Goal: Task Accomplishment & Management: Complete application form

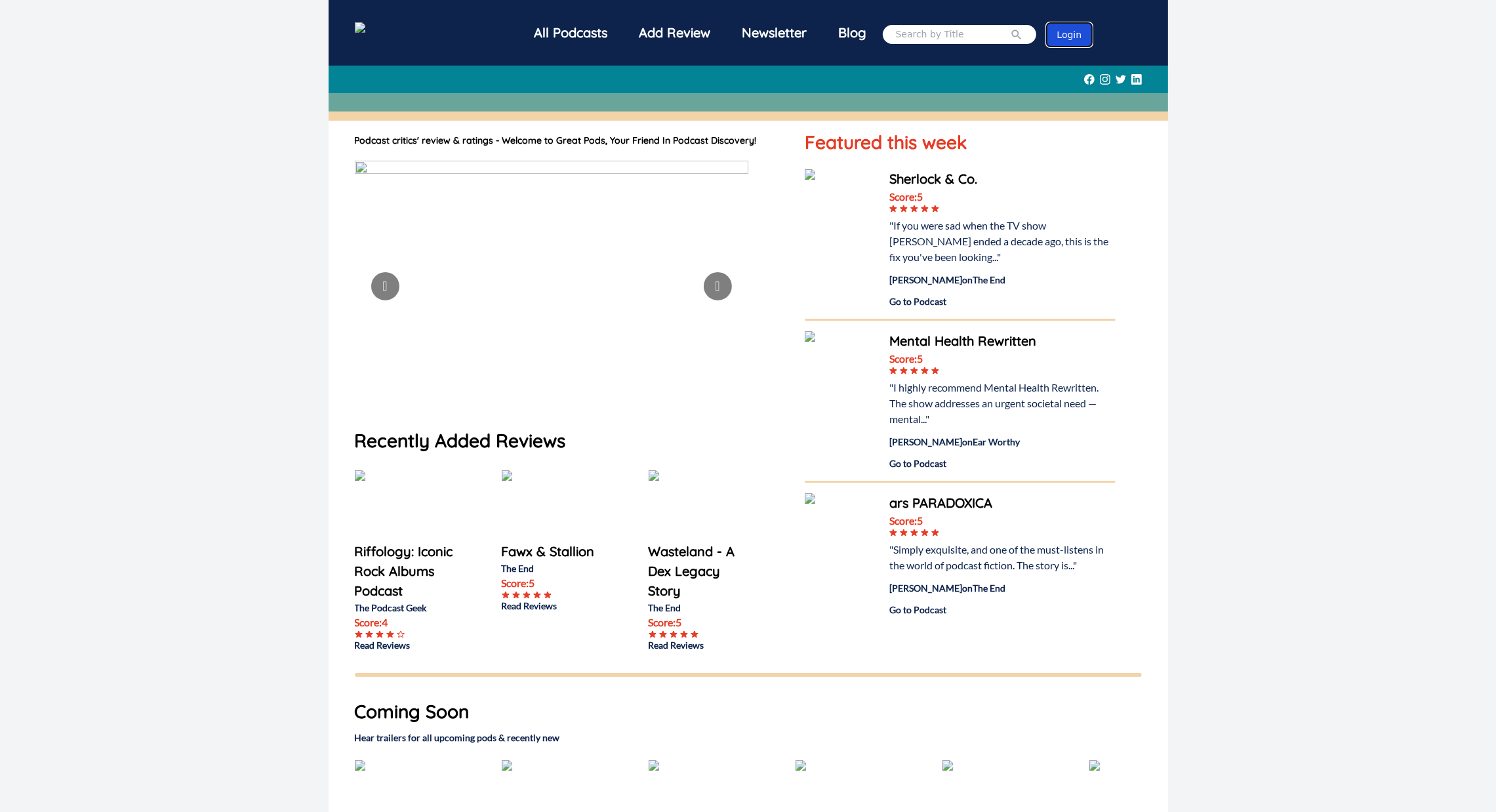
drag, startPoint x: 0, startPoint y: 0, endPoint x: 1061, endPoint y: 33, distance: 1061.5
click at [1061, 33] on button "Login" at bounding box center [1070, 35] width 46 height 24
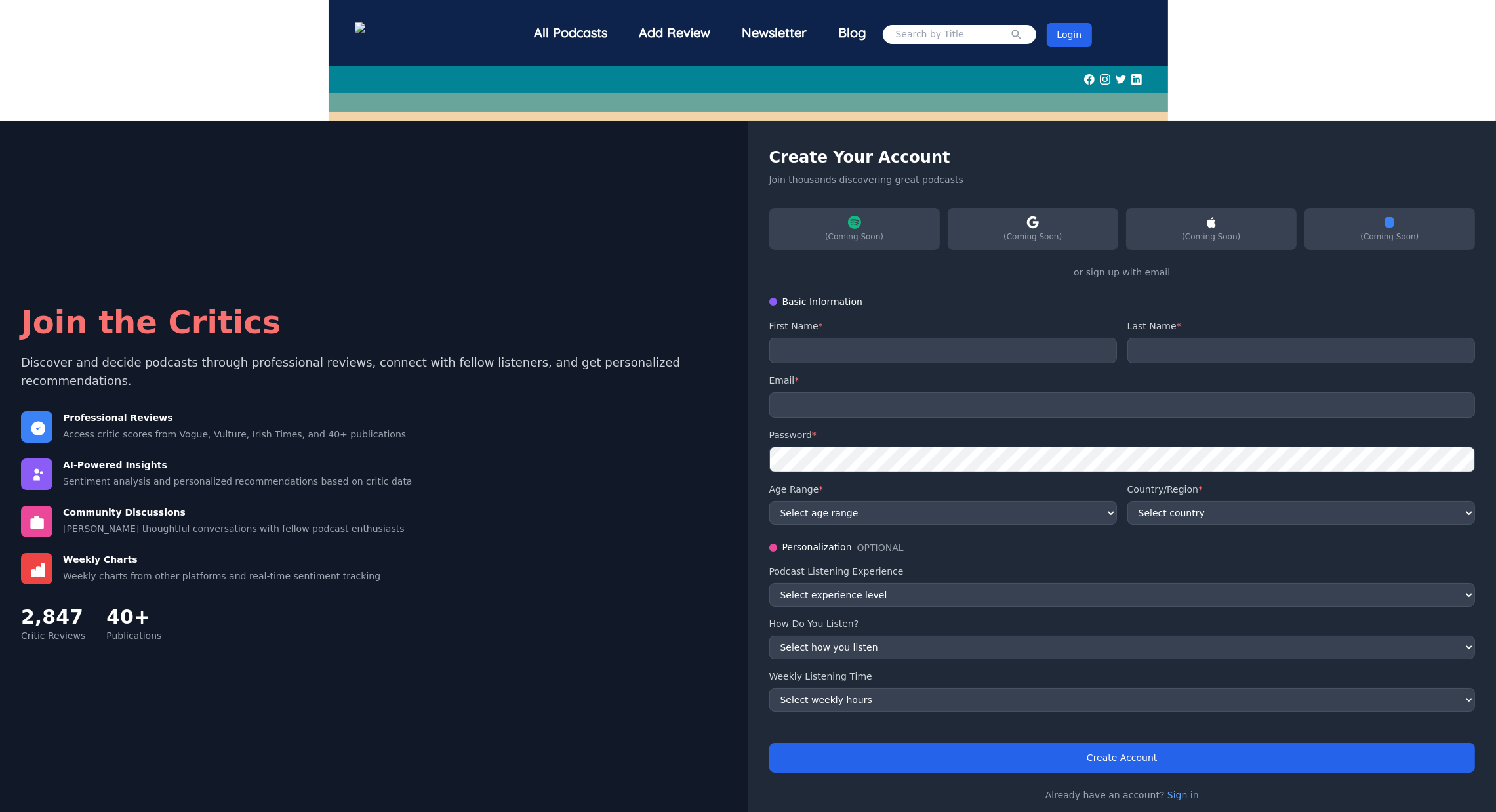
click at [1065, 20] on div "Login" at bounding box center [1070, 35] width 46 height 37
click at [1060, 37] on button "Login" at bounding box center [1070, 35] width 46 height 24
click at [556, 37] on div "All Podcasts" at bounding box center [571, 32] width 105 height 34
click at [412, 33] on img at bounding box center [383, 29] width 58 height 14
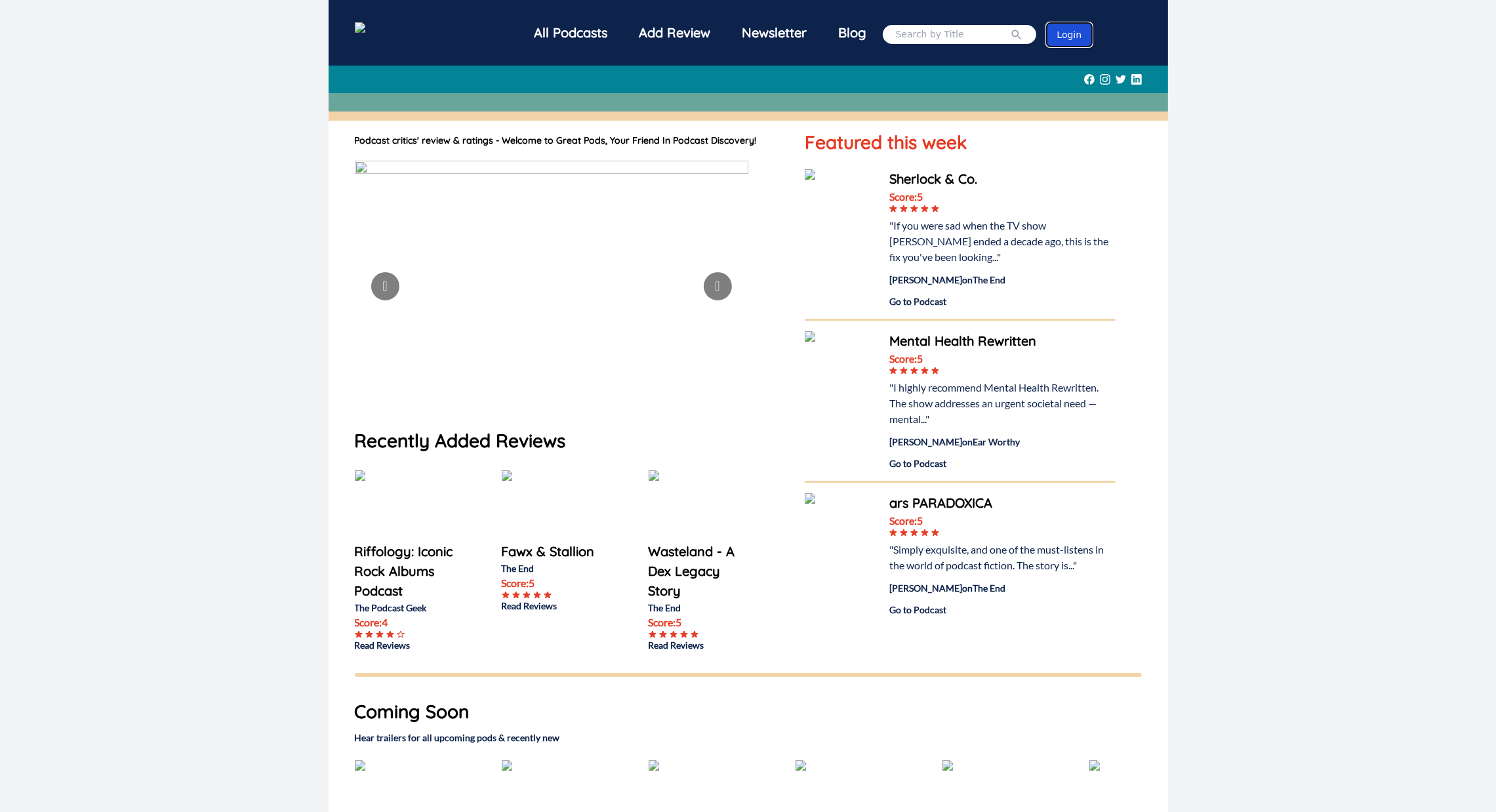
click at [1049, 31] on button "Login" at bounding box center [1070, 35] width 46 height 24
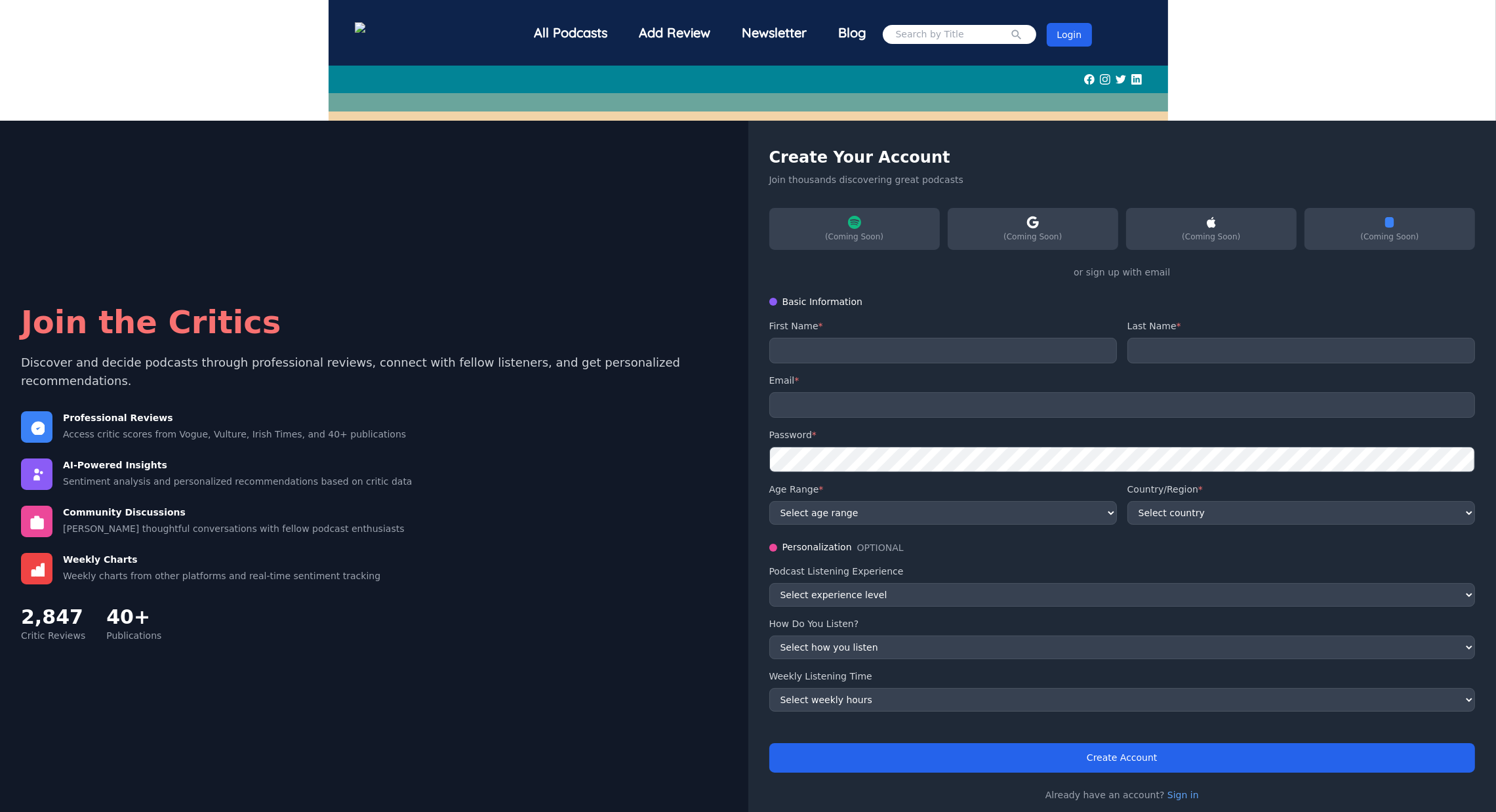
click at [412, 30] on img at bounding box center [383, 29] width 58 height 14
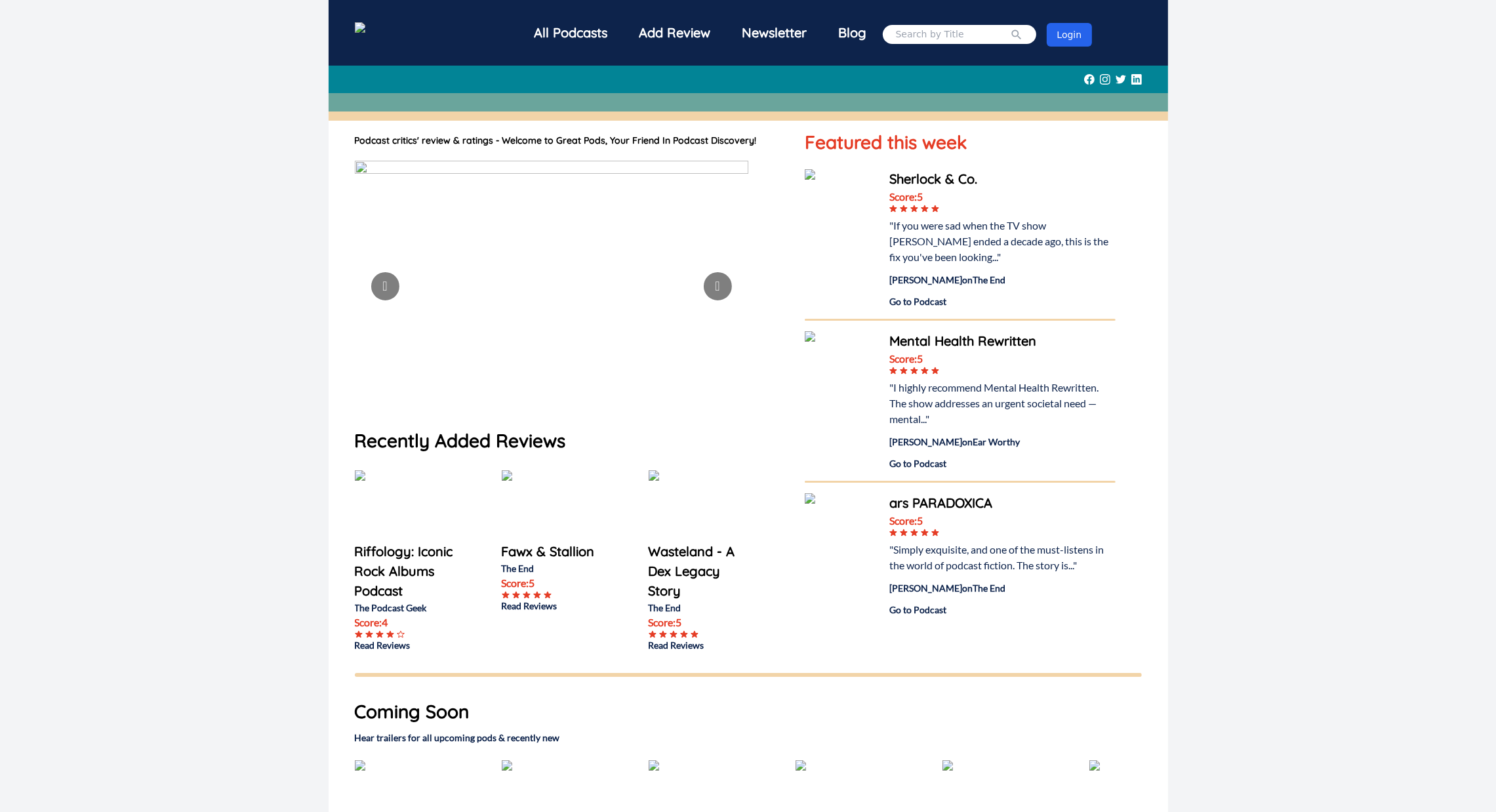
click at [553, 39] on div "All Podcasts" at bounding box center [571, 32] width 105 height 34
click at [858, 186] on div "Sherlock & Co. Score: 5 "If you were sad when the TV show Sherlock ended a deca…" at bounding box center [960, 238] width 311 height 139
click at [923, 179] on div "Sherlock & Co." at bounding box center [1002, 179] width 226 height 19
click at [818, 192] on img at bounding box center [840, 205] width 71 height 71
click at [662, 550] on p "Wasteland - A Dex Legacy Story" at bounding box center [701, 571] width 105 height 59
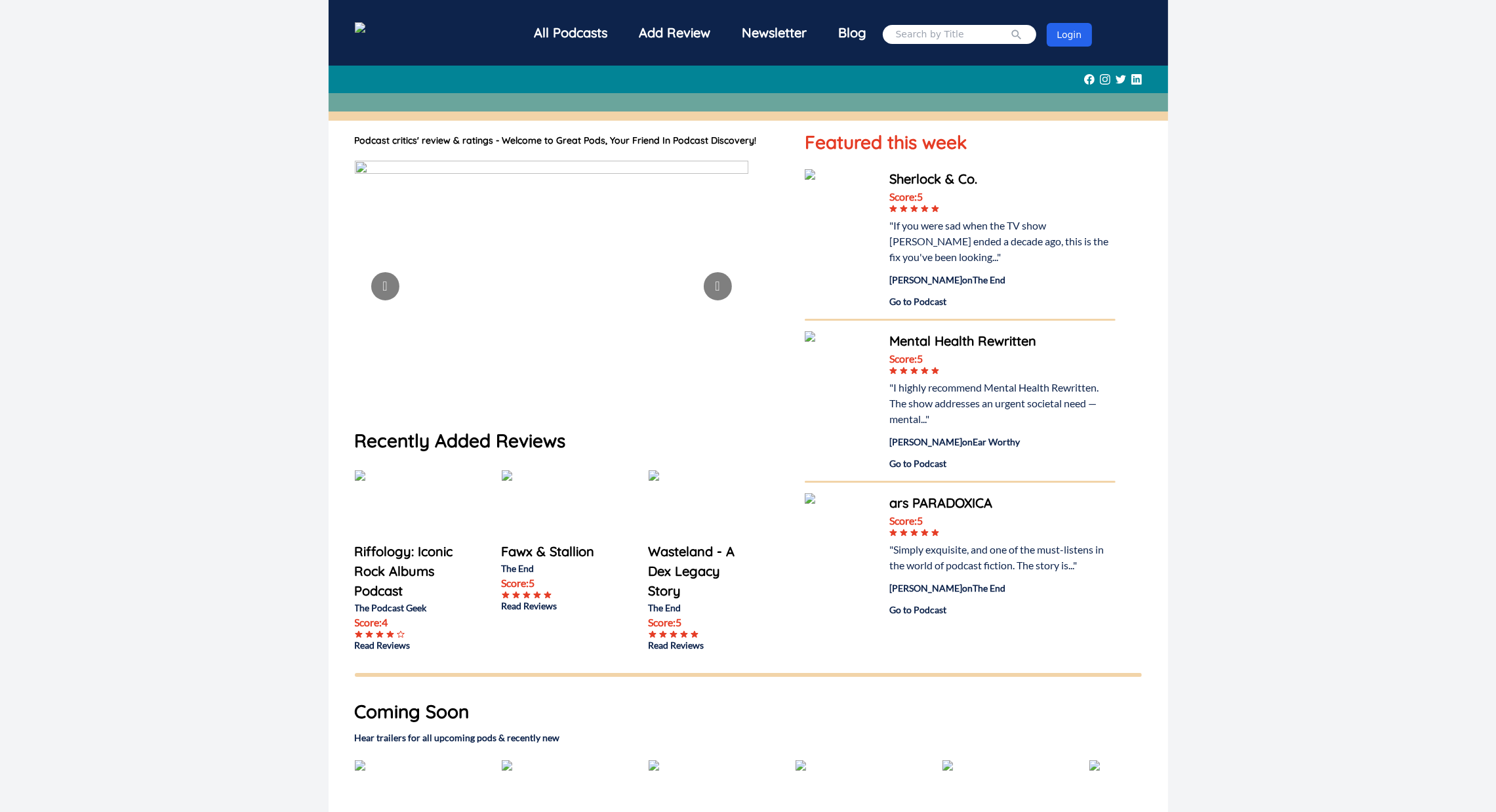
click at [481, 251] on img at bounding box center [551, 286] width 393 height 251
click at [927, 177] on div "Sherlock & Co." at bounding box center [1002, 179] width 226 height 19
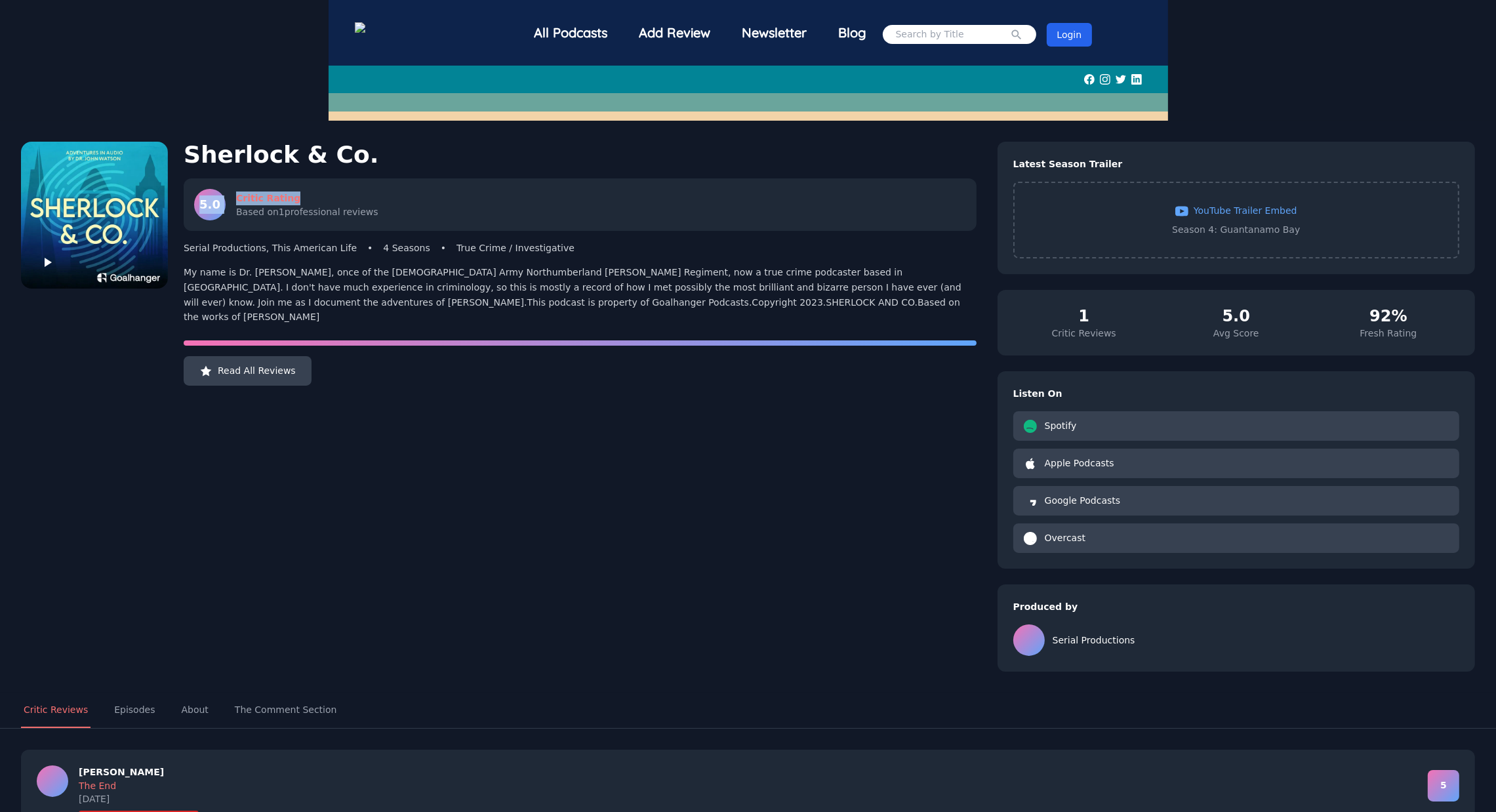
drag, startPoint x: 927, startPoint y: 177, endPoint x: 961, endPoint y: 129, distance: 58.8
click at [961, 129] on div "Sherlock & Co. 5.0 Critic Rating Based on 1 professional reviews Serial Product…" at bounding box center [748, 406] width 1496 height 572
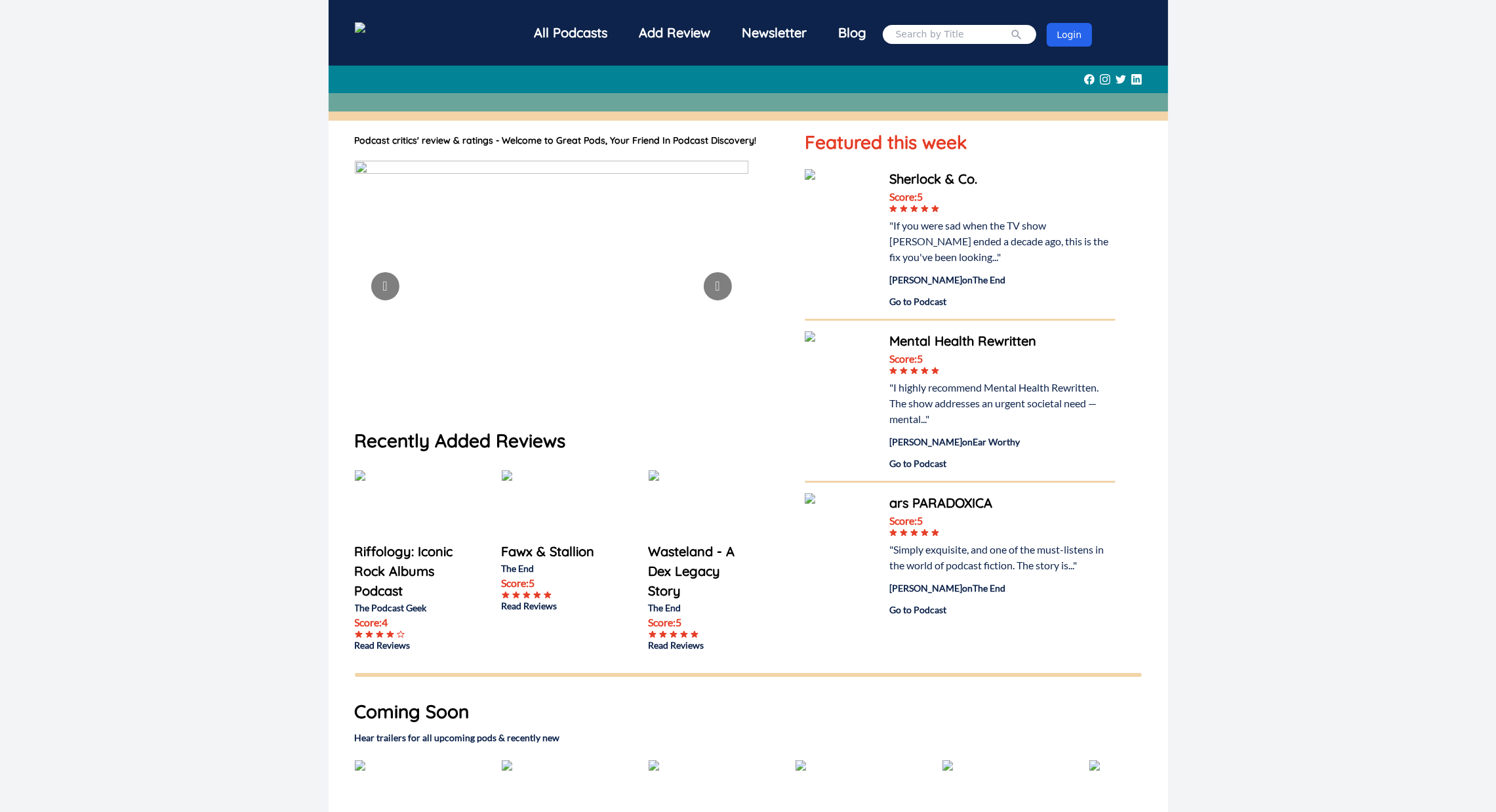
click at [895, 332] on div "Mental Health Rewritten" at bounding box center [1002, 341] width 226 height 19
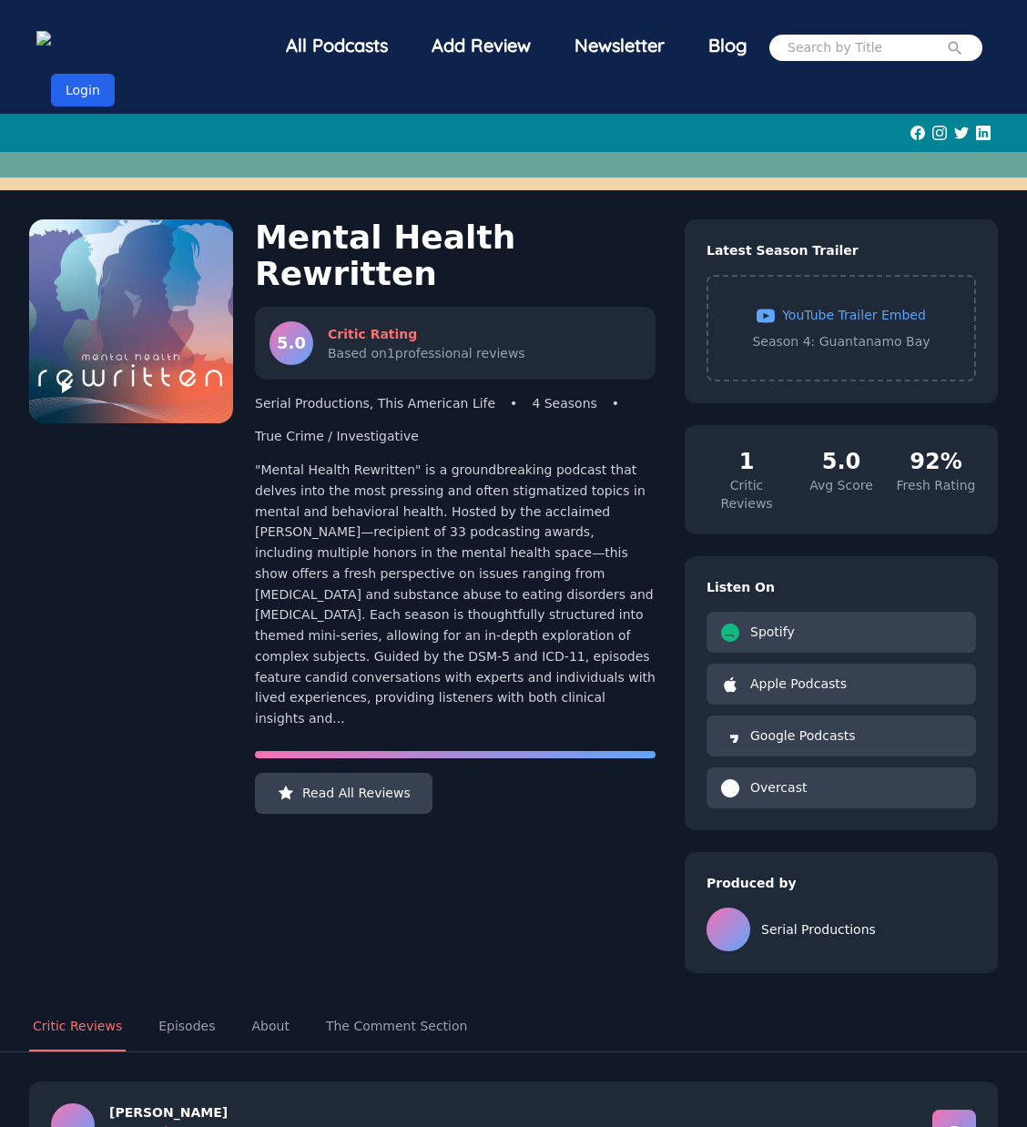
click at [794, 319] on div "YouTube Trailer Embed" at bounding box center [841, 315] width 208 height 19
click at [764, 300] on div "YouTube Trailer Embed Season 4: Guantanamo Bay" at bounding box center [840, 328] width 269 height 106
click at [795, 310] on div "YouTube Trailer Embed" at bounding box center [841, 315] width 208 height 19
click at [866, 317] on div "YouTube Trailer Embed" at bounding box center [841, 315] width 208 height 19
click at [847, 335] on p "Season 4: Guantanamo Bay" at bounding box center [841, 341] width 208 height 18
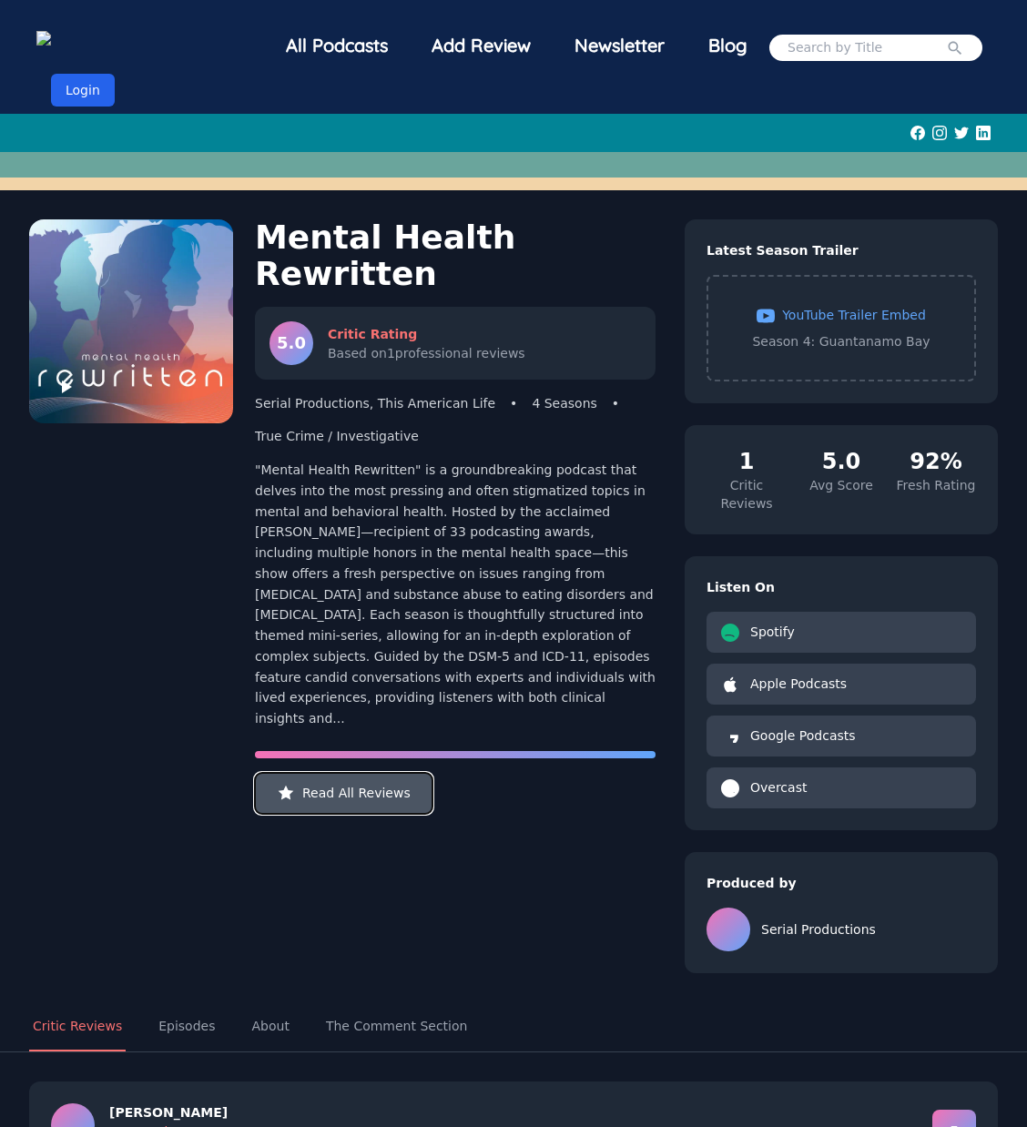
click at [395, 773] on button "Read All Reviews" at bounding box center [343, 793] width 177 height 41
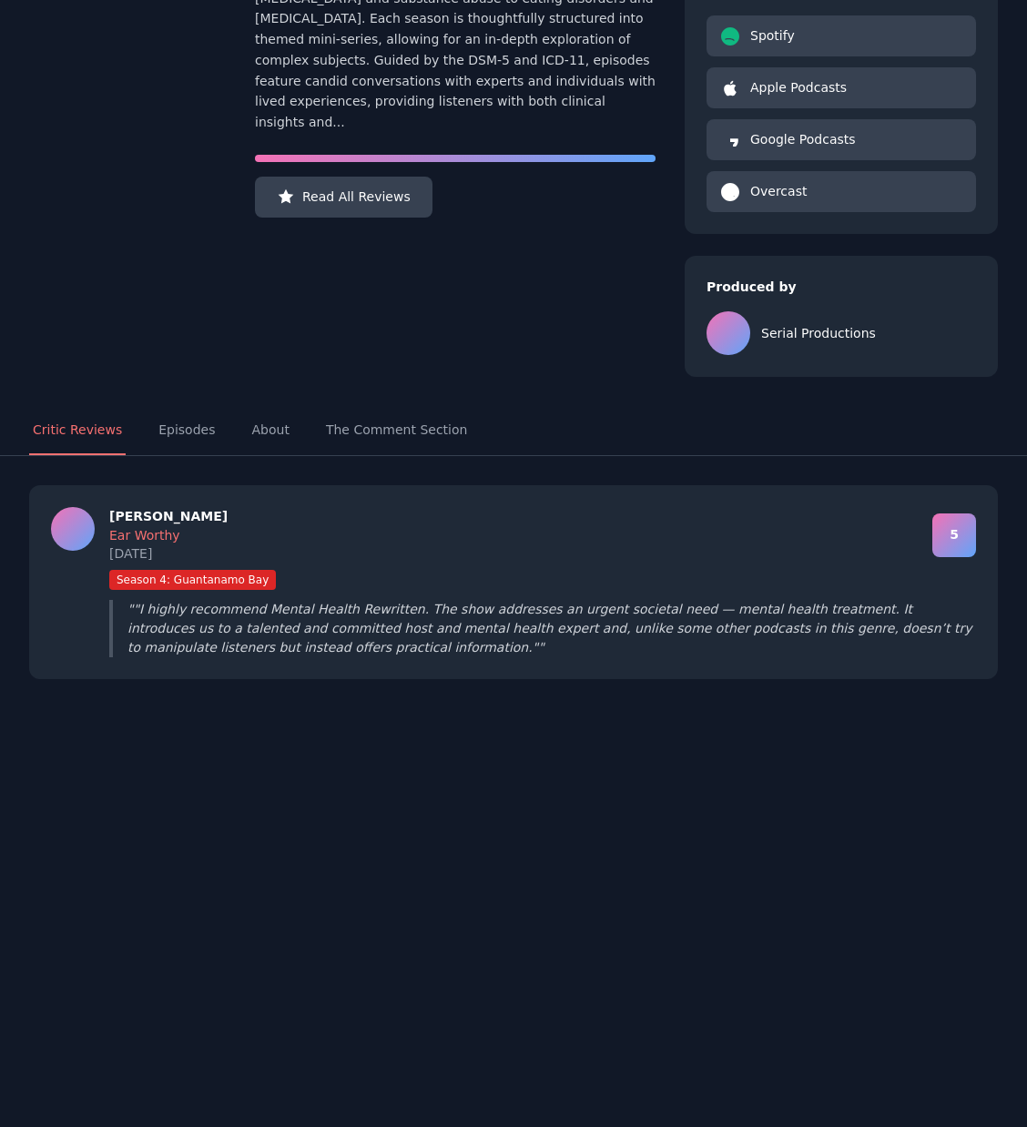
scroll to position [599, 0]
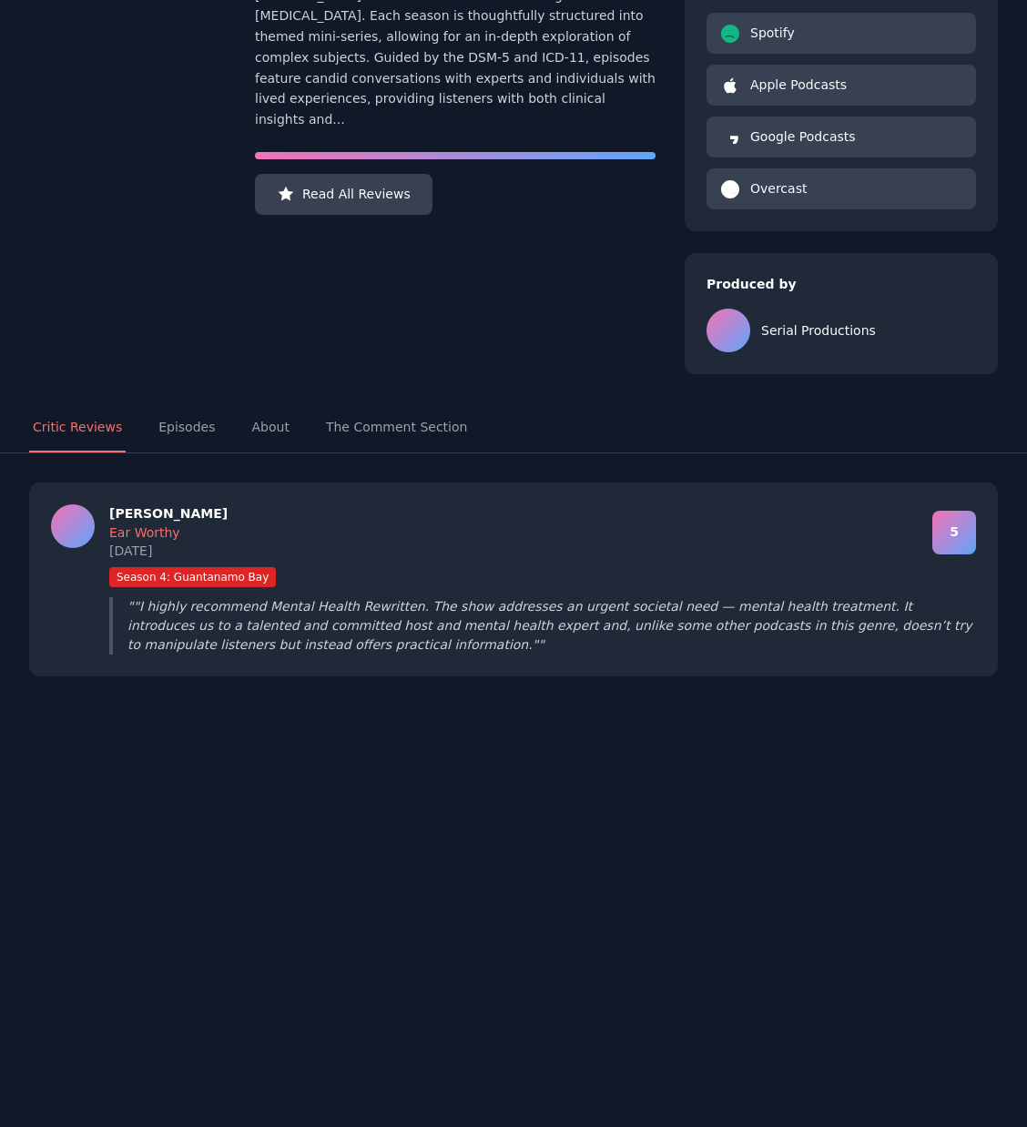
click at [309, 617] on blockquote "" "I highly recommend Mental Health Rewritten. The show addresses an urgent soc…" at bounding box center [542, 625] width 866 height 57
click at [192, 567] on span "Season 4: Guantanamo Bay" at bounding box center [192, 577] width 167 height 20
click at [188, 403] on button "Episodes" at bounding box center [187, 427] width 64 height 49
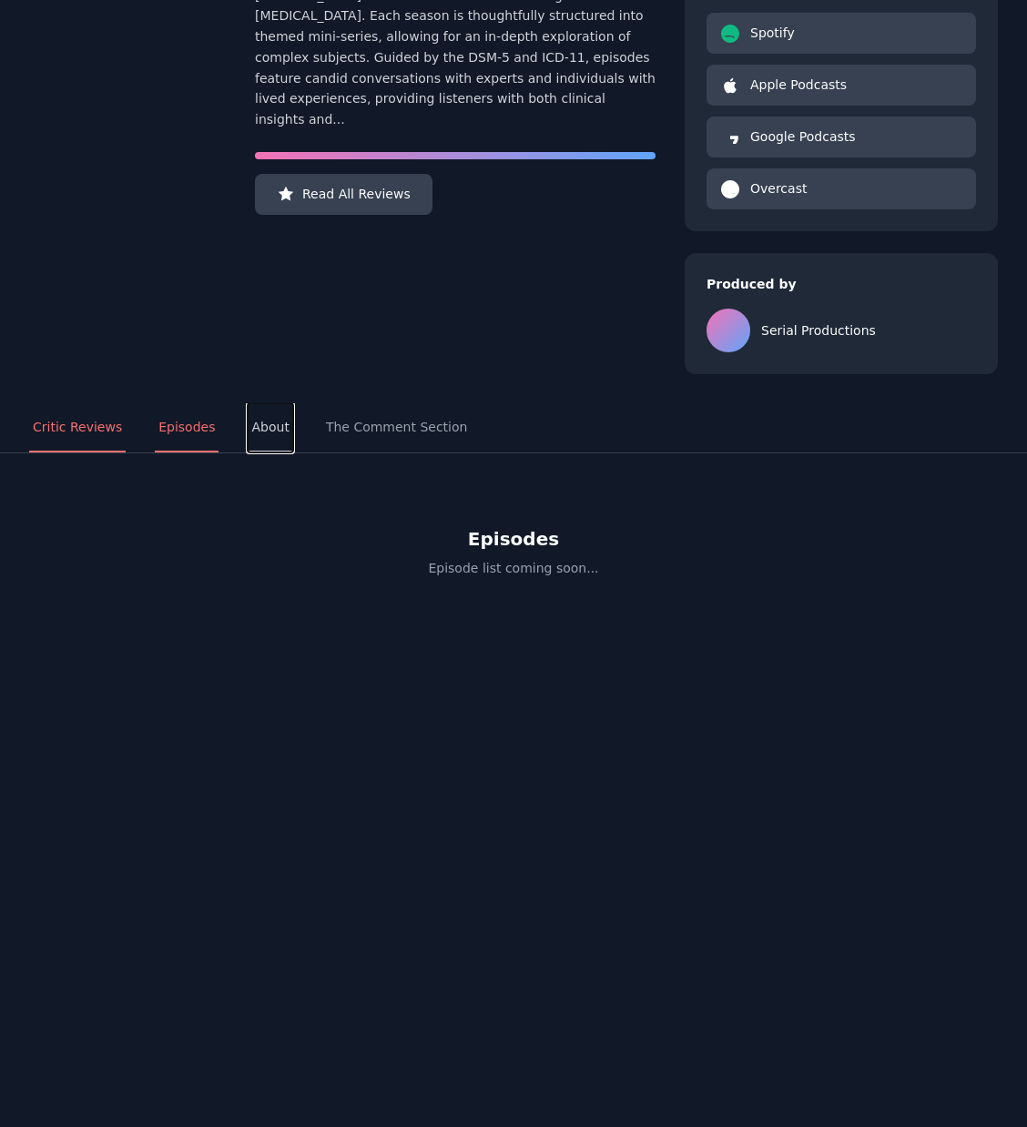
click at [264, 403] on button "About" at bounding box center [270, 427] width 45 height 49
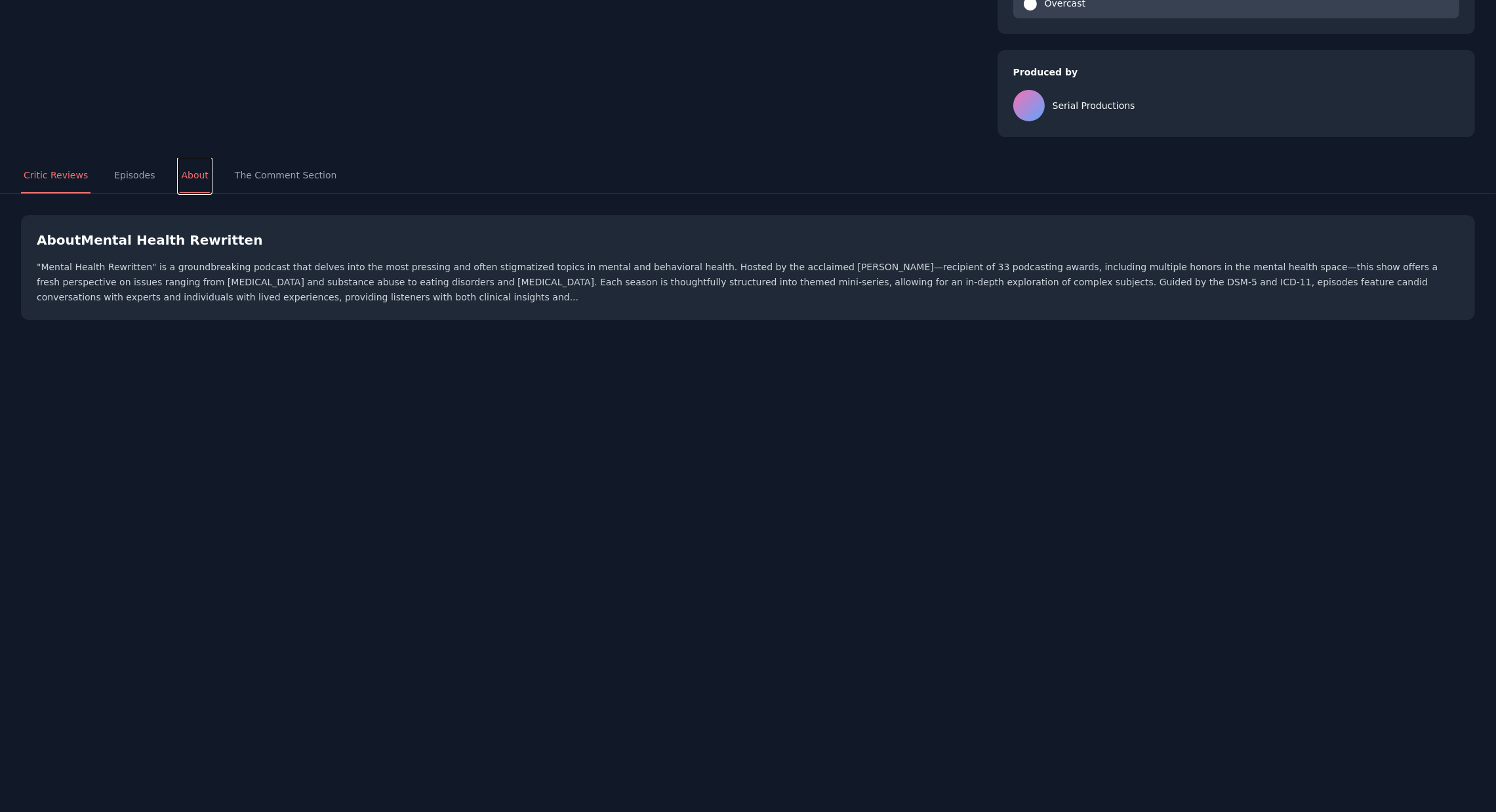
scroll to position [565, 0]
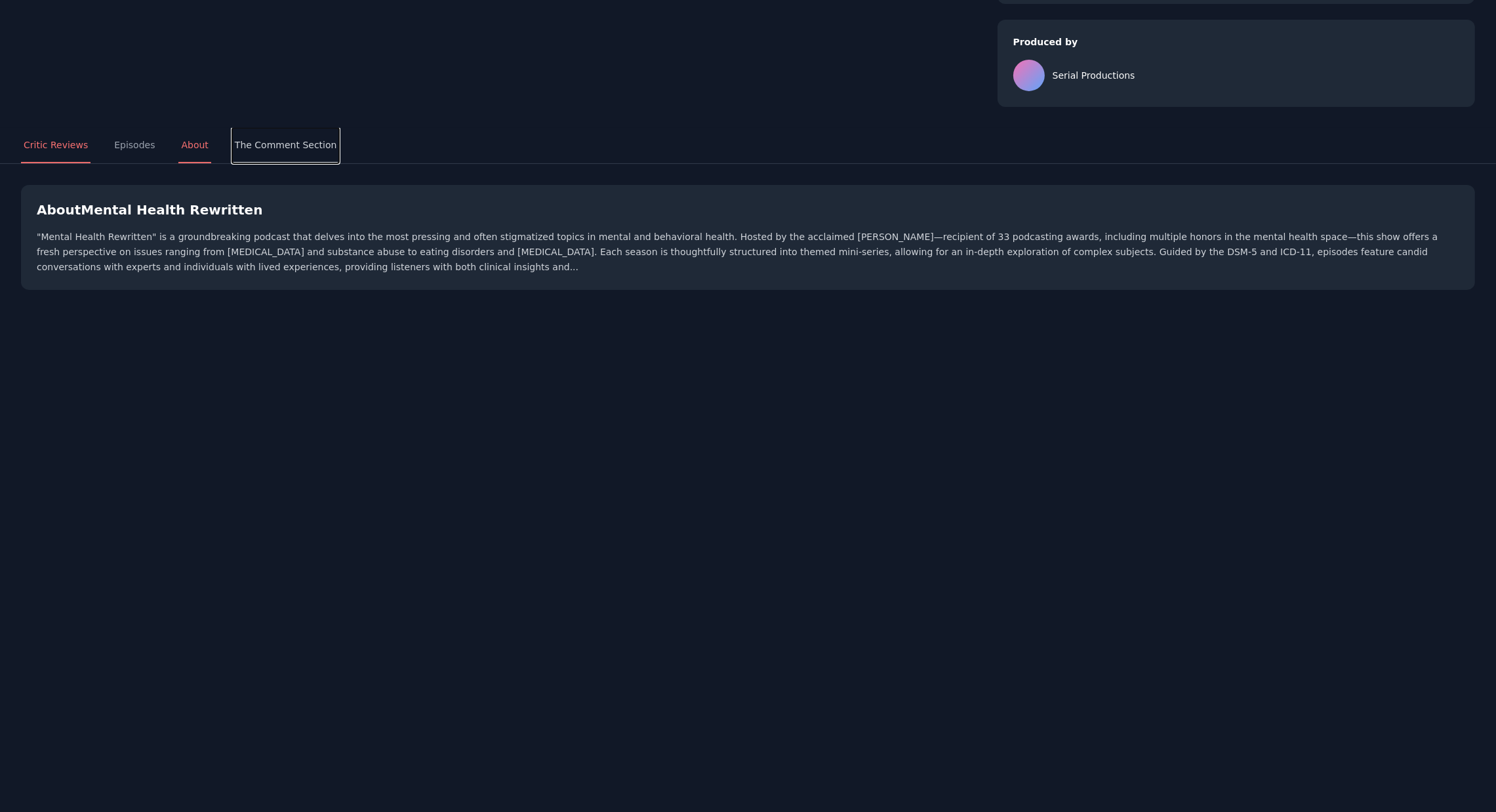
click at [268, 135] on button "The Comment Section" at bounding box center [285, 145] width 107 height 35
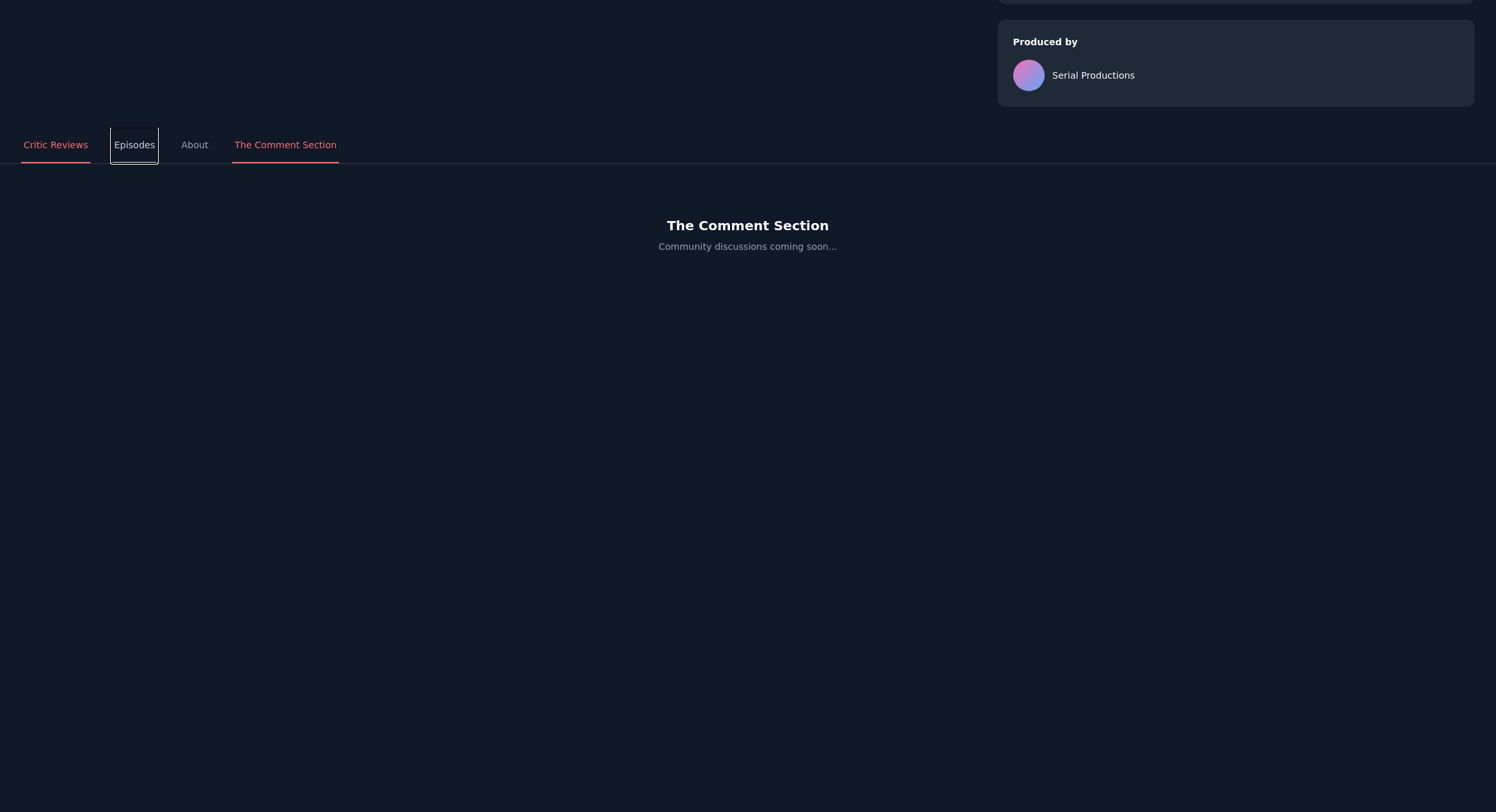
click at [133, 153] on button "Episodes" at bounding box center [135, 145] width 46 height 35
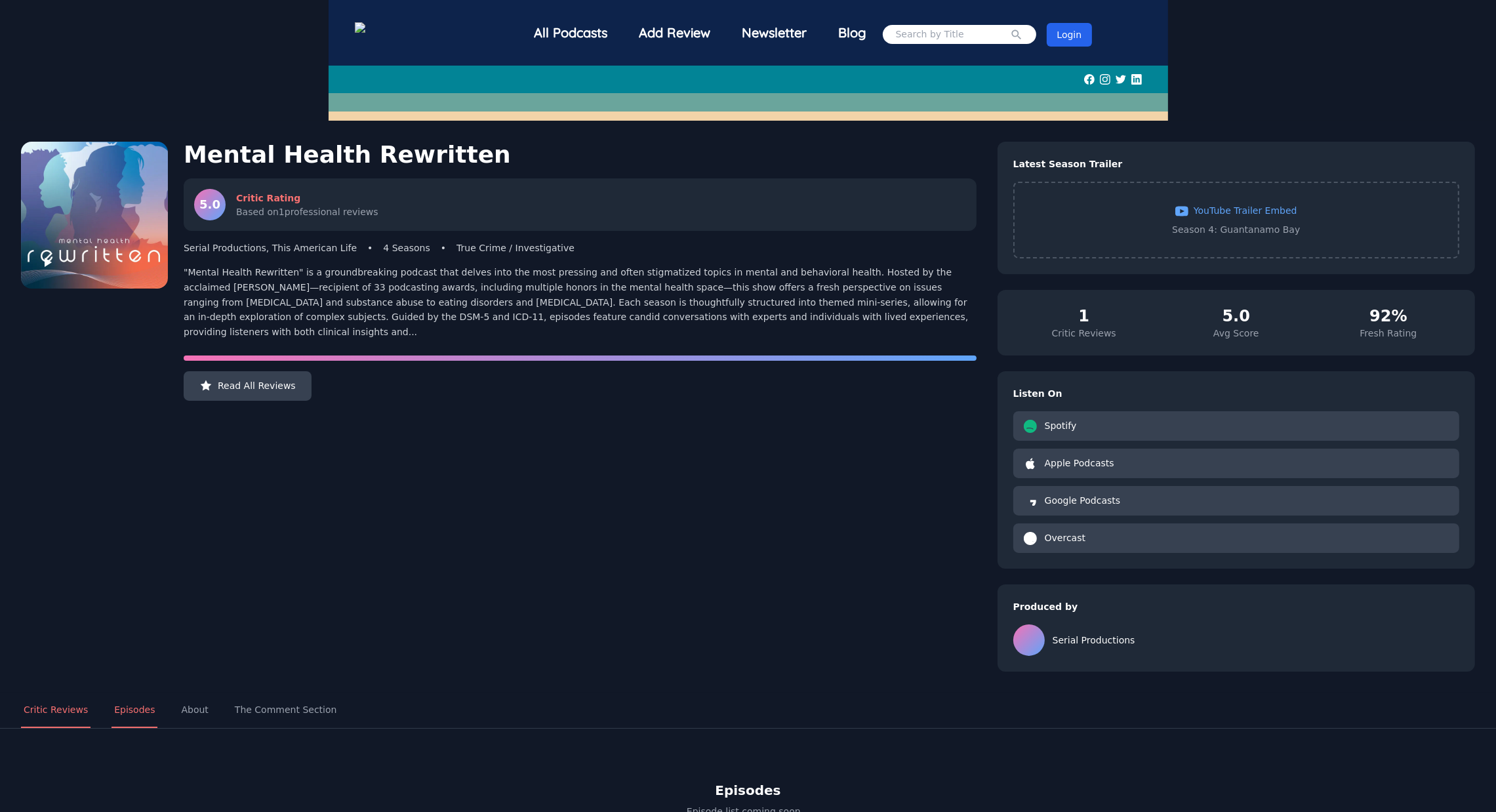
click at [412, 36] on img at bounding box center [383, 29] width 58 height 14
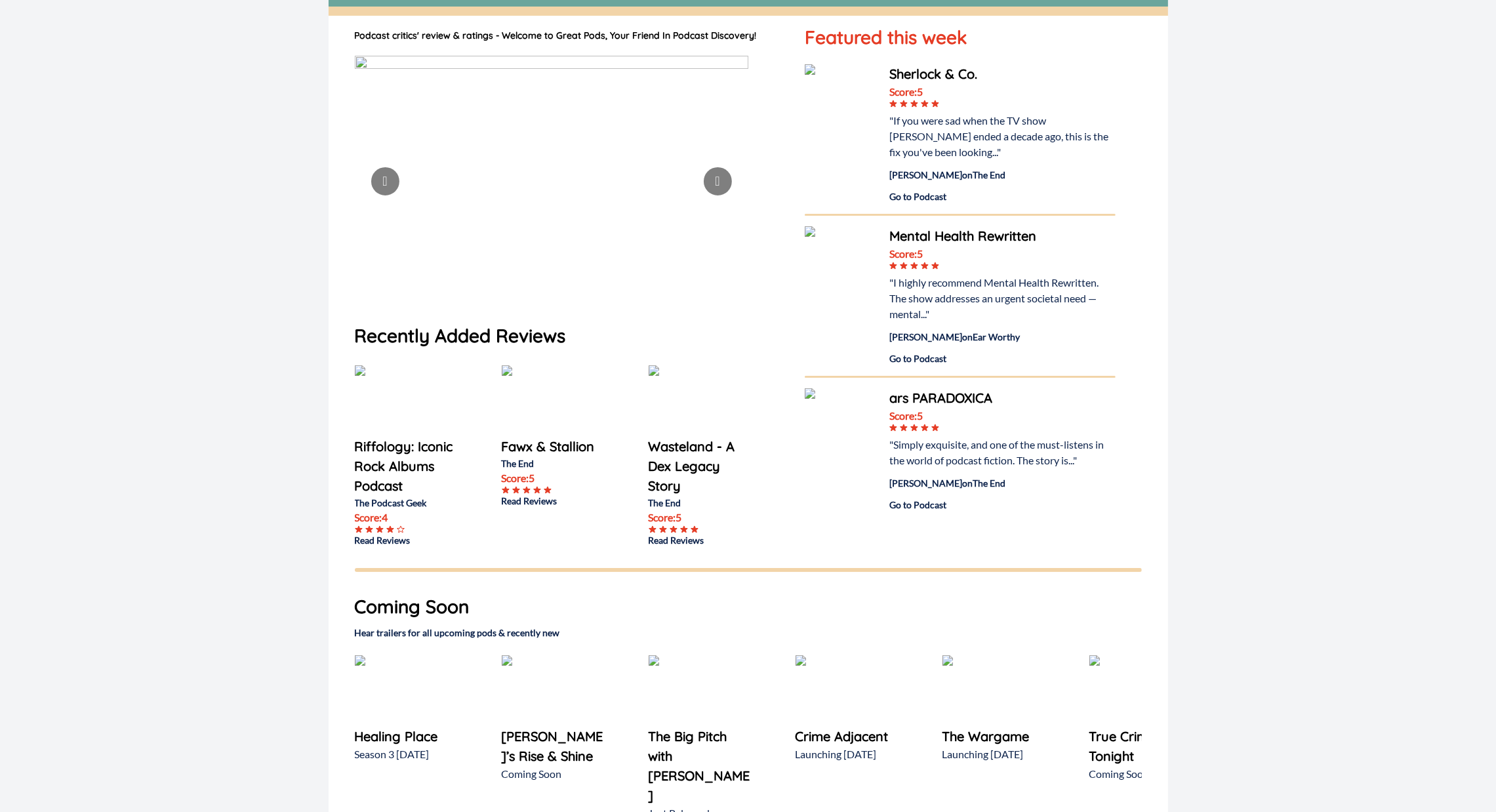
scroll to position [107, 0]
click at [538, 405] on img at bounding box center [537, 398] width 71 height 71
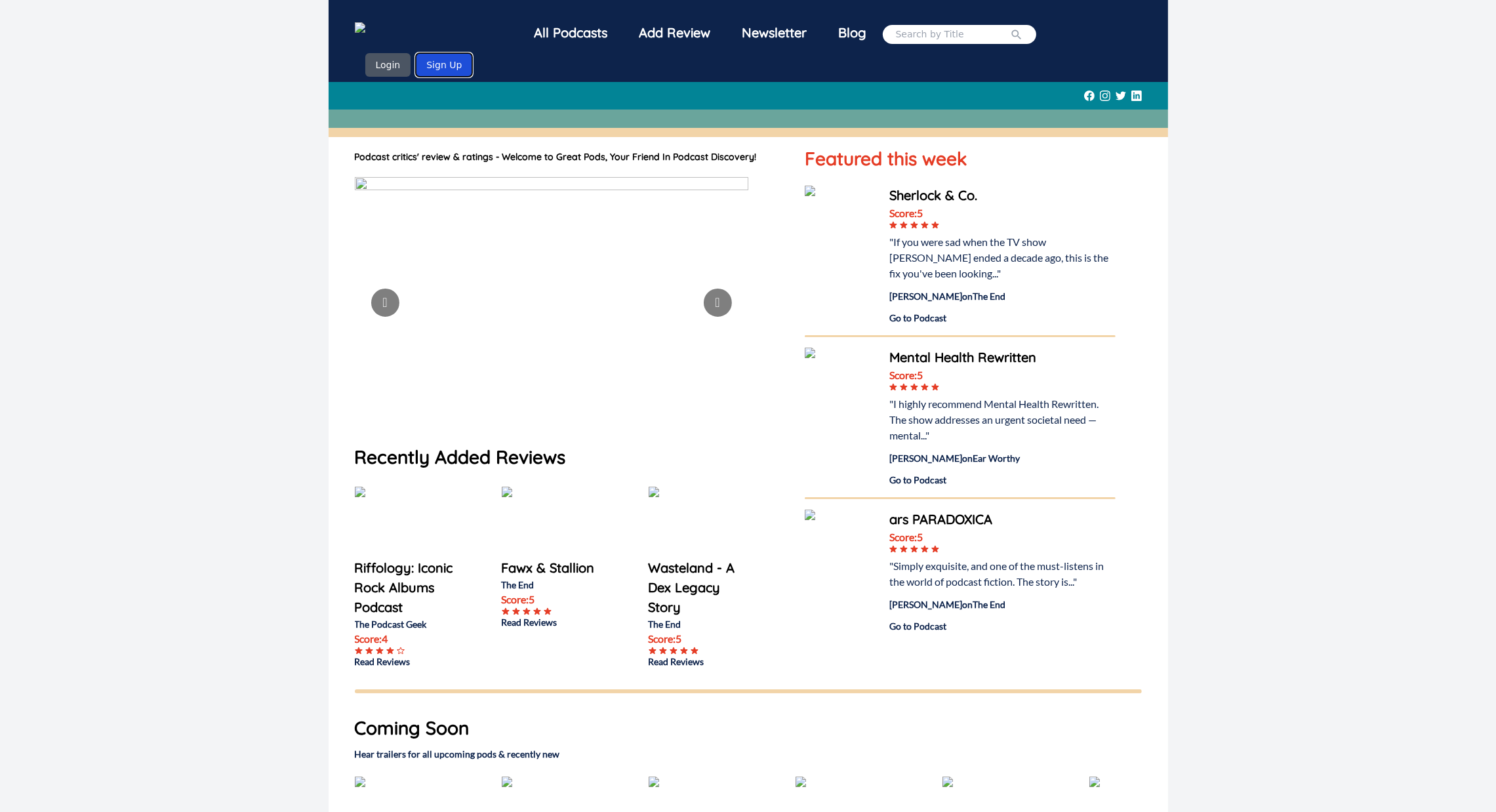
click at [472, 53] on button "Sign Up" at bounding box center [444, 65] width 56 height 24
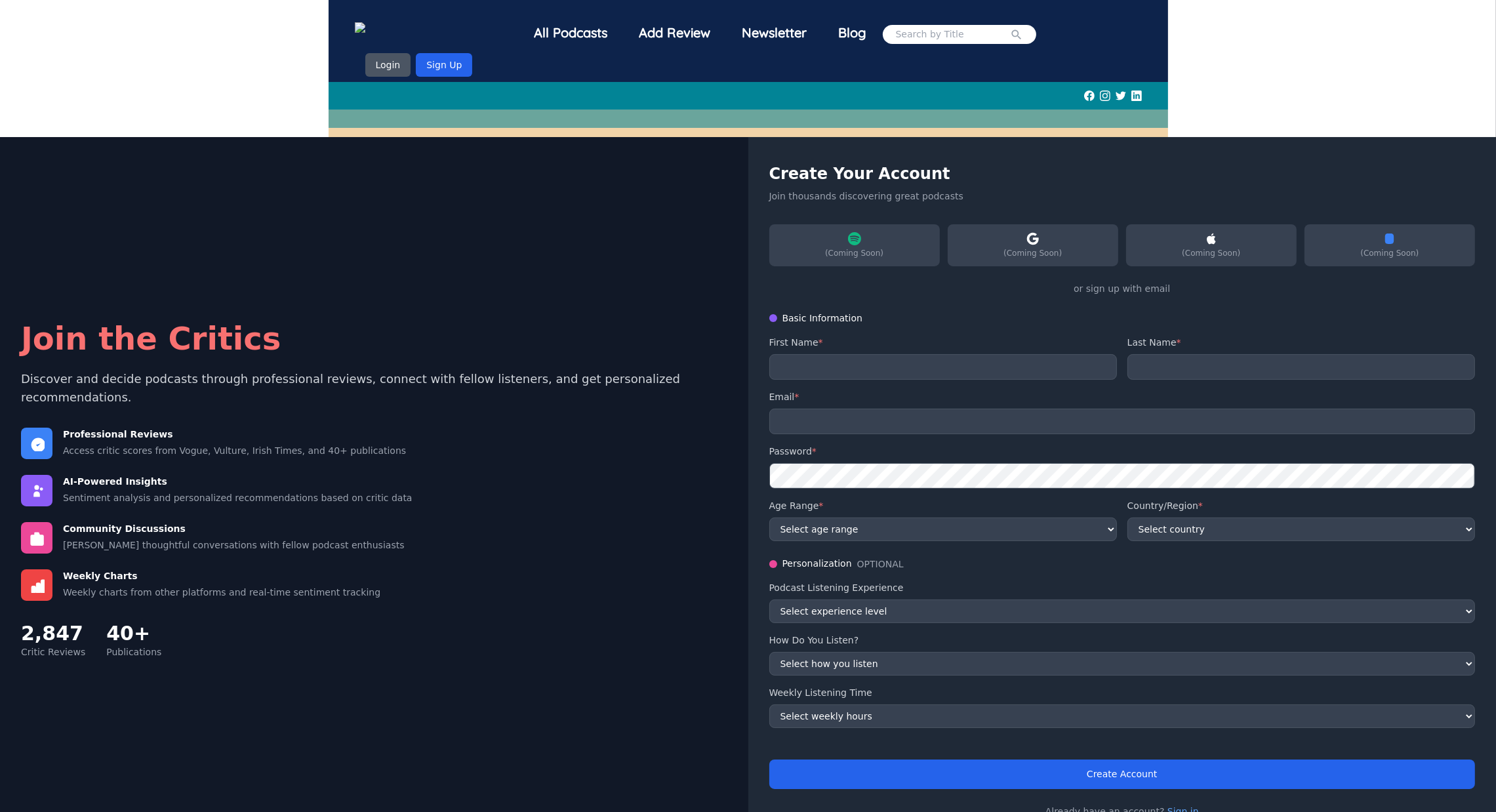
scroll to position [15, 0]
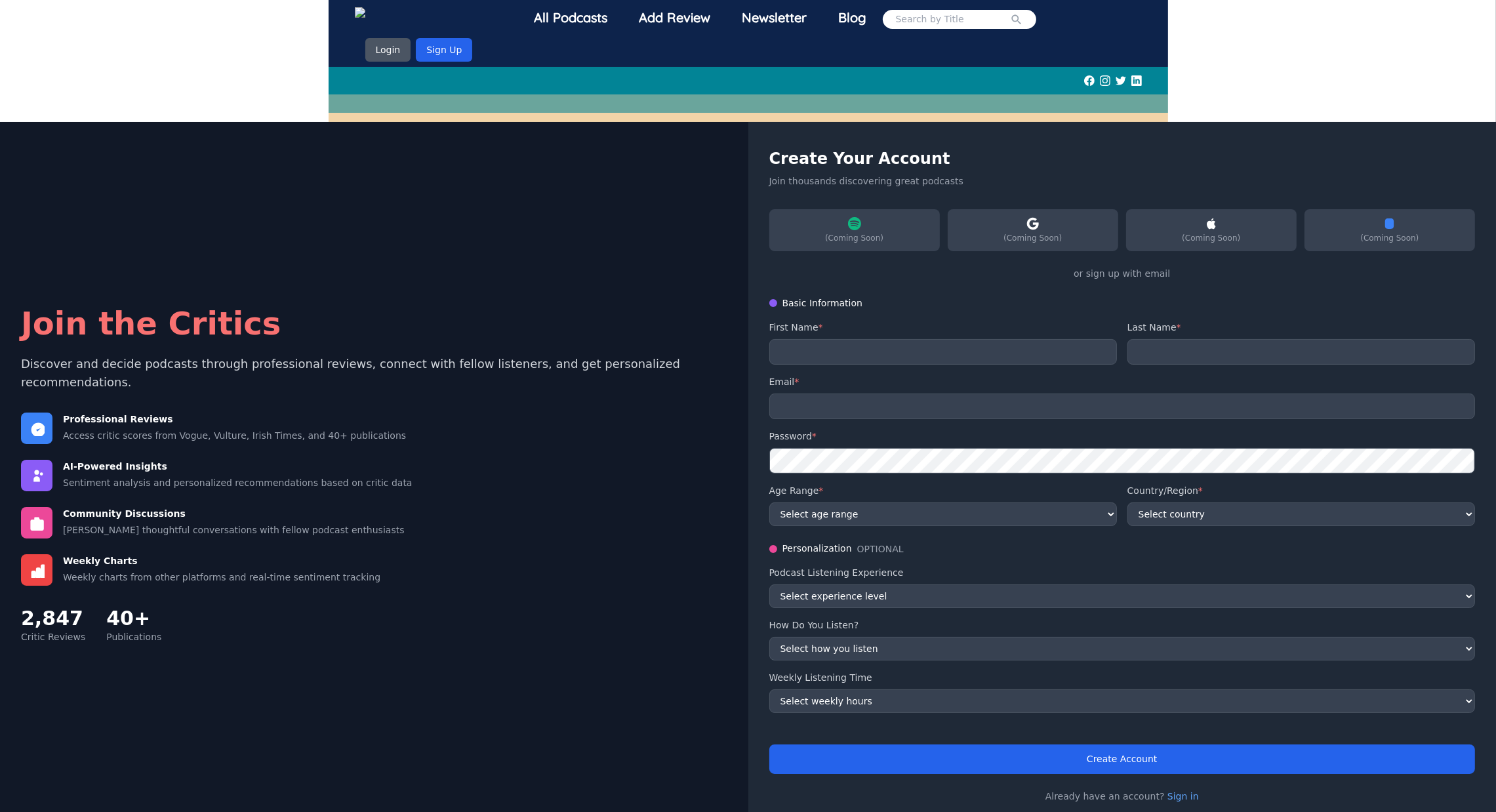
drag, startPoint x: 896, startPoint y: 317, endPoint x: 896, endPoint y: 331, distance: 14.0
click at [896, 331] on div "First Name *" at bounding box center [943, 342] width 347 height 44
click at [896, 339] on input "text" at bounding box center [943, 352] width 347 height 25
type input "Khushi"
type input "[PERSON_NAME]"
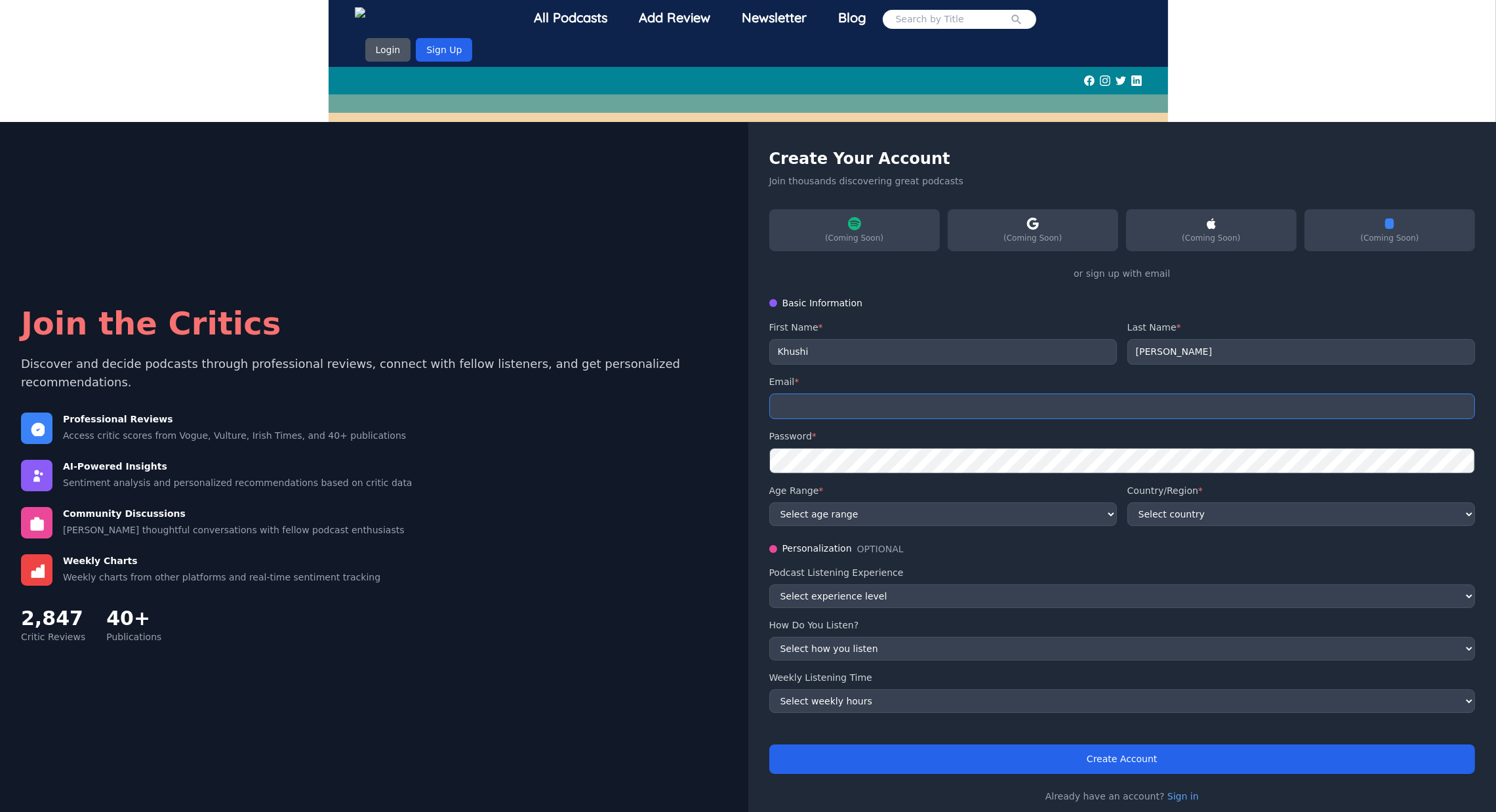
type input "[EMAIL_ADDRESS][DOMAIN_NAME]"
select select "US"
click at [923, 502] on select "Select age range [PHONE_NUMBER] [PHONE_NUMBER] 55+" at bounding box center [943, 514] width 347 height 24
select select "18-24"
click at [770, 502] on select "Select age range [PHONE_NUMBER] [PHONE_NUMBER] 55+" at bounding box center [943, 514] width 347 height 24
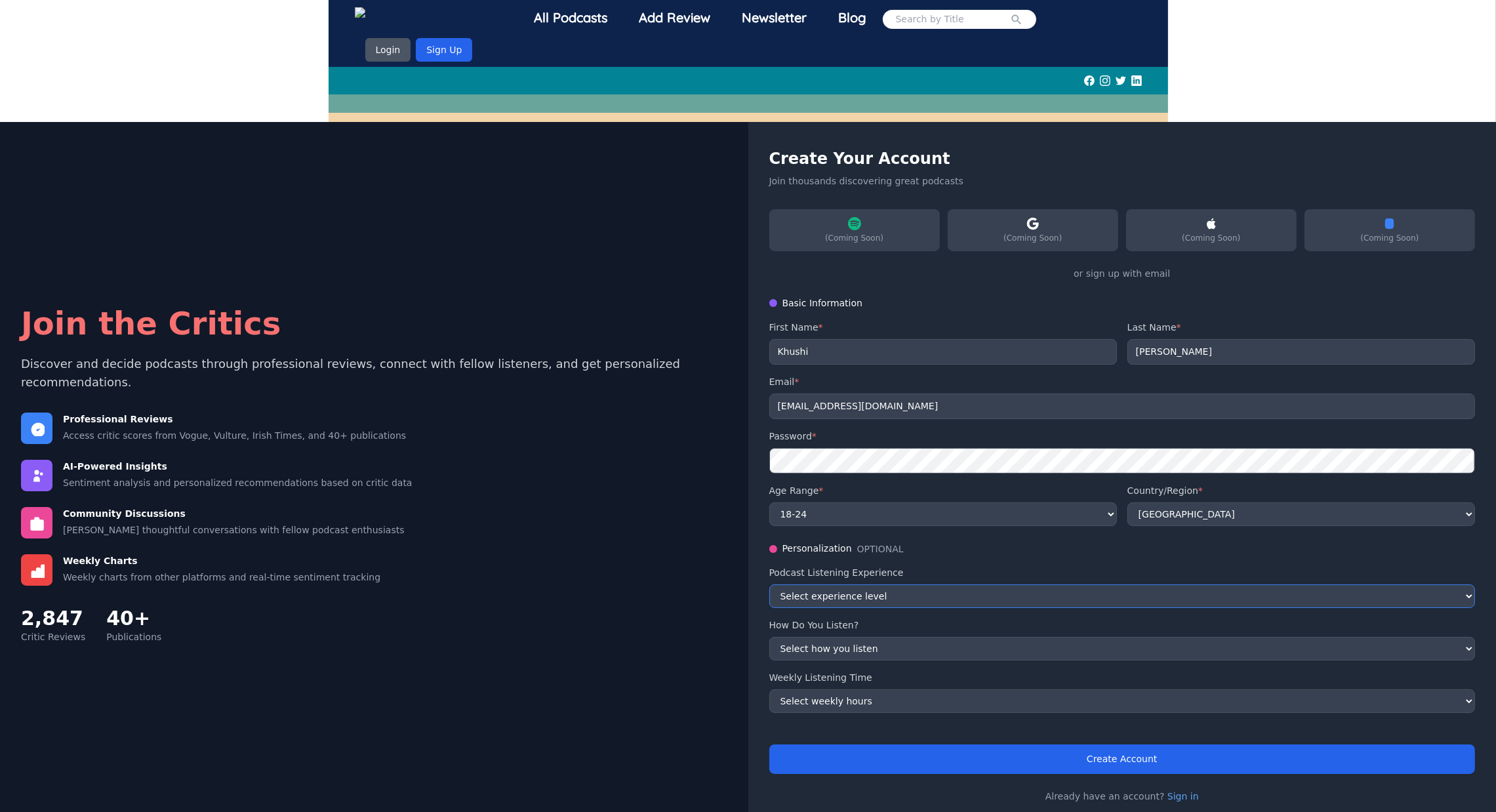
click at [940, 584] on select "Select experience level Beginner Intermediate Advanced Expert" at bounding box center [1123, 596] width 706 height 24
select select "beginner"
click at [770, 584] on select "Select experience level Beginner Intermediate Advanced Expert" at bounding box center [1123, 596] width 706 height 24
click at [867, 639] on select "Select how you listen While commuting While working While exercising While rela…" at bounding box center [1123, 648] width 706 height 24
select select "commuting"
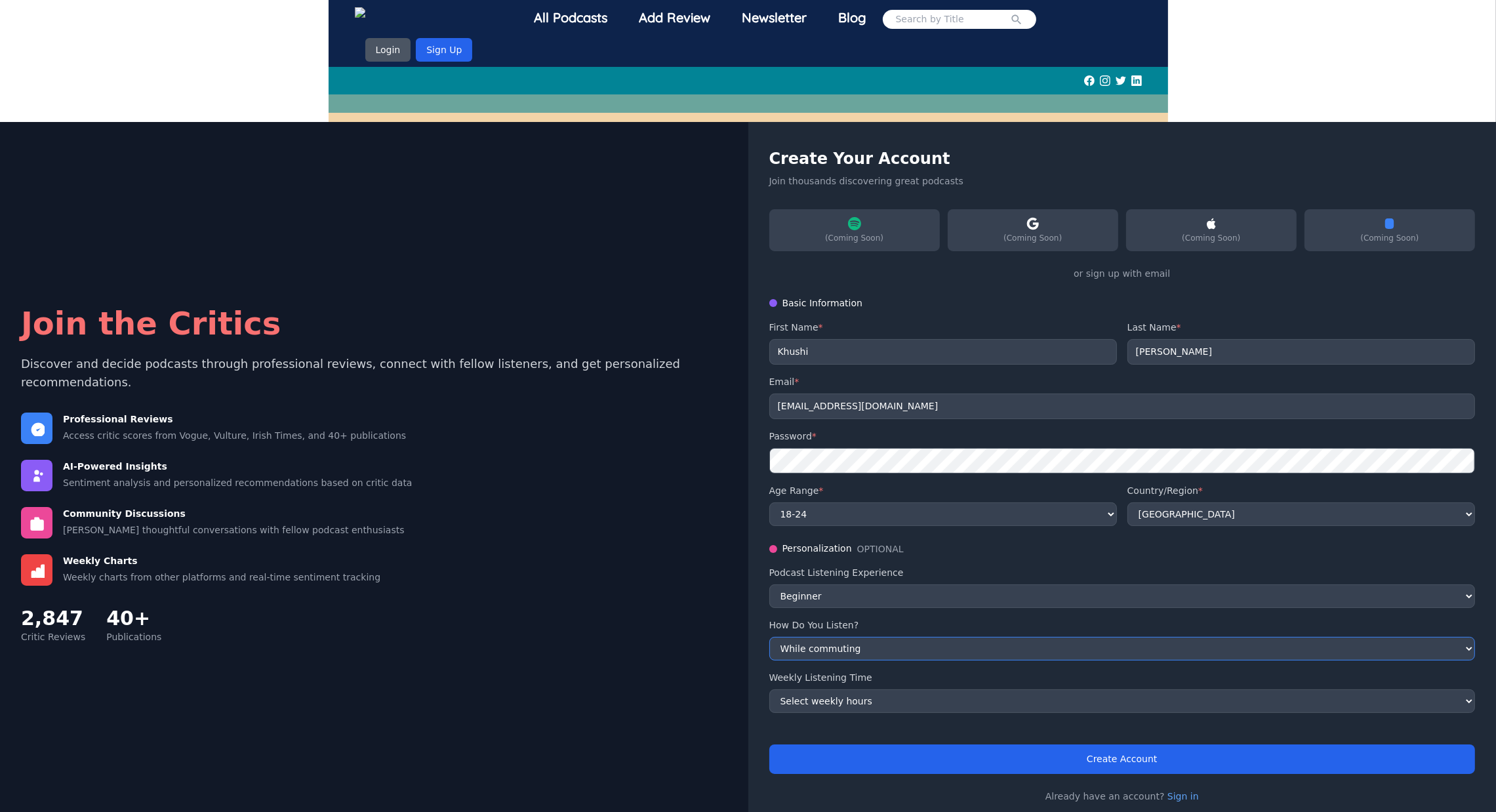
click at [770, 637] on select "Select how you listen While commuting While working While exercising While rela…" at bounding box center [1123, 648] width 706 height 24
click at [868, 690] on select "Select weekly hours 1-3 hours 4-7 hours 8-15 hours 16+ hours" at bounding box center [1123, 701] width 706 height 24
select select "4-7"
click at [770, 690] on select "Select weekly hours 1-3 hours 4-7 hours 8-15 hours 16+ hours" at bounding box center [1123, 701] width 706 height 24
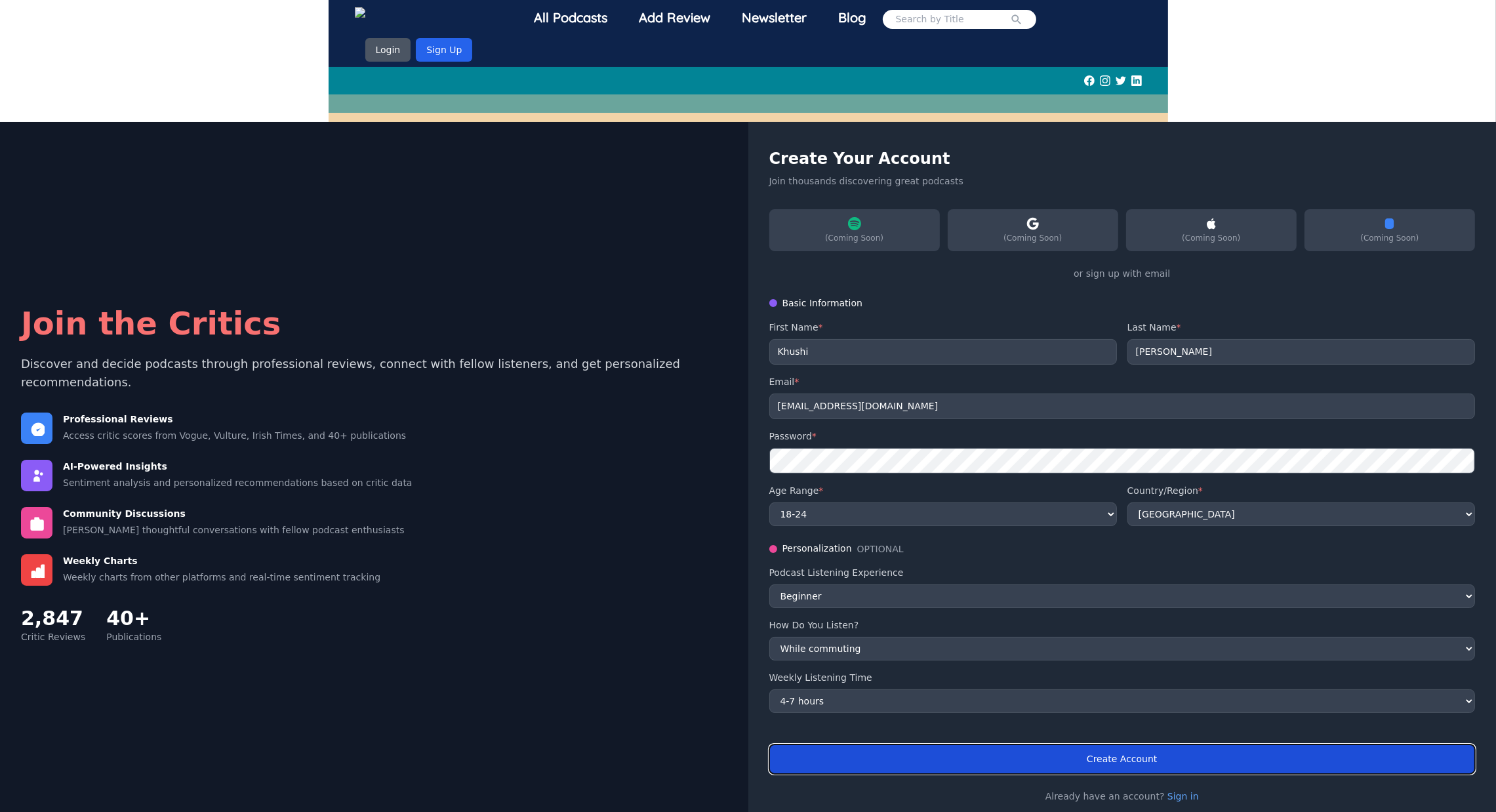
click at [1092, 744] on button "Create Account" at bounding box center [1123, 759] width 706 height 30
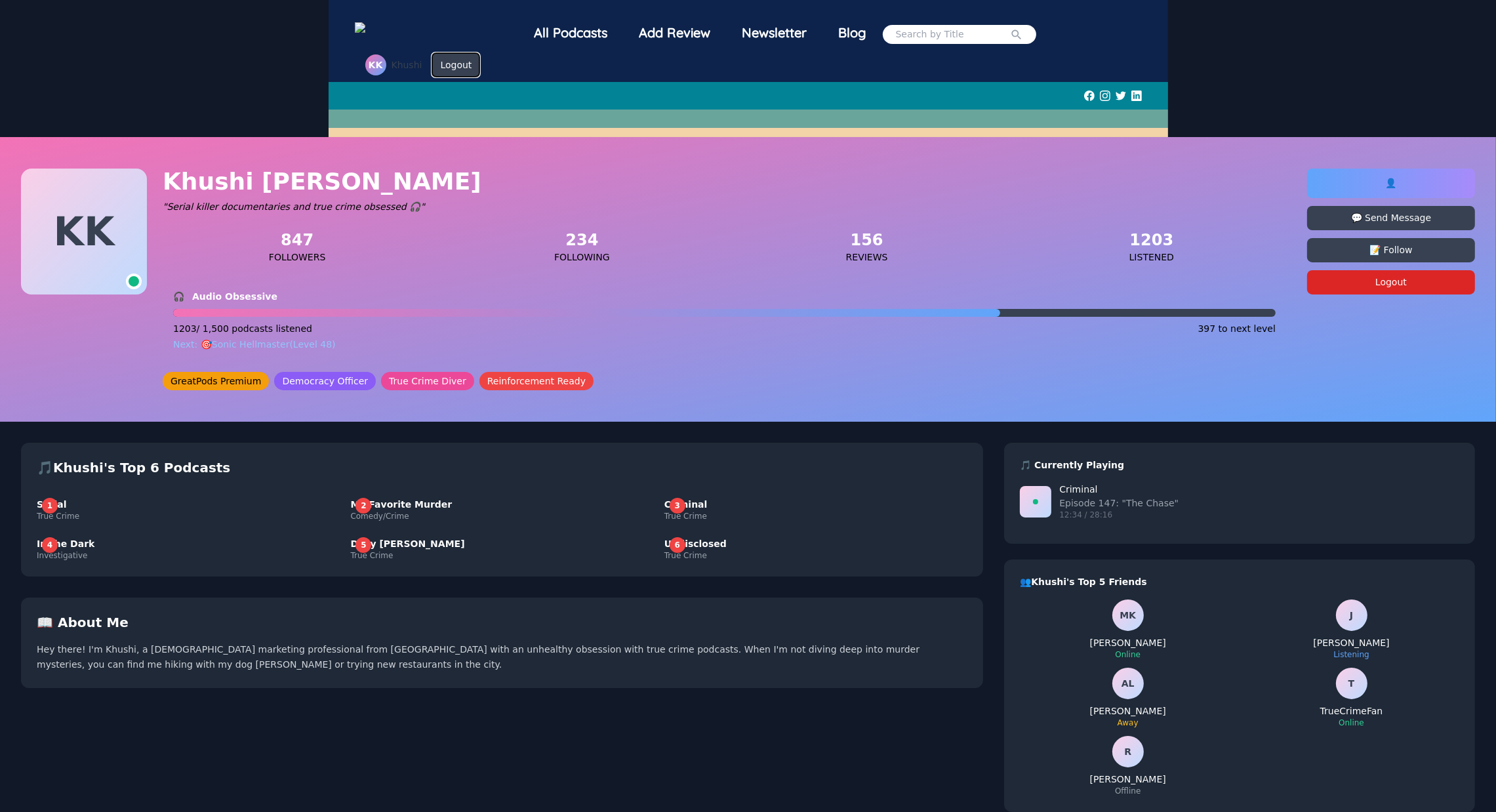
click at [449, 68] on button "Logout" at bounding box center [456, 65] width 48 height 24
click at [412, 23] on img at bounding box center [383, 29] width 58 height 14
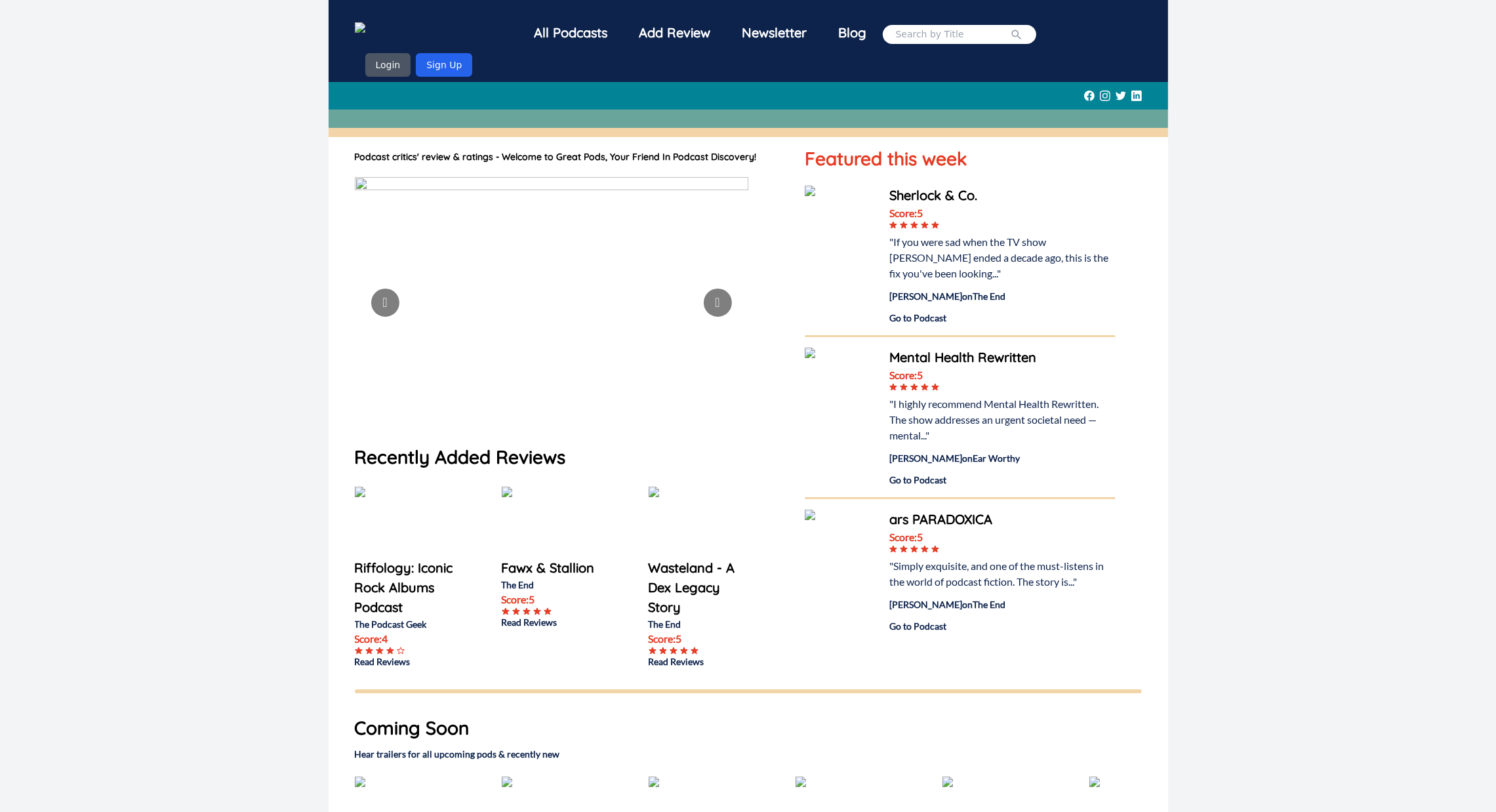
click at [682, 507] on img at bounding box center [684, 522] width 71 height 71
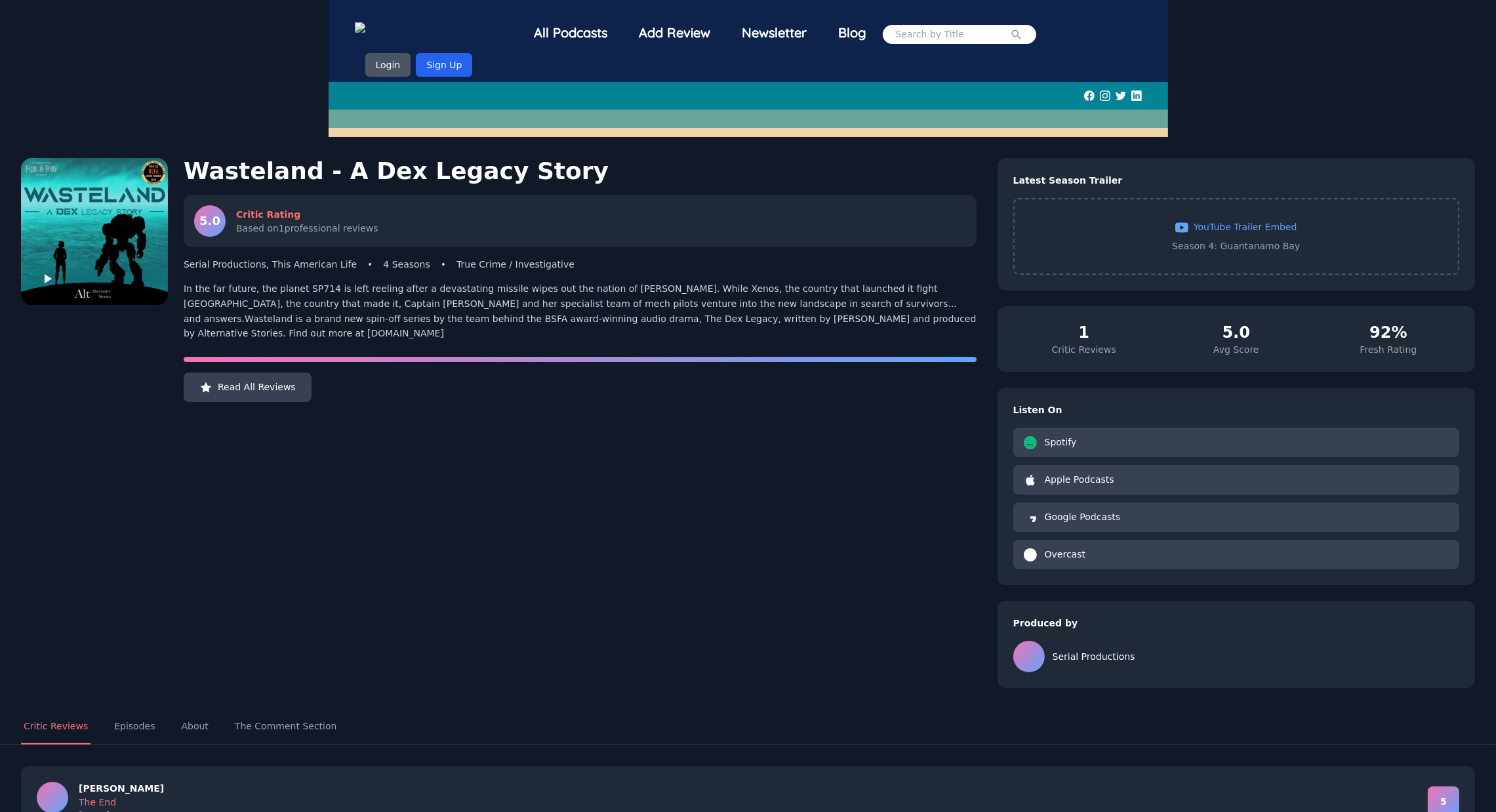
click at [412, 27] on img at bounding box center [383, 29] width 58 height 14
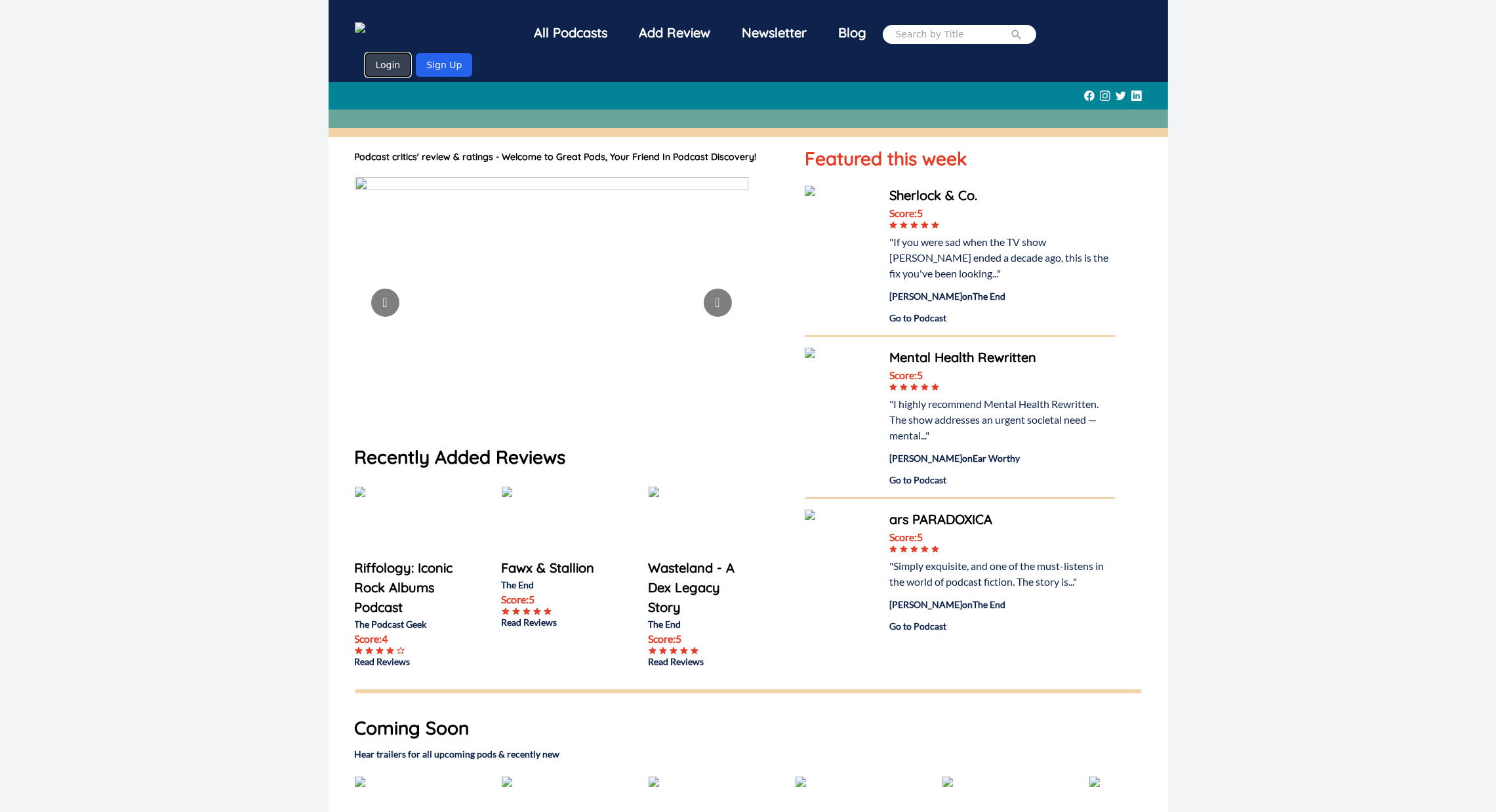
click at [411, 53] on button "Login" at bounding box center [388, 65] width 46 height 24
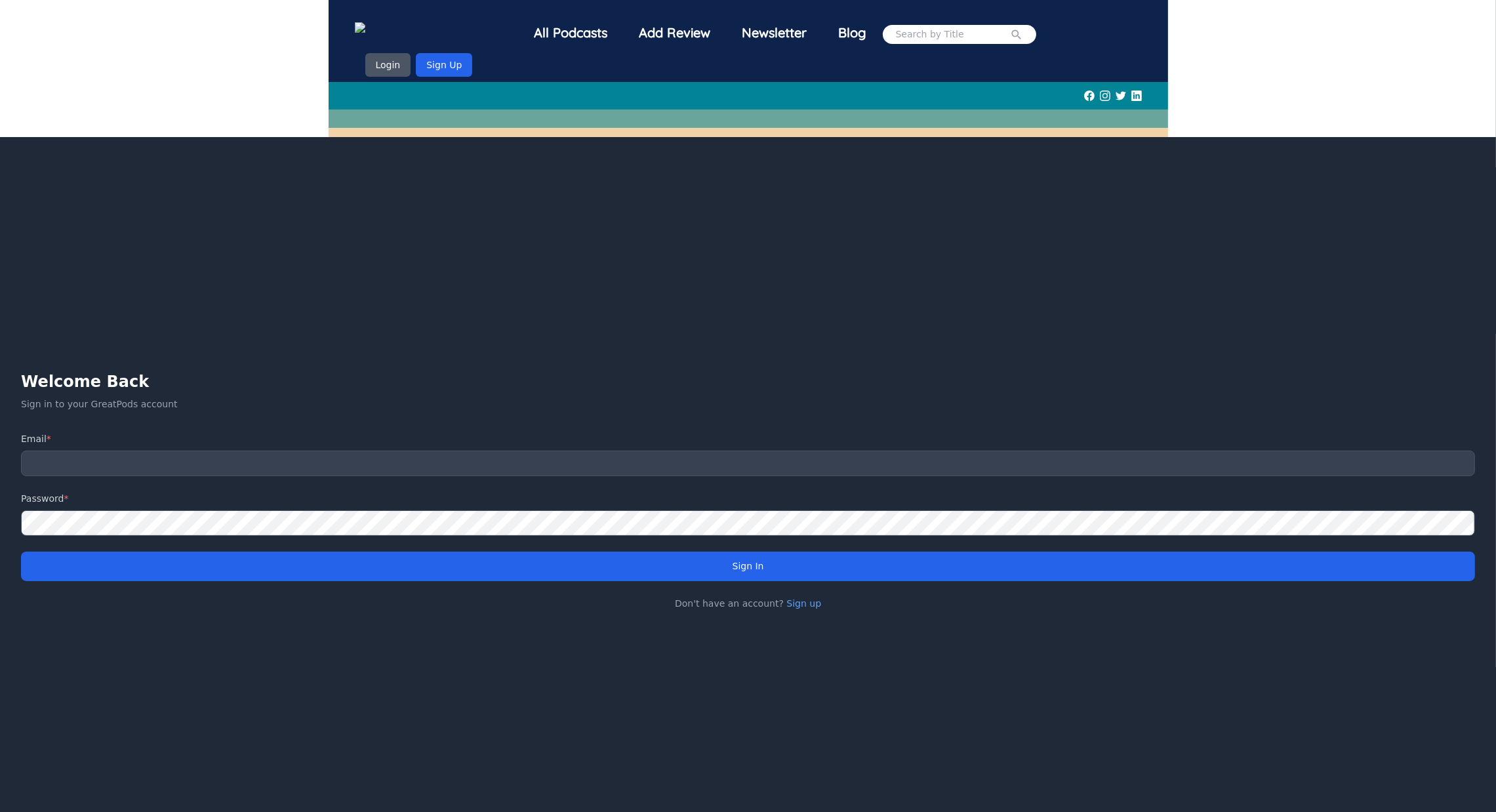
click at [379, 432] on label "Email *" at bounding box center [748, 439] width 1454 height 13
click at [379, 450] on input "email" at bounding box center [748, 463] width 1454 height 25
type input "[EMAIL_ADDRESS][DOMAIN_NAME]"
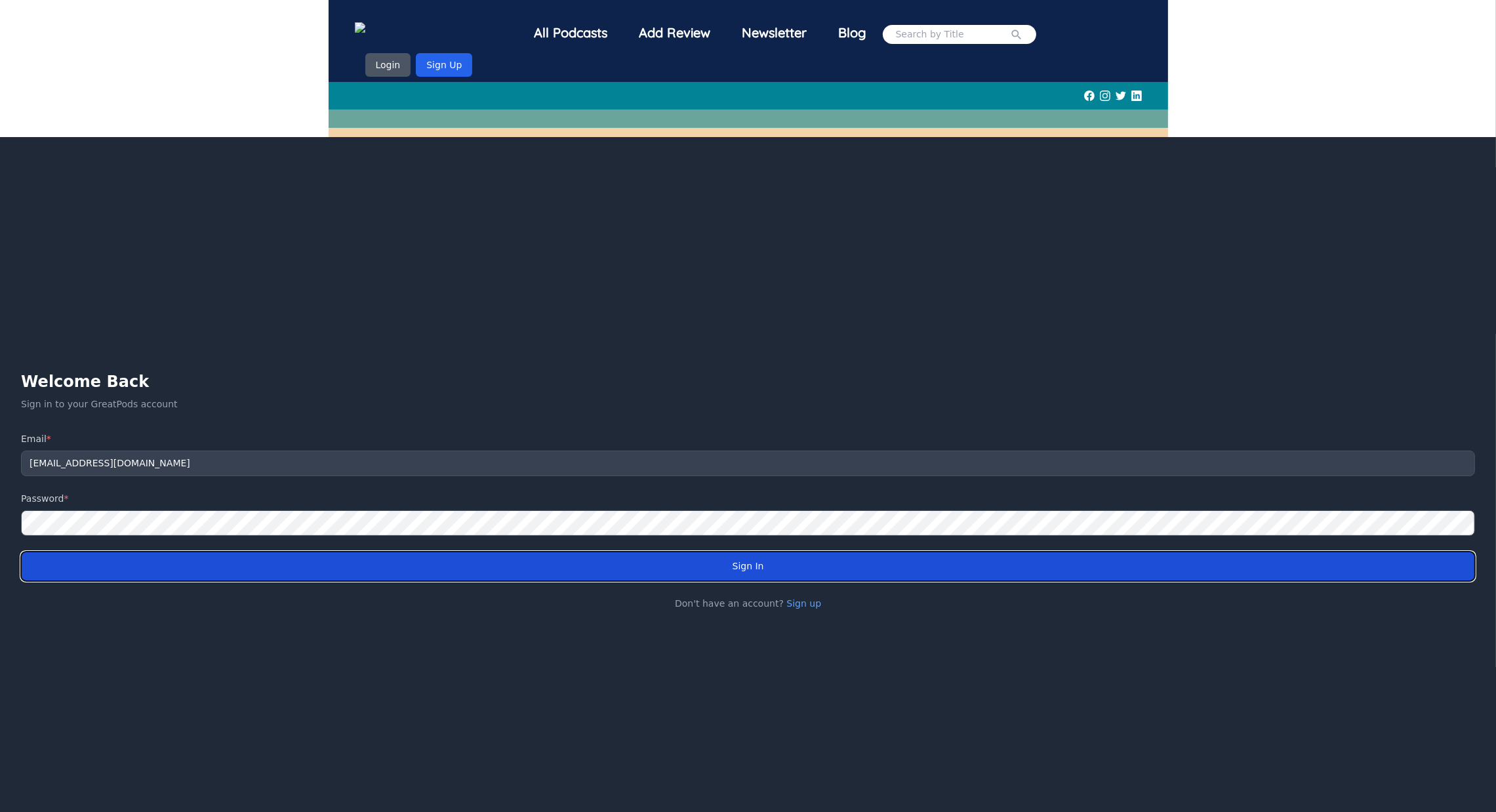
click at [713, 556] on button "Sign In" at bounding box center [748, 566] width 1454 height 30
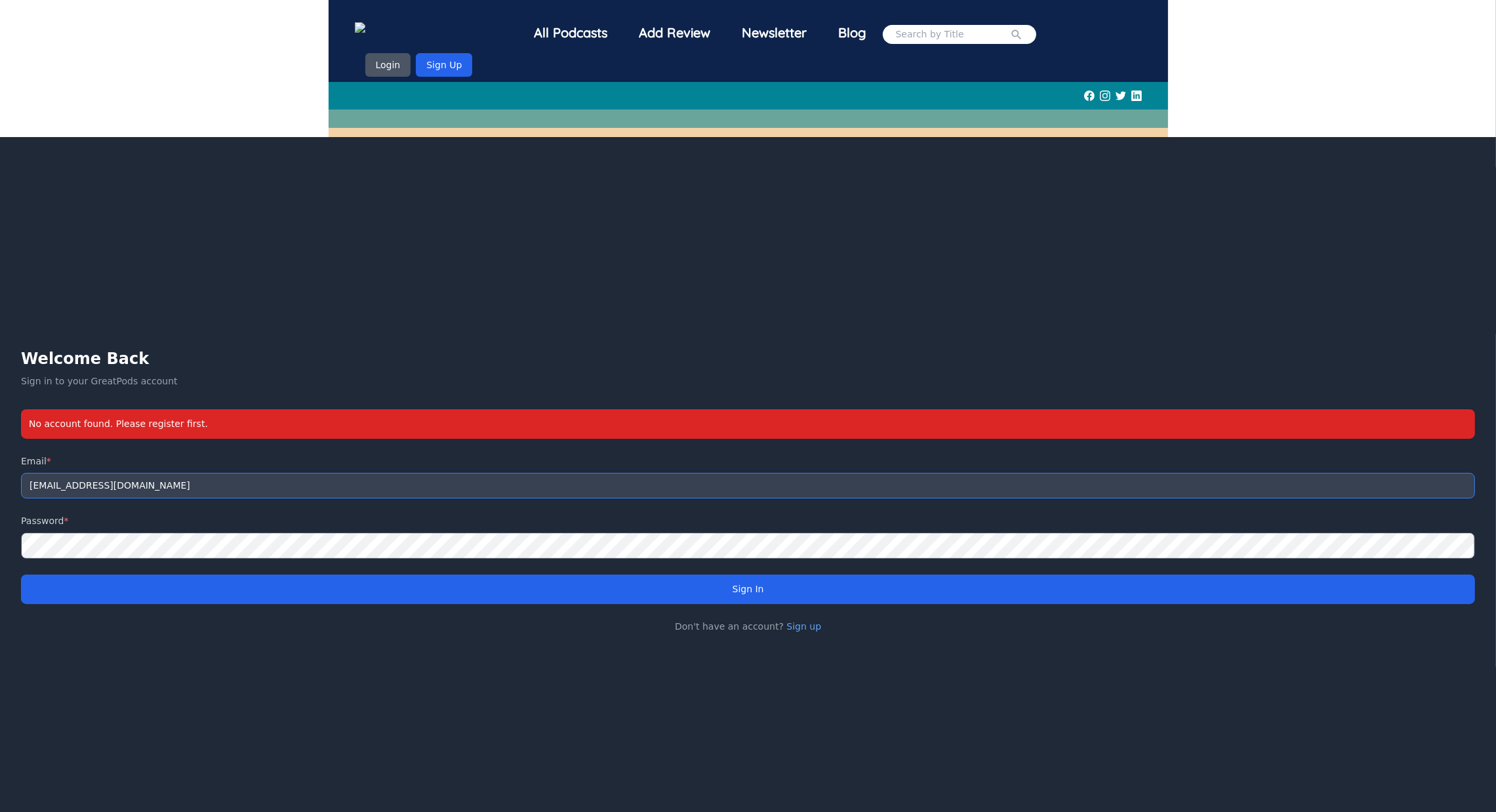
drag, startPoint x: 459, startPoint y: 465, endPoint x: 128, endPoint y: 426, distance: 333.3
click at [128, 426] on div "Welcome Back Sign in to your GreatPods account No account found. Please registe…" at bounding box center [748, 490] width 1454 height 284
click at [412, 25] on img at bounding box center [383, 29] width 58 height 14
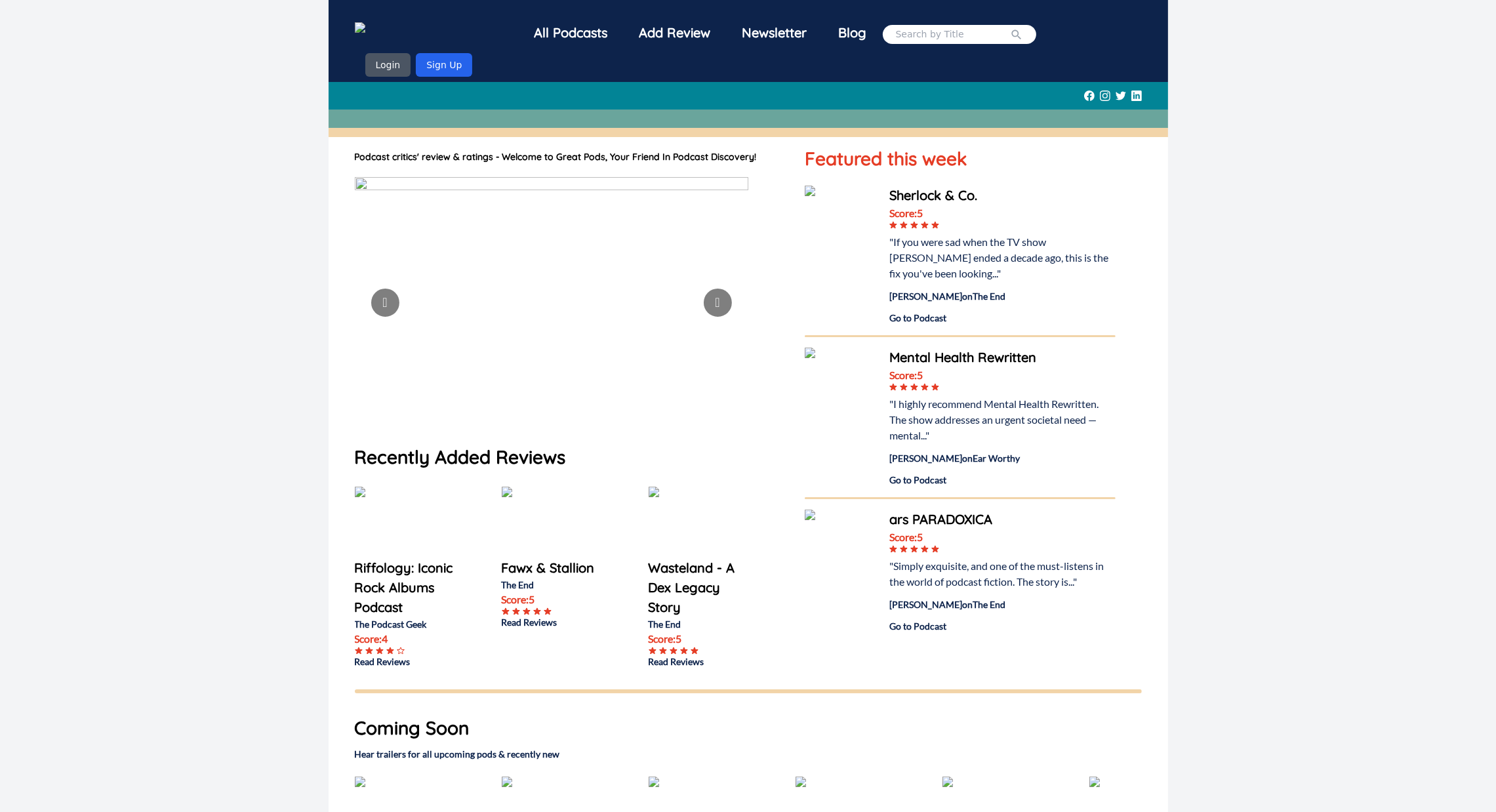
click at [412, 36] on img at bounding box center [383, 29] width 58 height 14
click at [472, 53] on button "Sign Up" at bounding box center [444, 65] width 56 height 24
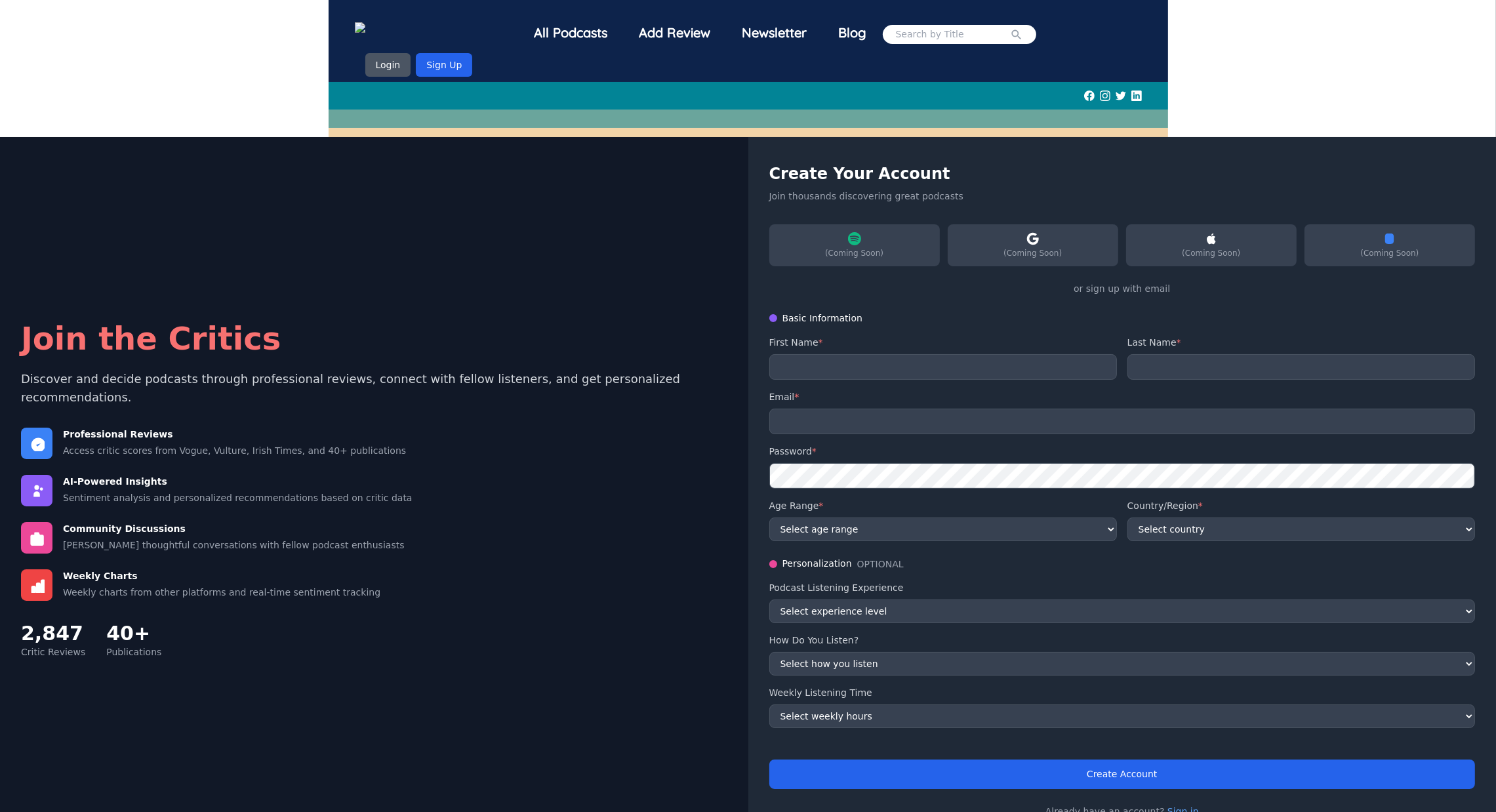
scroll to position [15, 0]
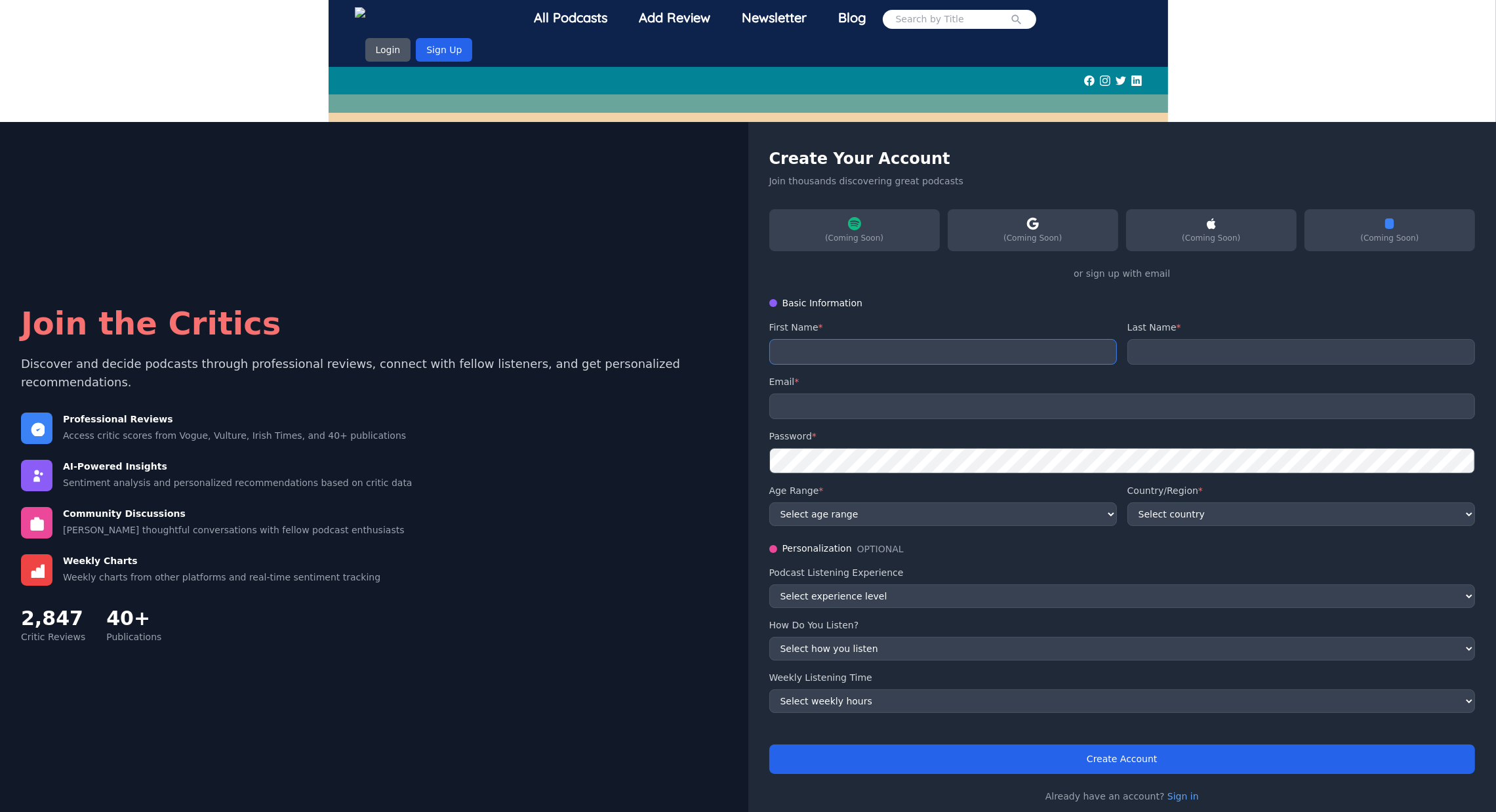
click at [914, 339] on input "text" at bounding box center [943, 352] width 347 height 25
type input "Khushi"
type input "[PERSON_NAME]"
type input "[EMAIL_ADDRESS][DOMAIN_NAME]"
select select "US"
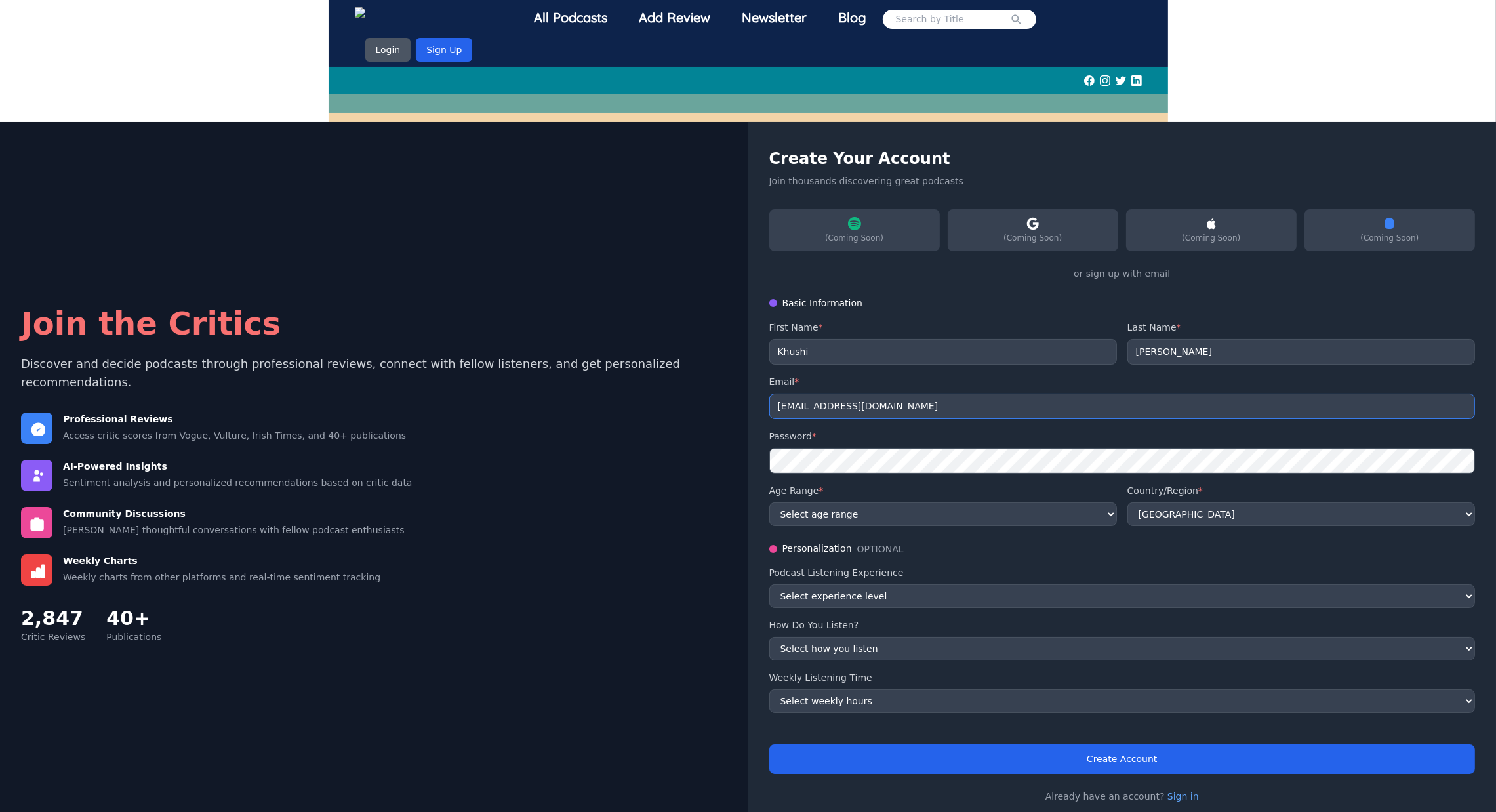
drag, startPoint x: 938, startPoint y: 393, endPoint x: 668, endPoint y: 387, distance: 270.1
click at [668, 387] on div "Join the Critics Discover and decide podcasts through professional reviews, con…" at bounding box center [748, 475] width 1496 height 707
type input "katariya@usc.edu"
click at [826, 456] on div "Basic Information First Name * Khushi Last Name * Katariya Email * katariya@usc…" at bounding box center [1123, 411] width 706 height 230
click at [888, 502] on select "Select age range 18-24 25-34 35-44 45-54 55+" at bounding box center [943, 514] width 347 height 24
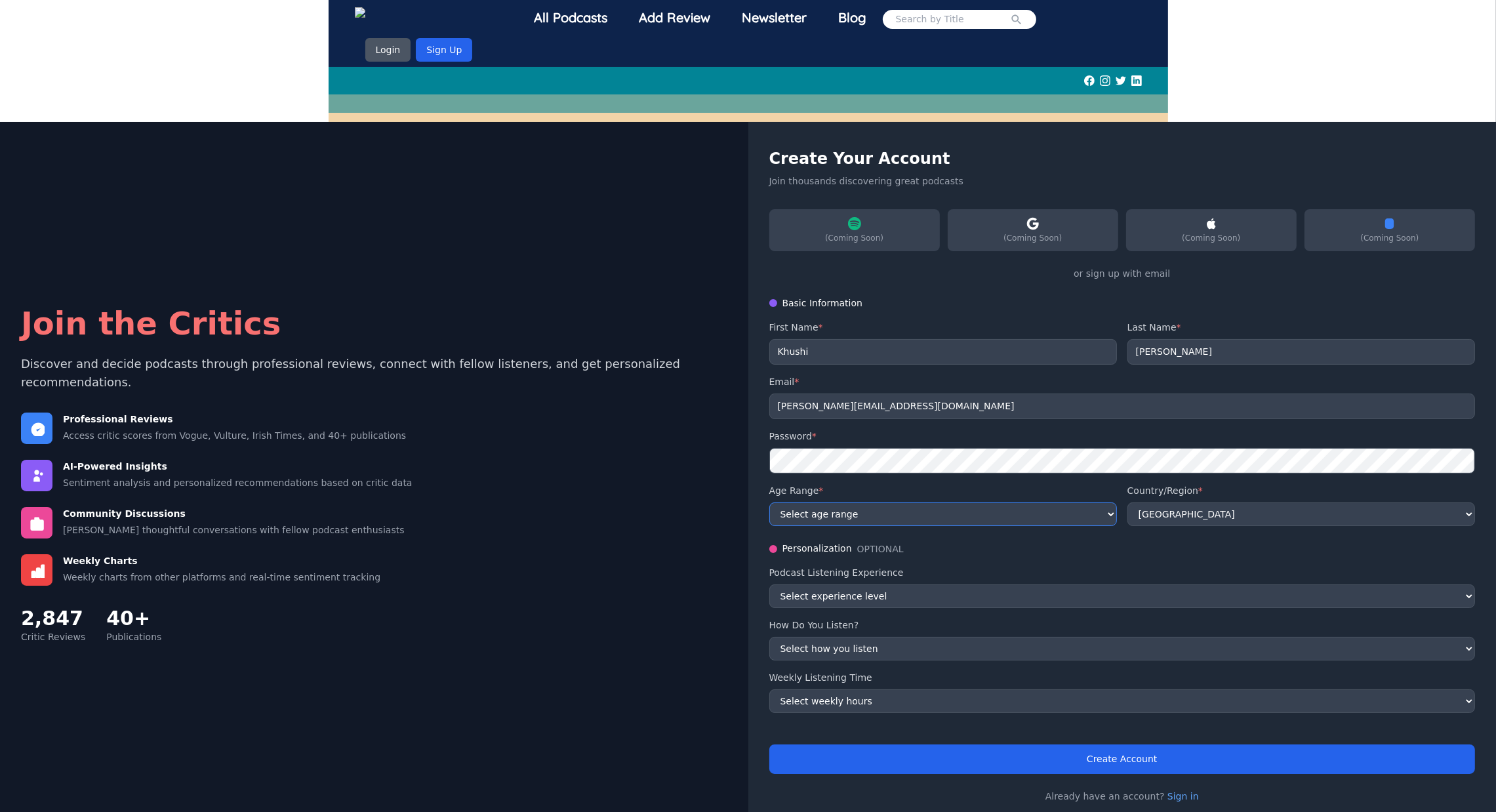
select select "18-24"
click at [770, 502] on select "Select age range 18-24 25-34 35-44 45-54 55+" at bounding box center [943, 514] width 347 height 24
click at [912, 584] on select "Select experience level Beginner Intermediate Advanced Expert" at bounding box center [1123, 596] width 706 height 24
click at [770, 584] on select "Select experience level Beginner Intermediate Advanced Expert" at bounding box center [1123, 596] width 706 height 24
click at [871, 584] on select "Select experience level Beginner Intermediate Advanced Expert" at bounding box center [1123, 596] width 706 height 24
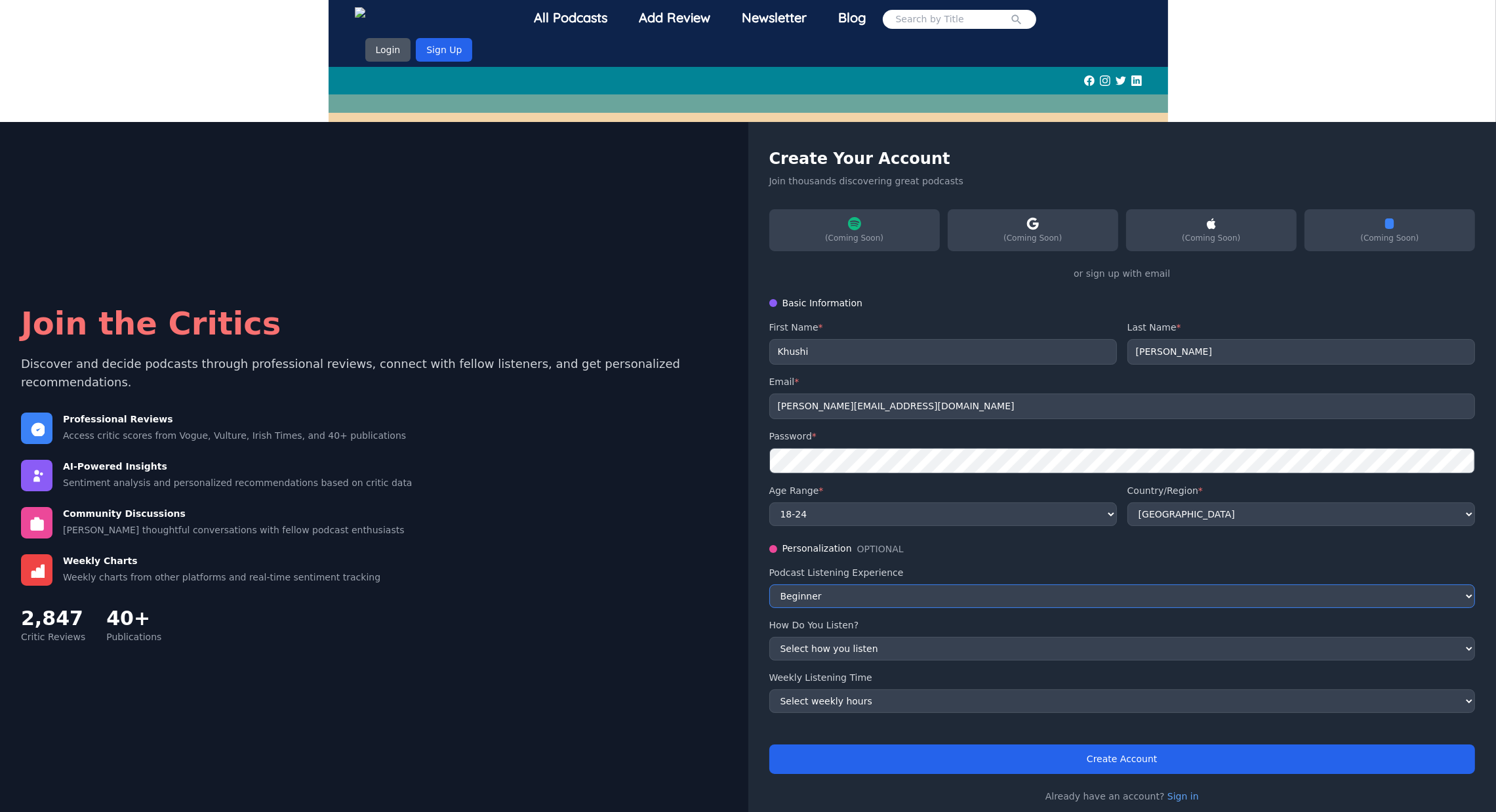
select select "advanced"
click at [770, 584] on select "Select experience level Beginner Intermediate Advanced Expert" at bounding box center [1123, 596] width 706 height 24
click at [856, 637] on select "Select how you listen While commuting While working While exercising While rela…" at bounding box center [1123, 648] width 706 height 24
select select "exercising"
click at [770, 637] on select "Select how you listen While commuting While working While exercising While rela…" at bounding box center [1123, 648] width 706 height 24
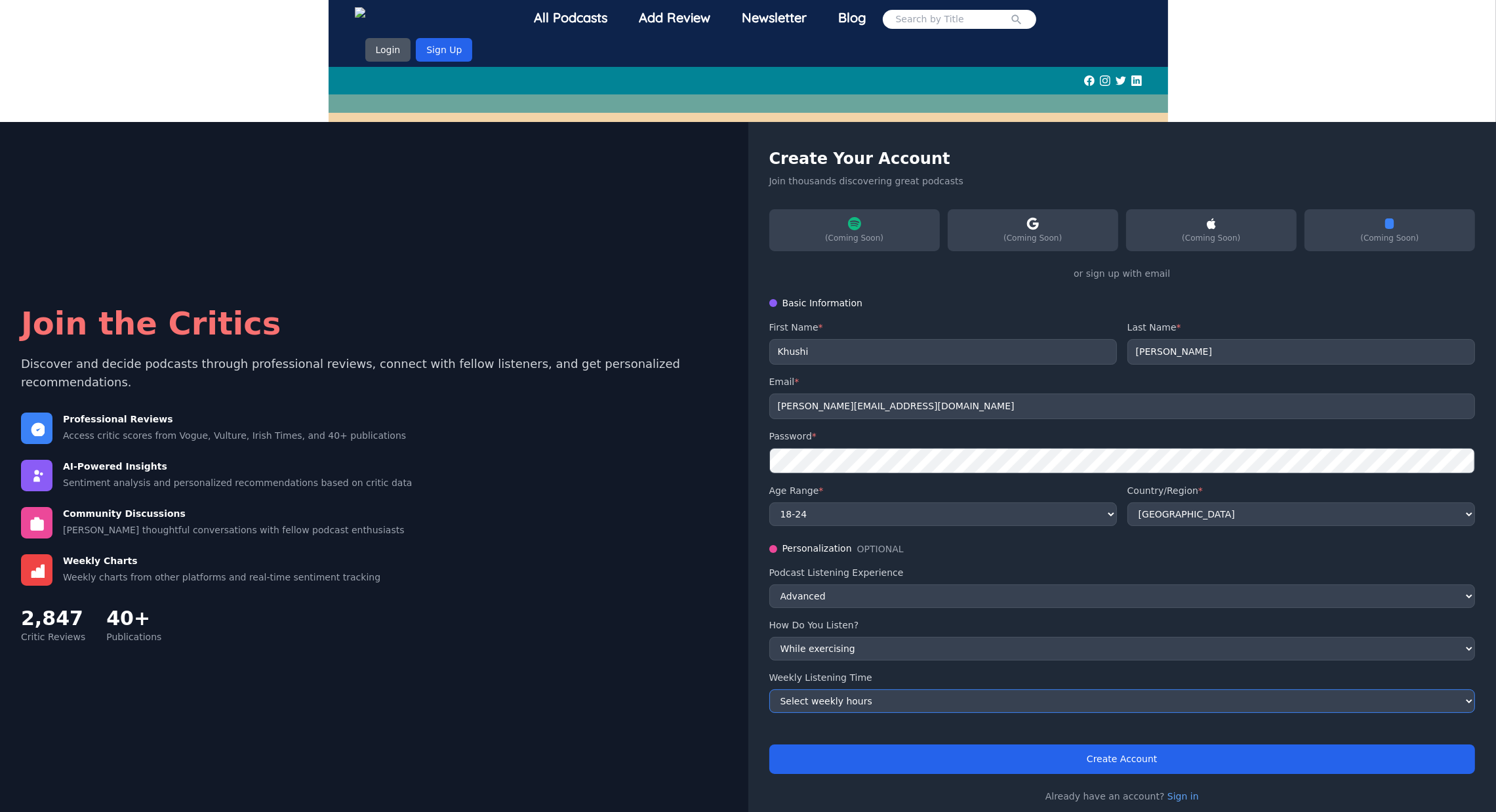
click at [857, 690] on select "Select weekly hours 1-3 hours 4-7 hours 8-15 hours 16+ hours" at bounding box center [1123, 701] width 706 height 24
select select "4-7"
click at [770, 690] on select "Select weekly hours 1-3 hours 4-7 hours 8-15 hours 16+ hours" at bounding box center [1123, 701] width 706 height 24
click at [698, 709] on div "Join the Critics Discover and decide podcasts through professional reviews, con…" at bounding box center [374, 475] width 748 height 707
click at [916, 339] on input "Khushi" at bounding box center [943, 352] width 347 height 25
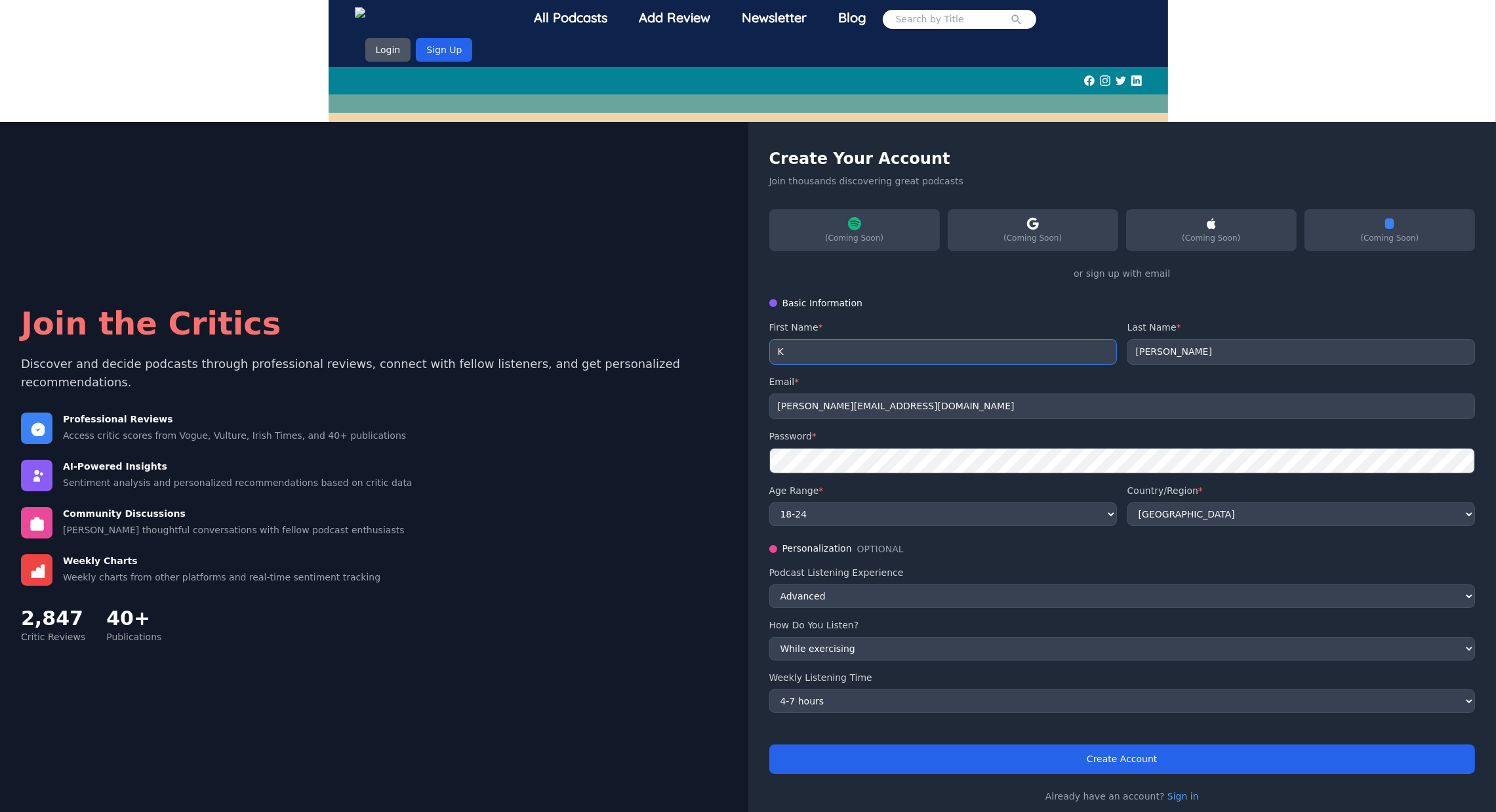
type input "K"
click at [979, 299] on div "Basic Information First Name * K Last Name * K Email * katariya@usc.edu Passwor…" at bounding box center [1123, 411] width 706 height 230
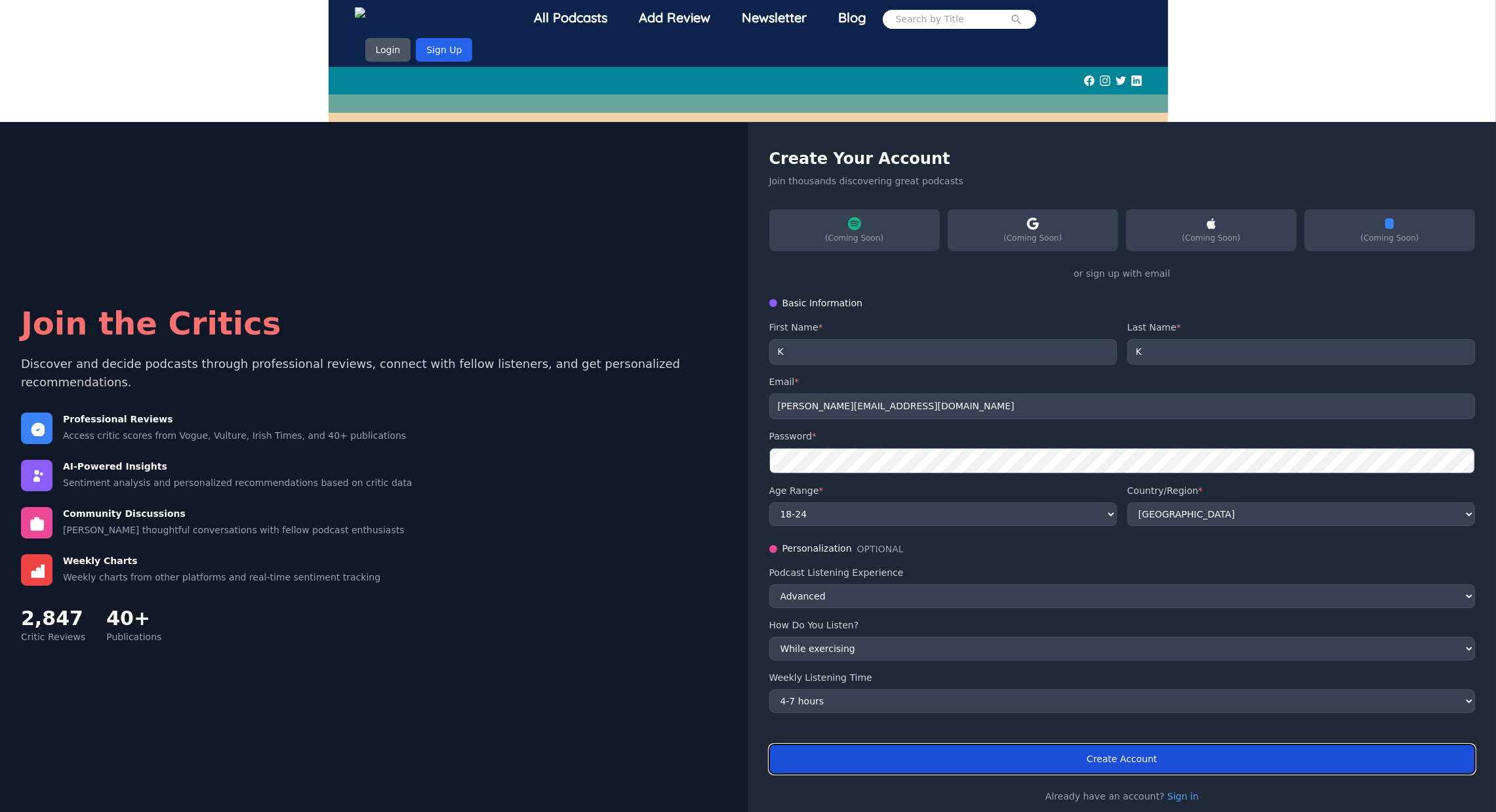
click at [1110, 744] on button "Create Account" at bounding box center [1123, 759] width 706 height 30
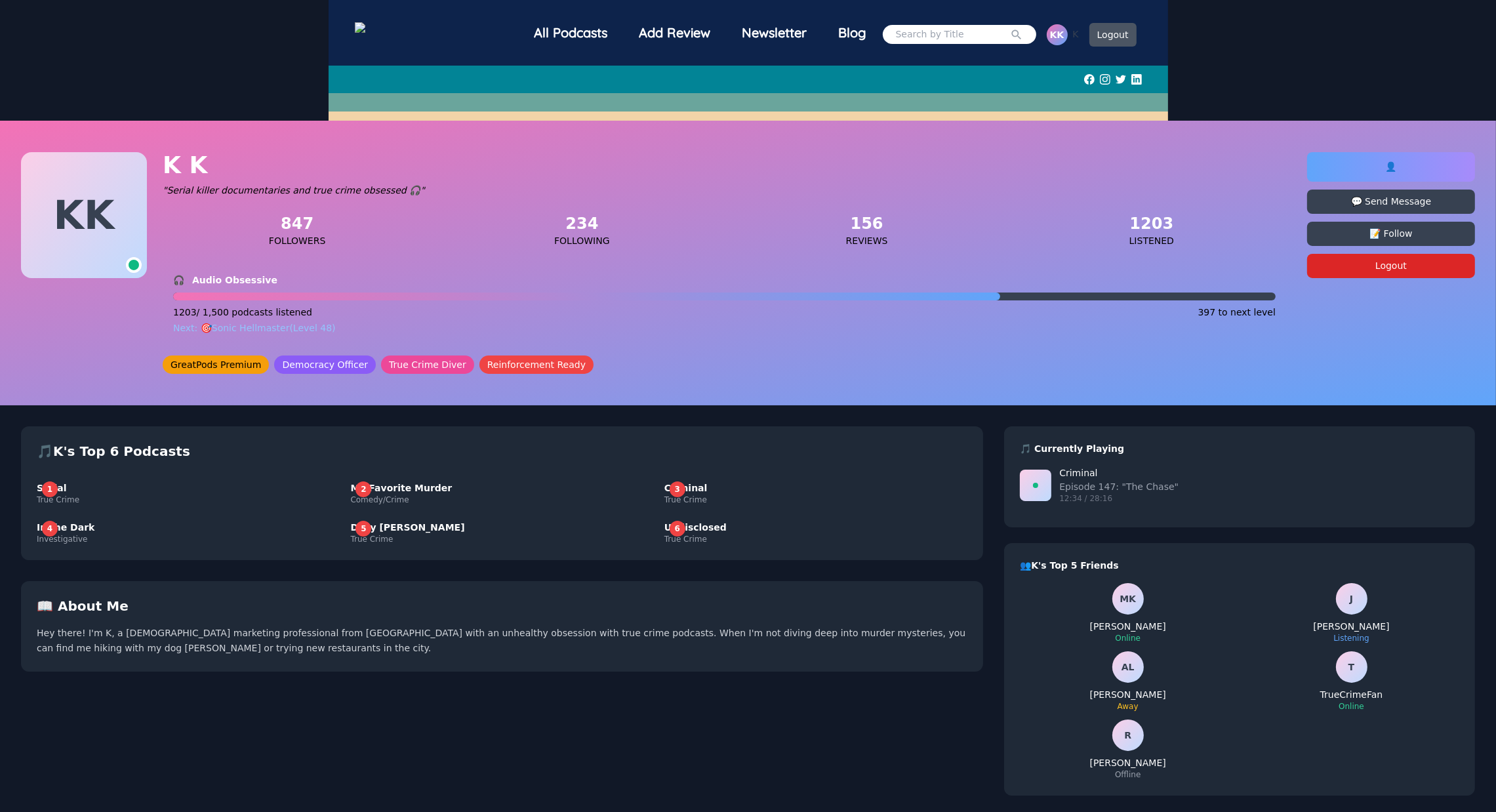
click at [1392, 166] on span "👤" at bounding box center [1391, 166] width 11 height 11
click at [518, 377] on div "K K K K "Serial killer documentaries and true crime obsessed 🎧" 847 Followers 2…" at bounding box center [748, 262] width 1496 height 285
click at [486, 367] on span "Reinforcement Ready" at bounding box center [536, 364] width 114 height 18
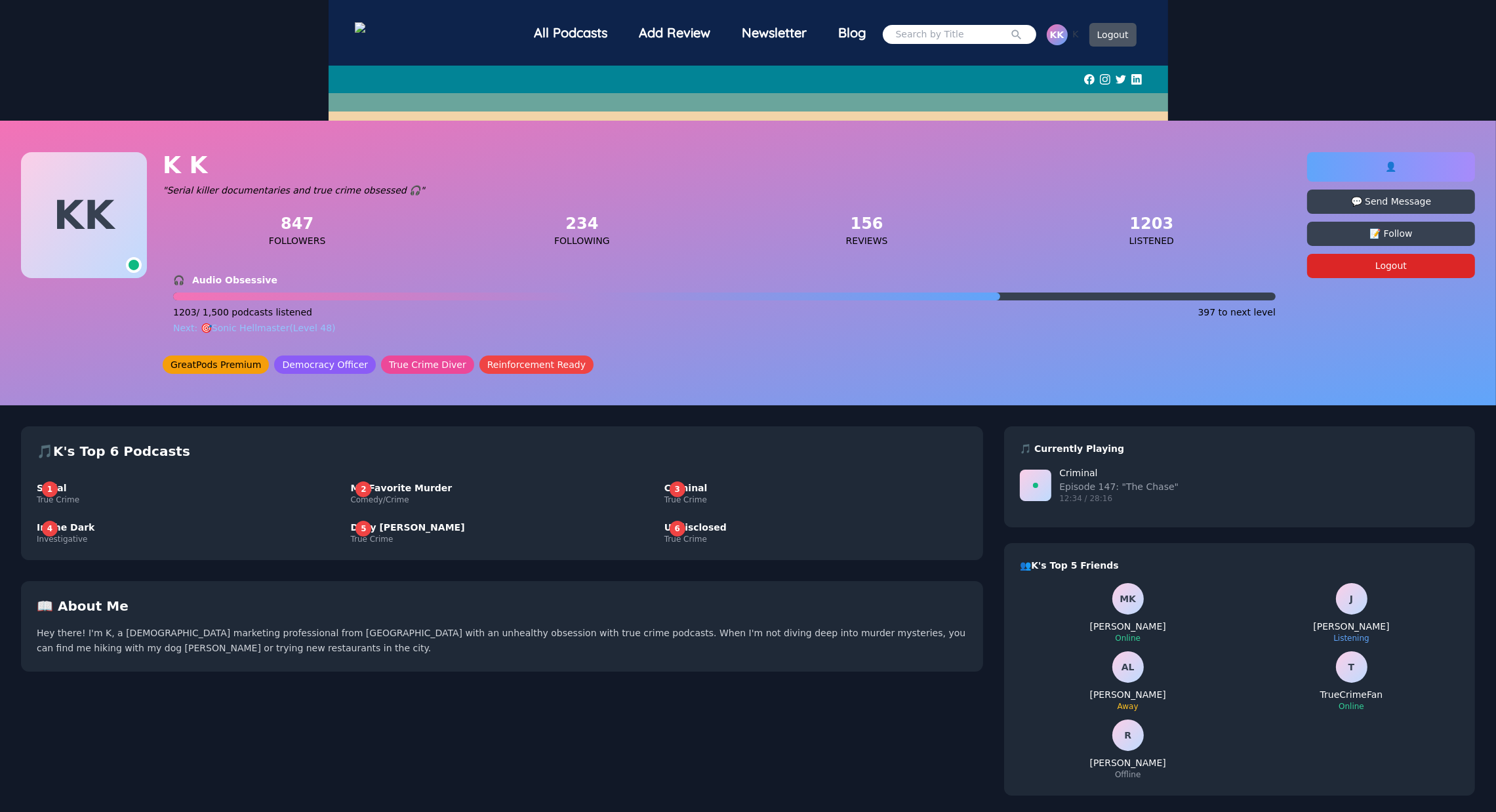
click at [408, 367] on span "True Crime Diver" at bounding box center [427, 364] width 93 height 18
click at [671, 487] on div "3" at bounding box center [677, 489] width 16 height 16
click at [112, 230] on div "K K" at bounding box center [84, 215] width 126 height 126
click at [412, 35] on img at bounding box center [383, 29] width 58 height 14
click at [412, 22] on img at bounding box center [383, 29] width 58 height 14
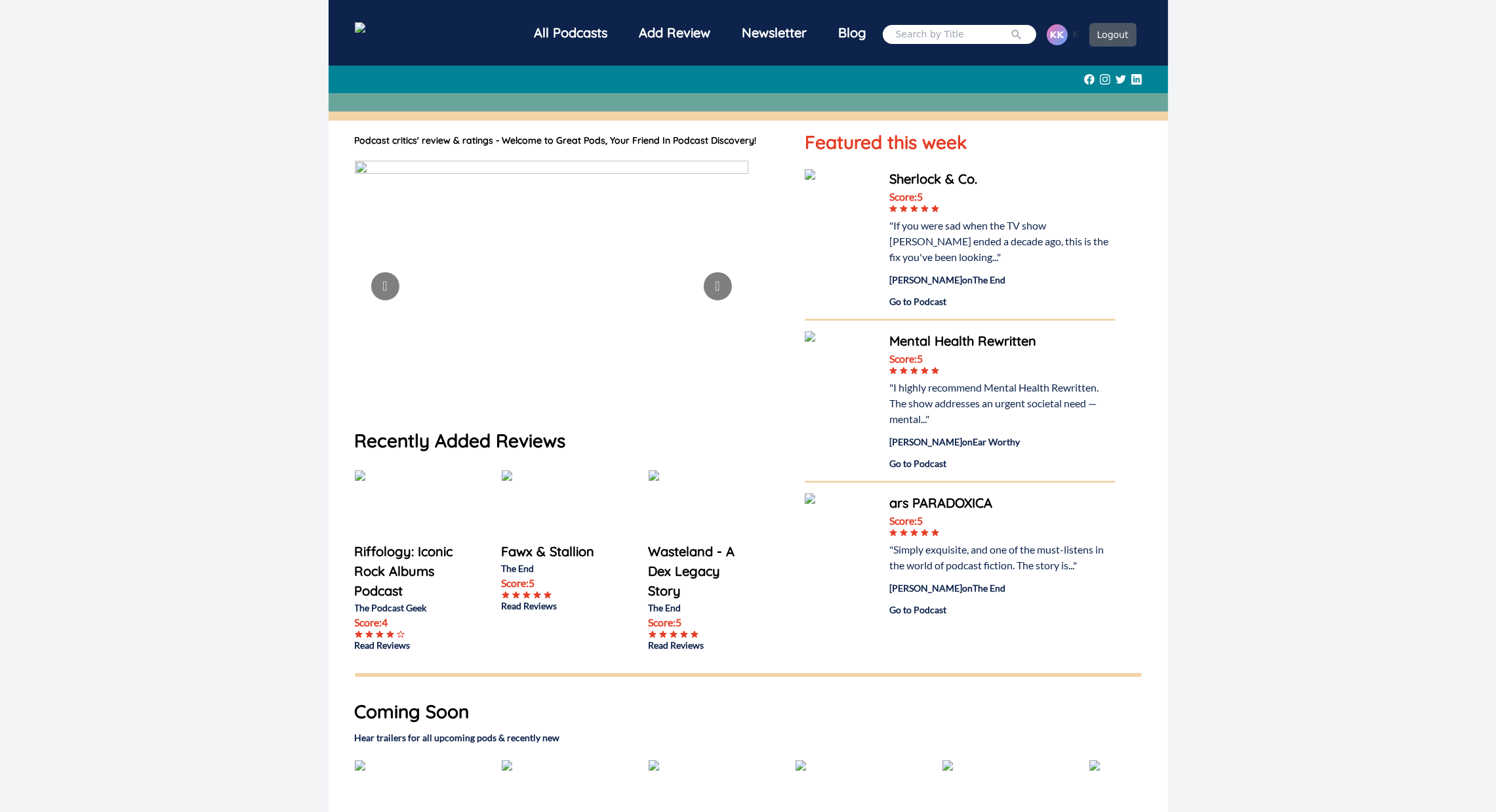
click at [833, 182] on img at bounding box center [840, 205] width 71 height 71
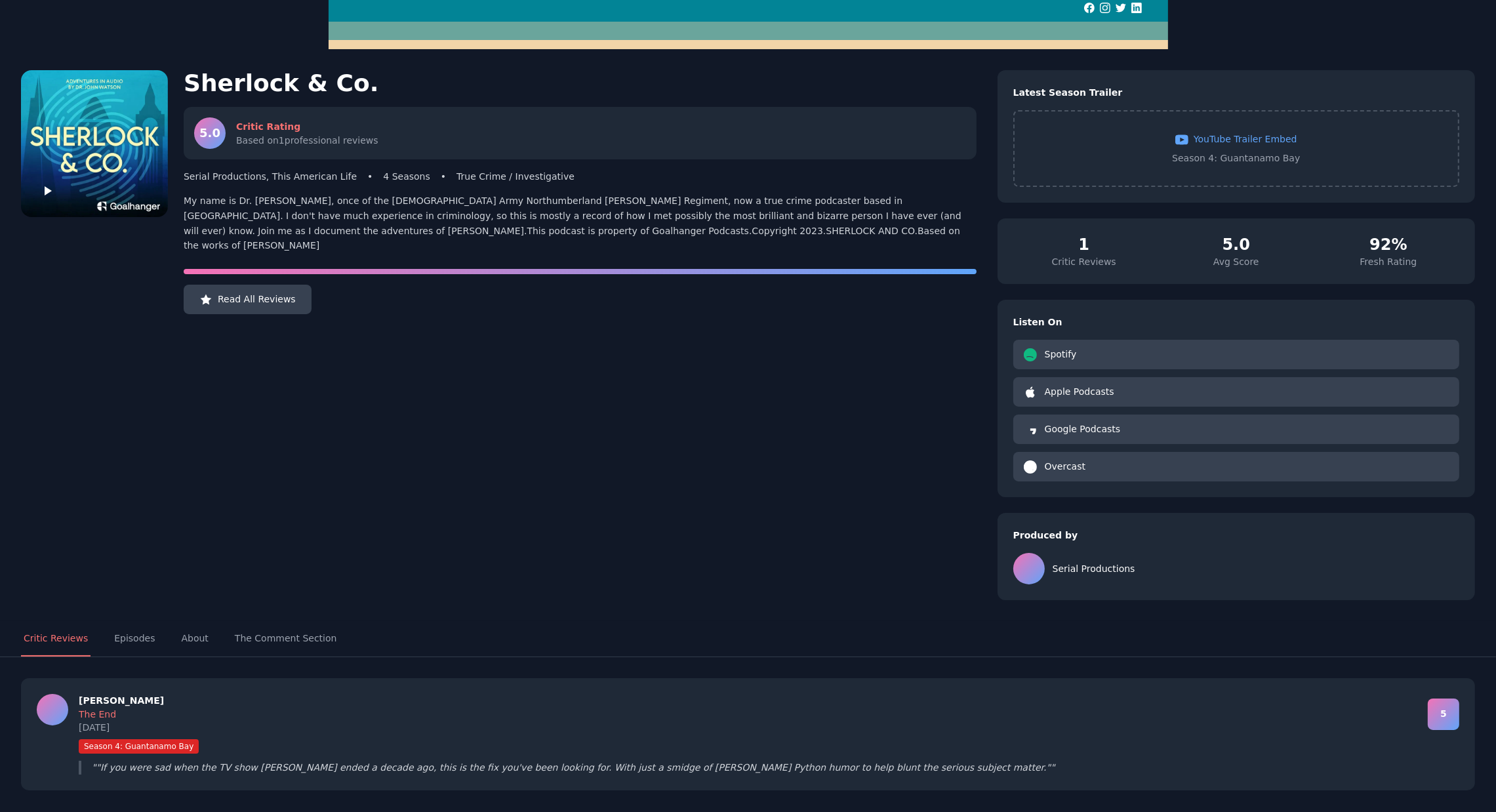
scroll to position [69, 0]
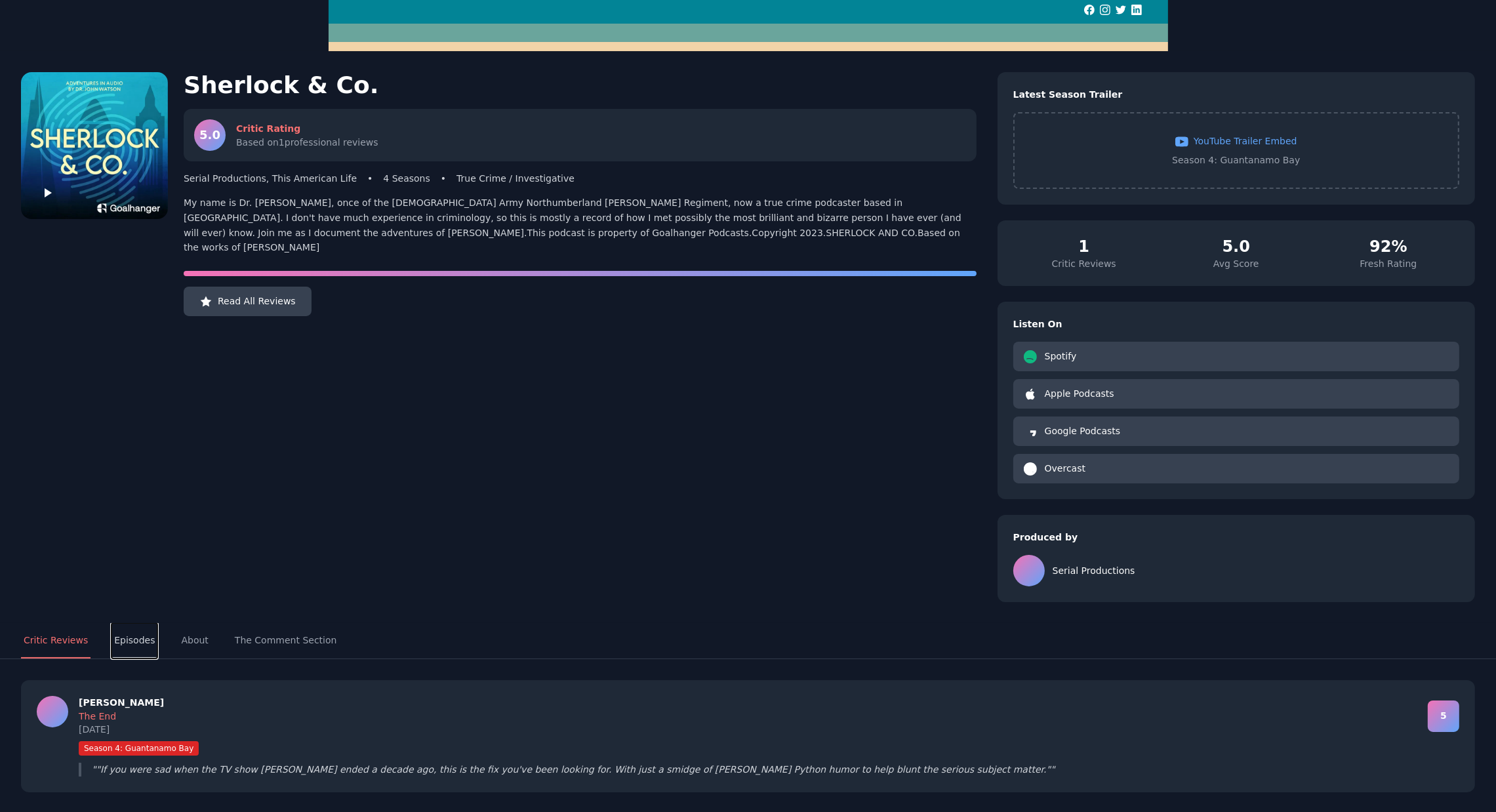
click at [137, 647] on button "Episodes" at bounding box center [135, 641] width 46 height 35
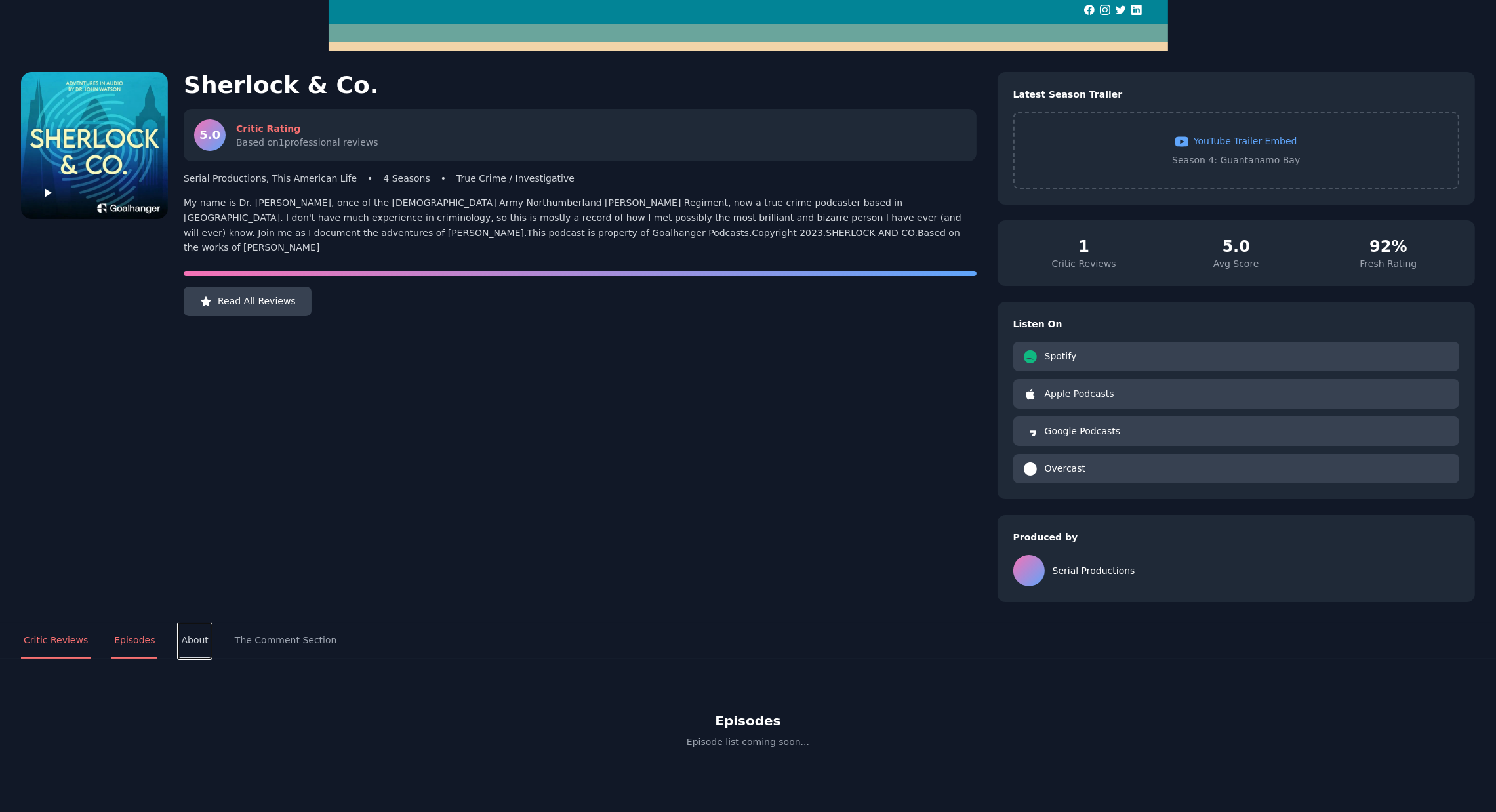
click at [190, 647] on button "About" at bounding box center [195, 641] width 32 height 35
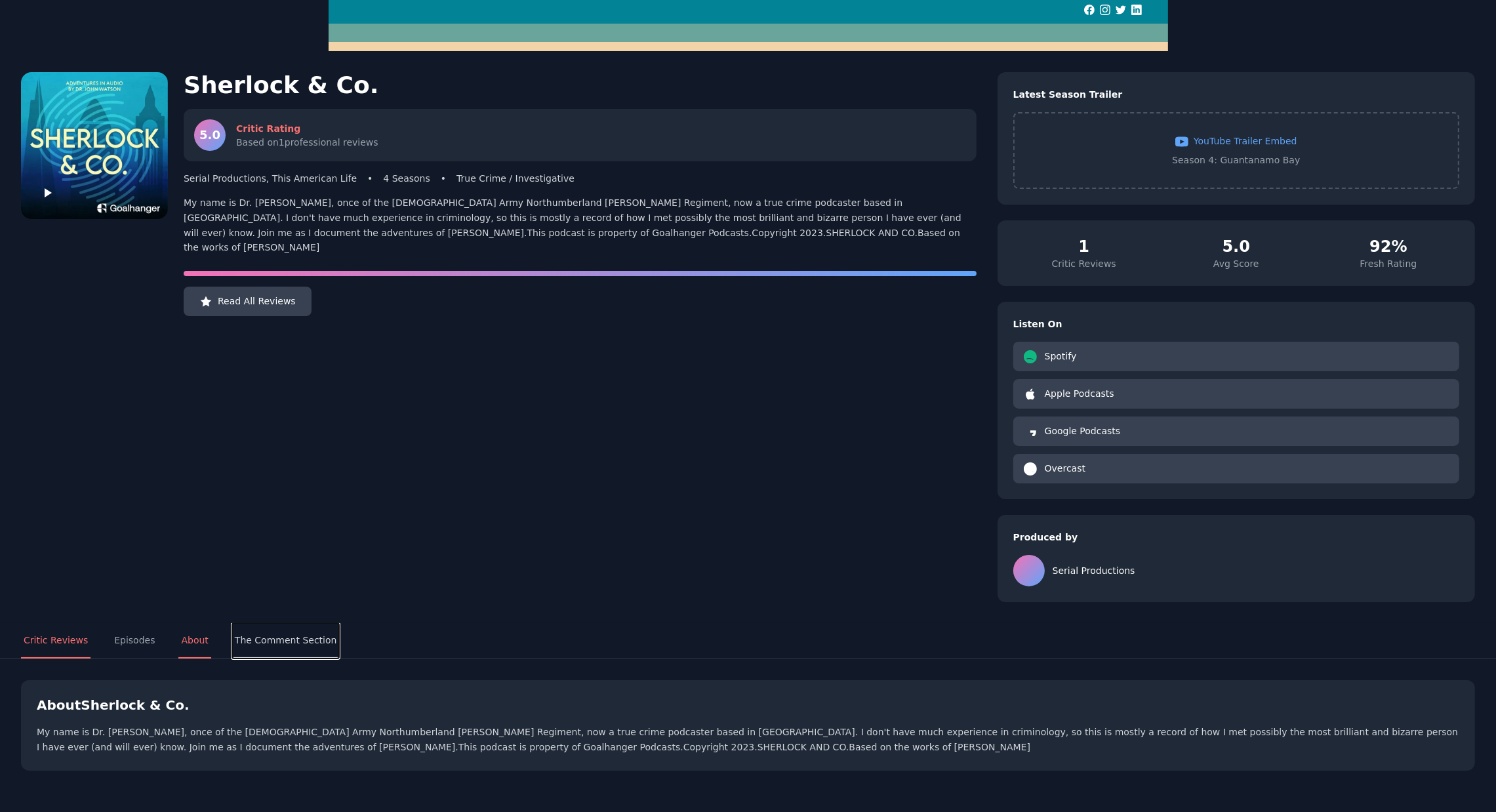
click at [247, 635] on button "The Comment Section" at bounding box center [285, 641] width 107 height 35
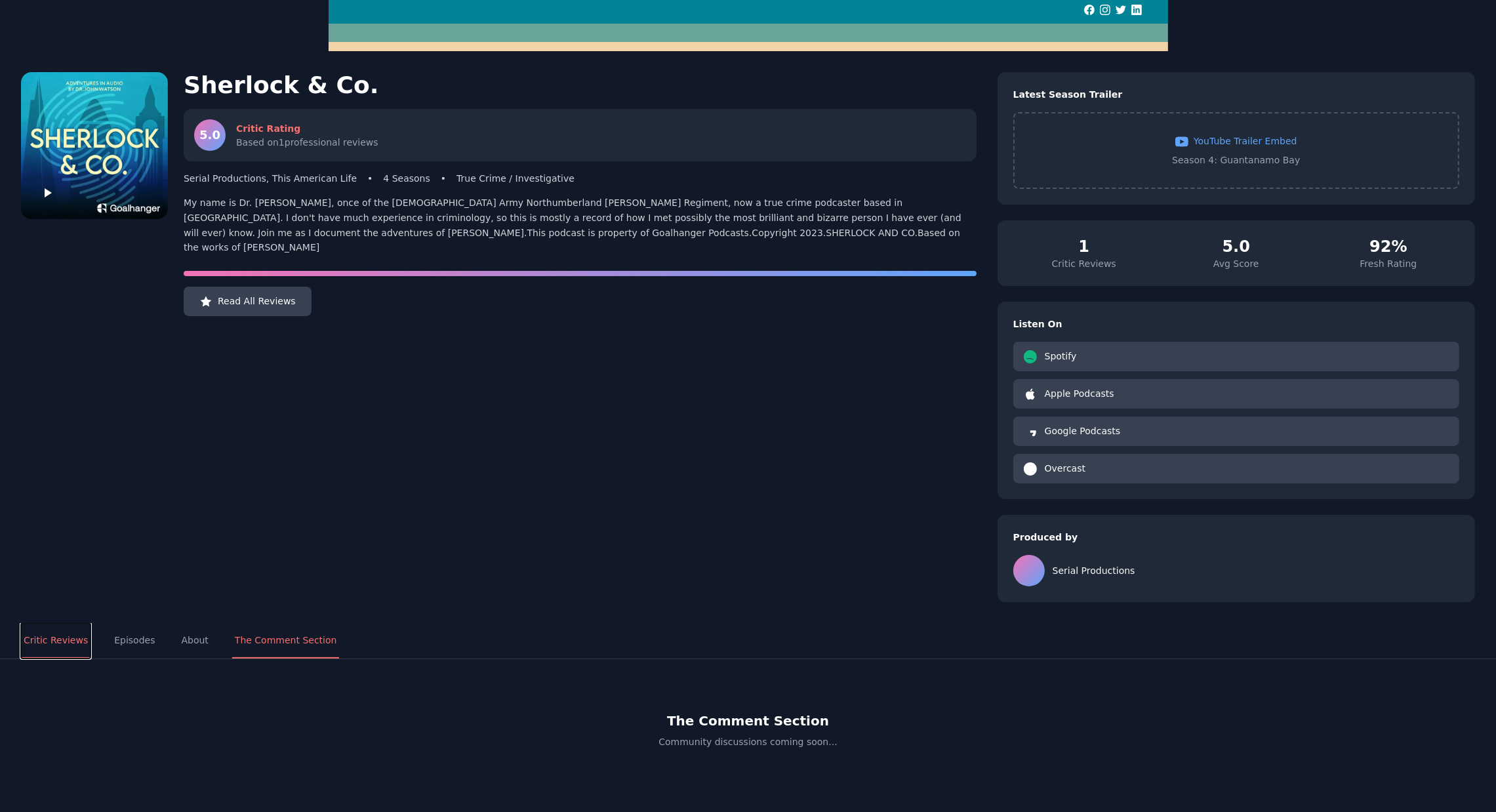
click at [65, 643] on button "Critic Reviews" at bounding box center [55, 641] width 69 height 35
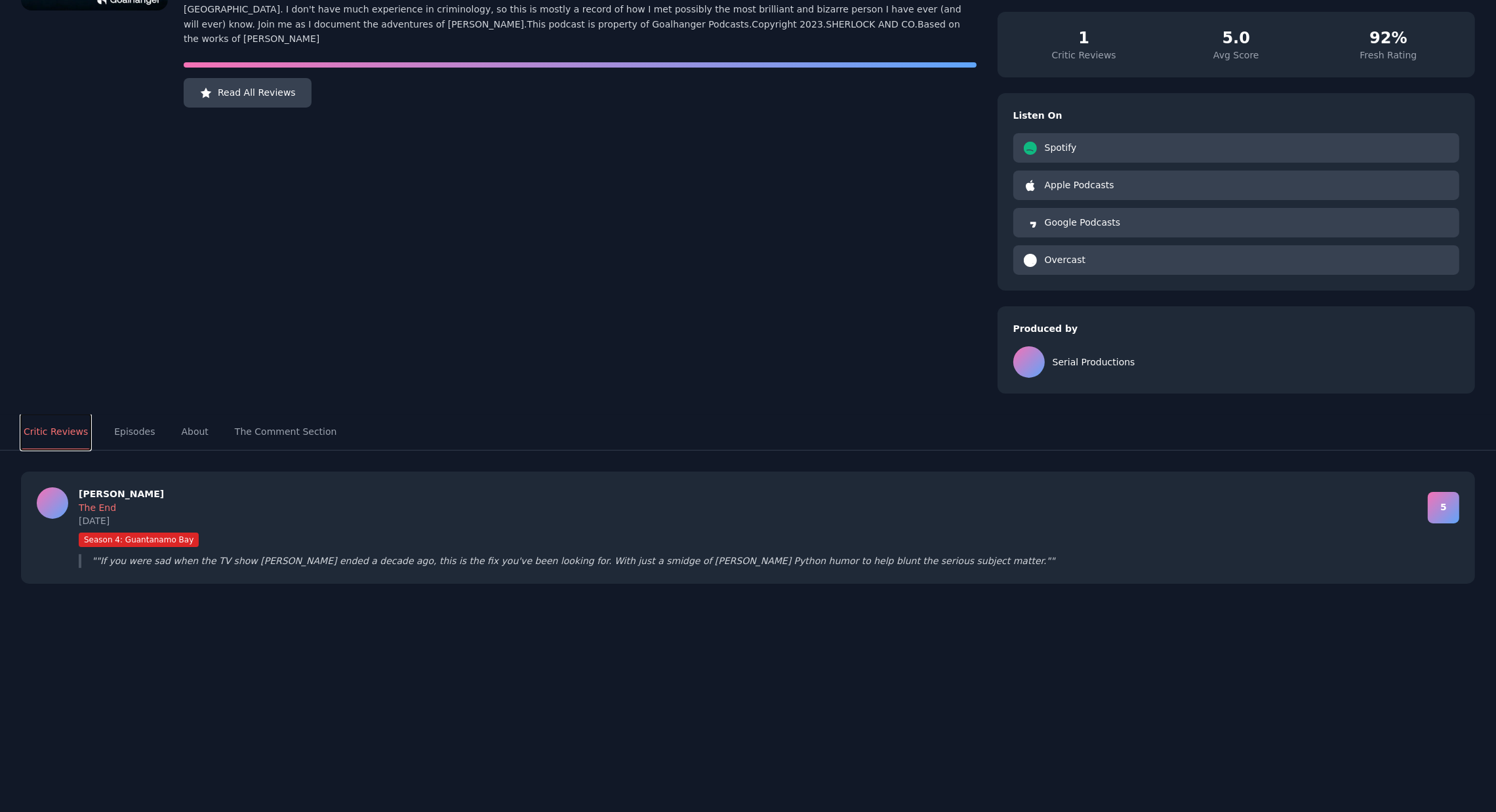
scroll to position [0, 0]
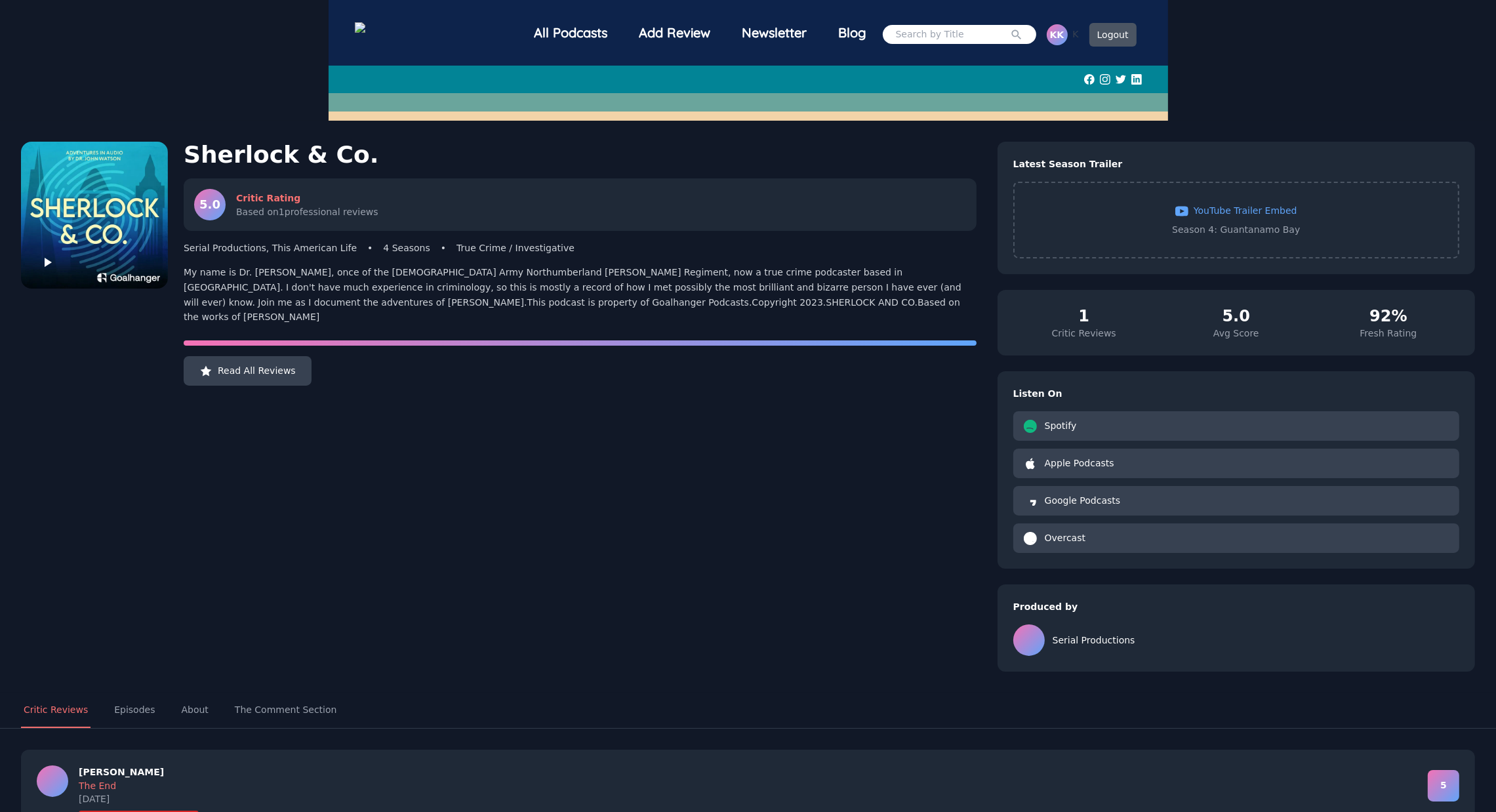
click at [460, 47] on div at bounding box center [431, 35] width 153 height 37
click at [424, 12] on nav "All Podcasts Add Review Newsletter Blog K K K Logout" at bounding box center [748, 35] width 787 height 48
click at [412, 33] on img at bounding box center [383, 29] width 58 height 14
click at [373, 27] on img at bounding box center [383, 29] width 58 height 14
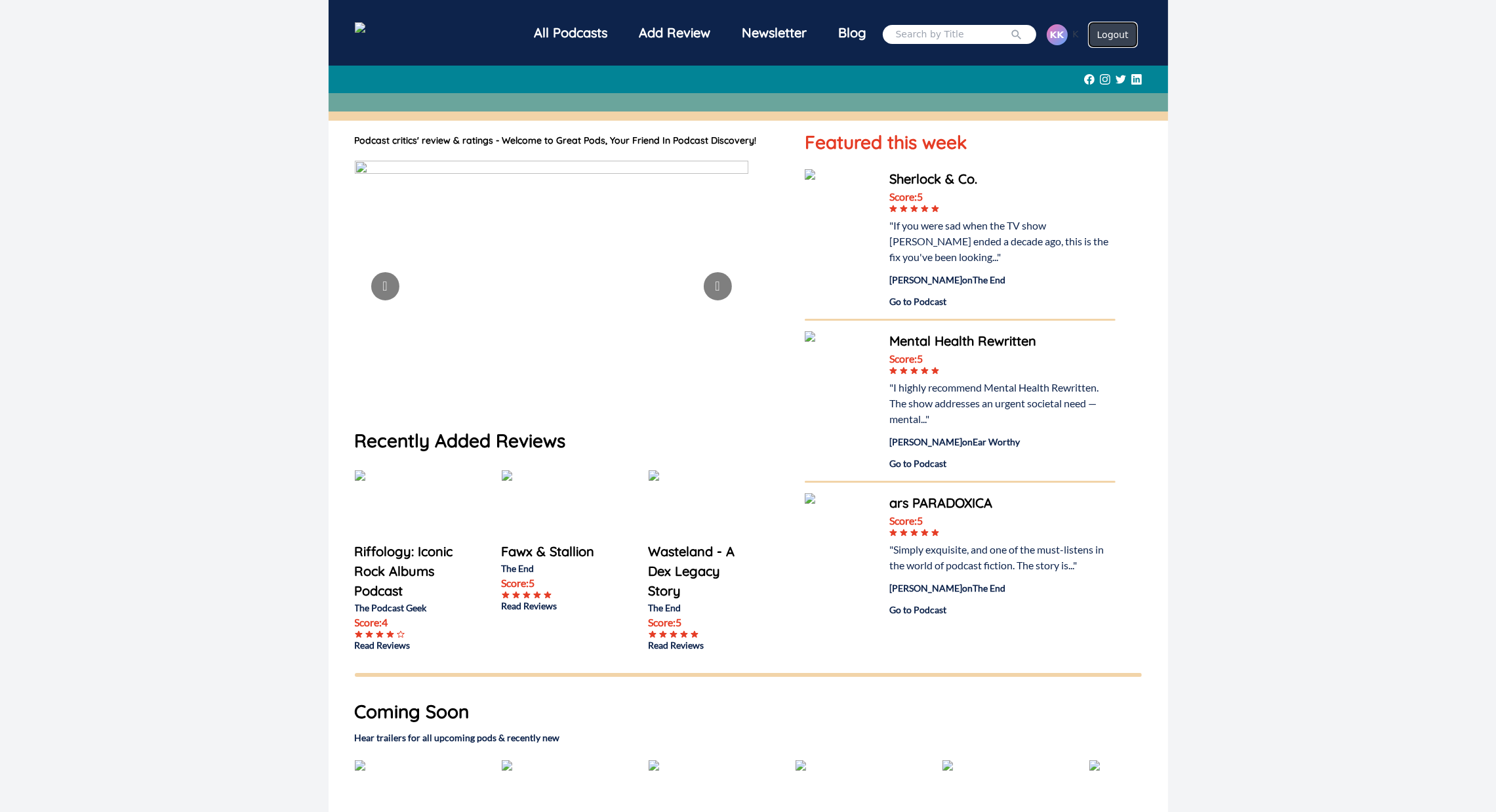
click at [1097, 43] on button "Logout" at bounding box center [1113, 35] width 48 height 24
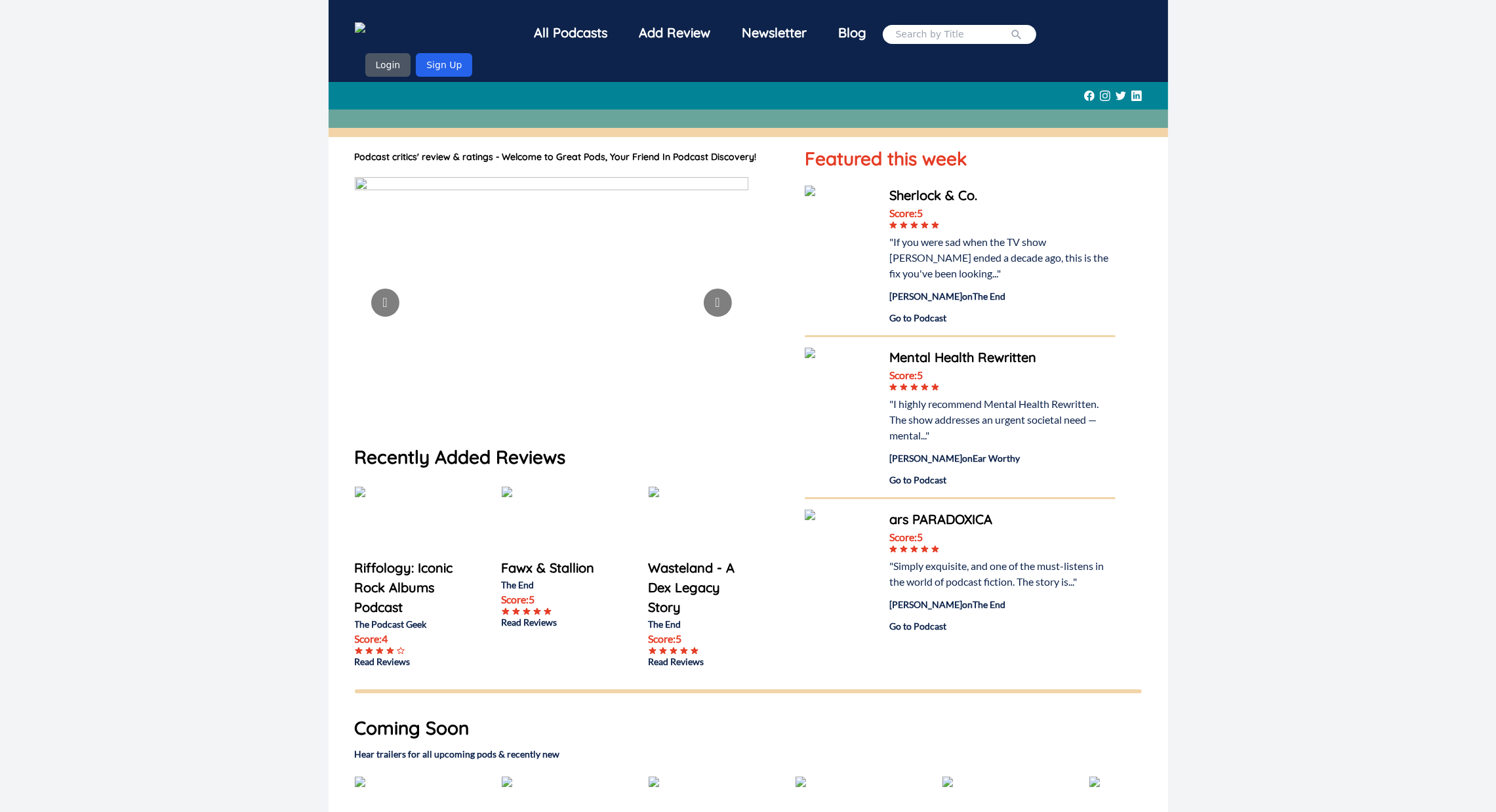
scroll to position [292, 0]
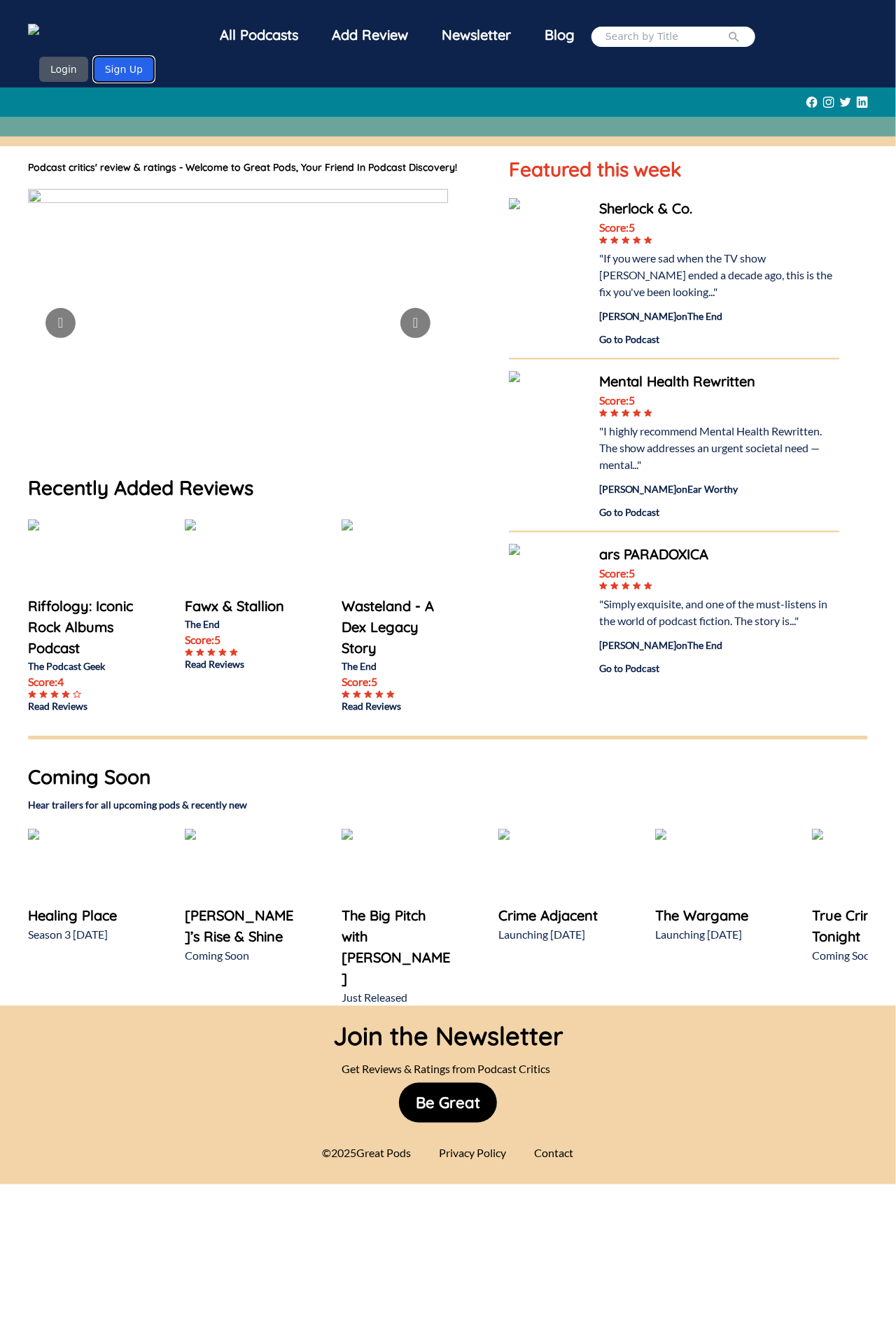
click at [154, 57] on button "Sign Up" at bounding box center [124, 69] width 60 height 25
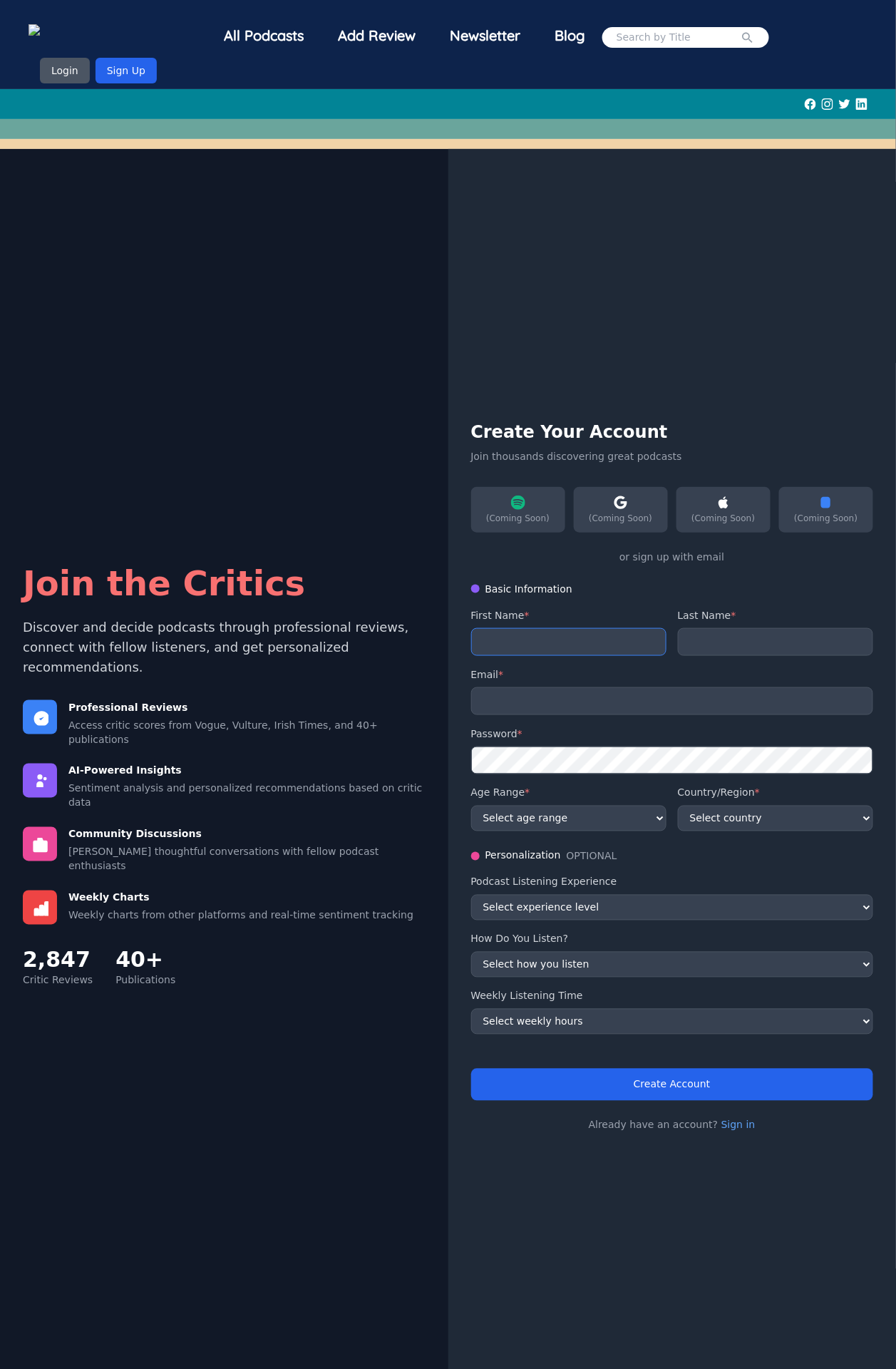
click at [551, 653] on input "text" at bounding box center [569, 642] width 195 height 27
type input "Khushi"
type input "[PERSON_NAME]"
type input "[EMAIL_ADDRESS][DOMAIN_NAME]"
select select "US"
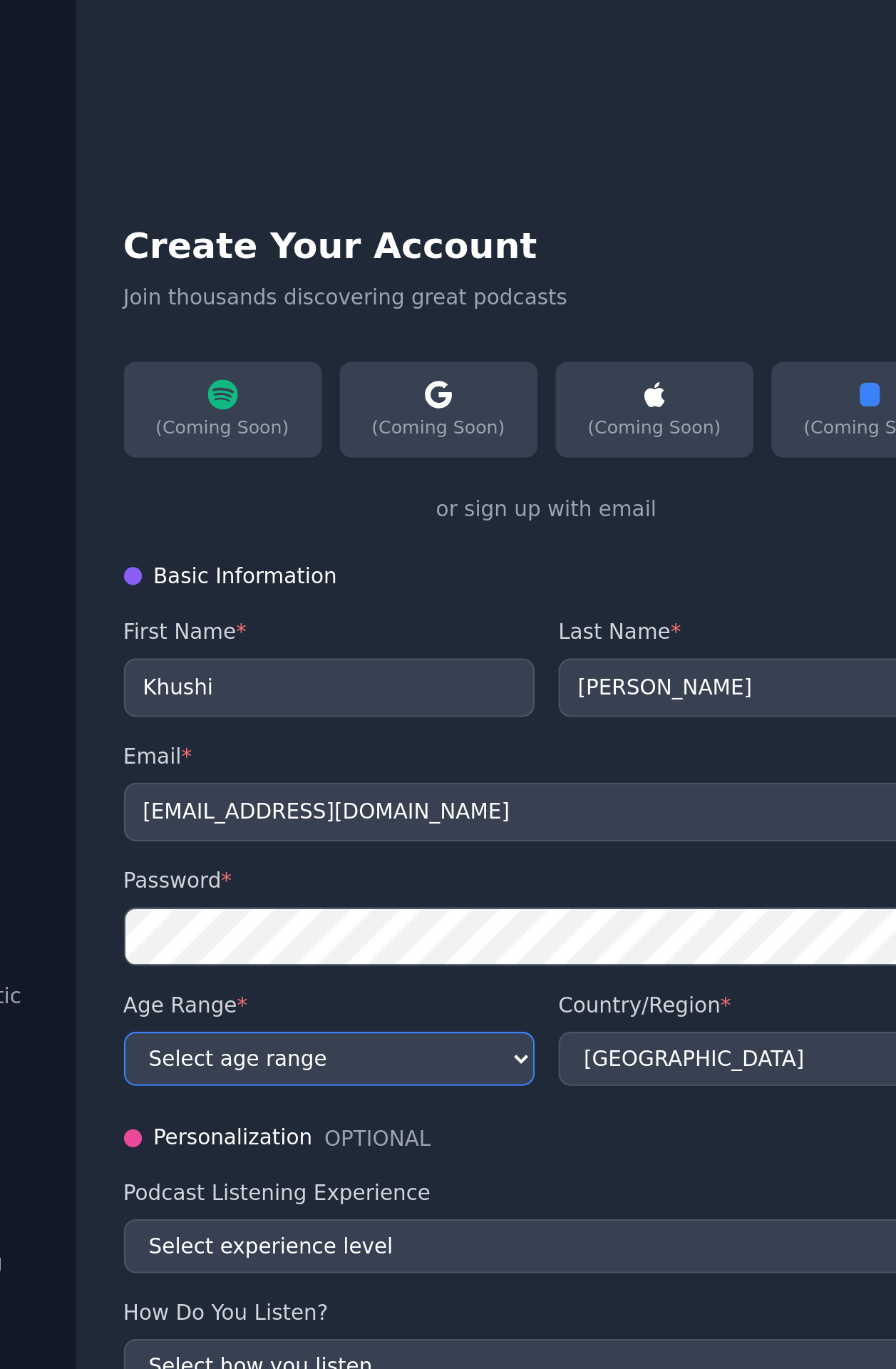
click at [615, 828] on select "Select age range [PHONE_NUMBER] [PHONE_NUMBER] 55+" at bounding box center [569, 818] width 195 height 26
select select "18-24"
click at [471, 806] on select "Select age range 18-24 25-34 35-44 45-54 55+" at bounding box center [569, 818] width 195 height 26
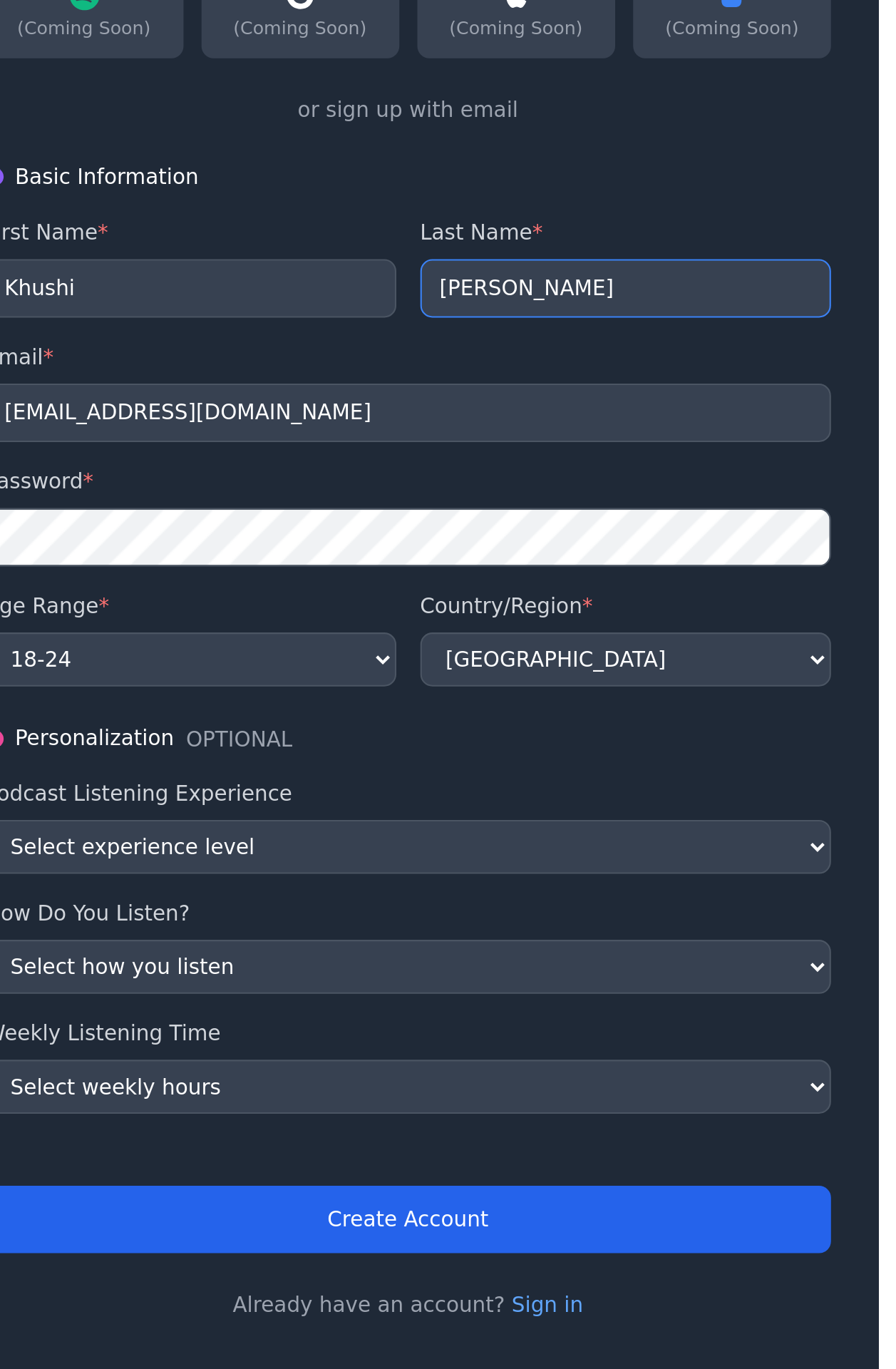
click at [710, 636] on input "Katariya" at bounding box center [775, 642] width 195 height 27
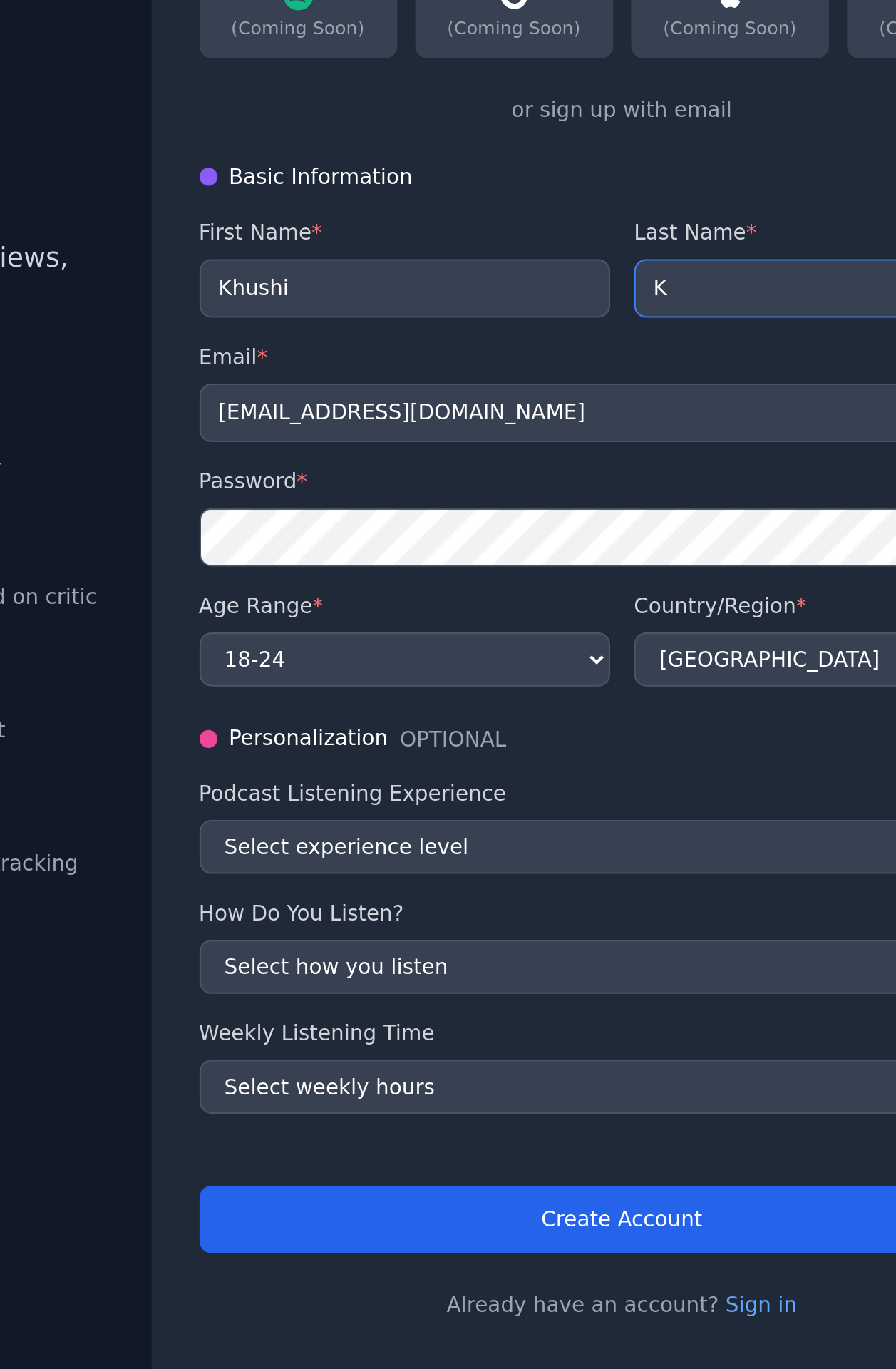
type input "K"
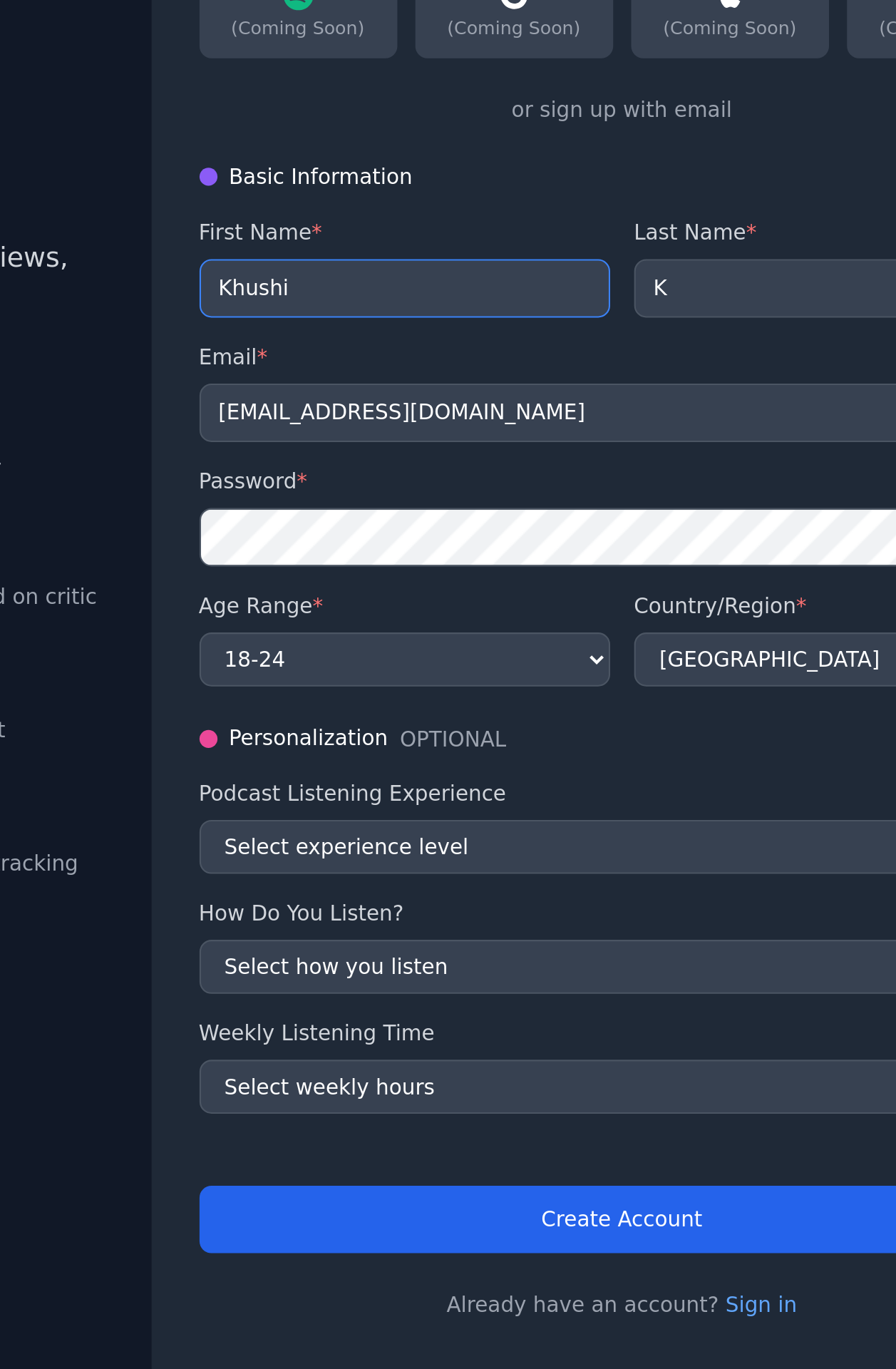
click at [562, 636] on input "Khushi" at bounding box center [569, 642] width 195 height 27
type input "K"
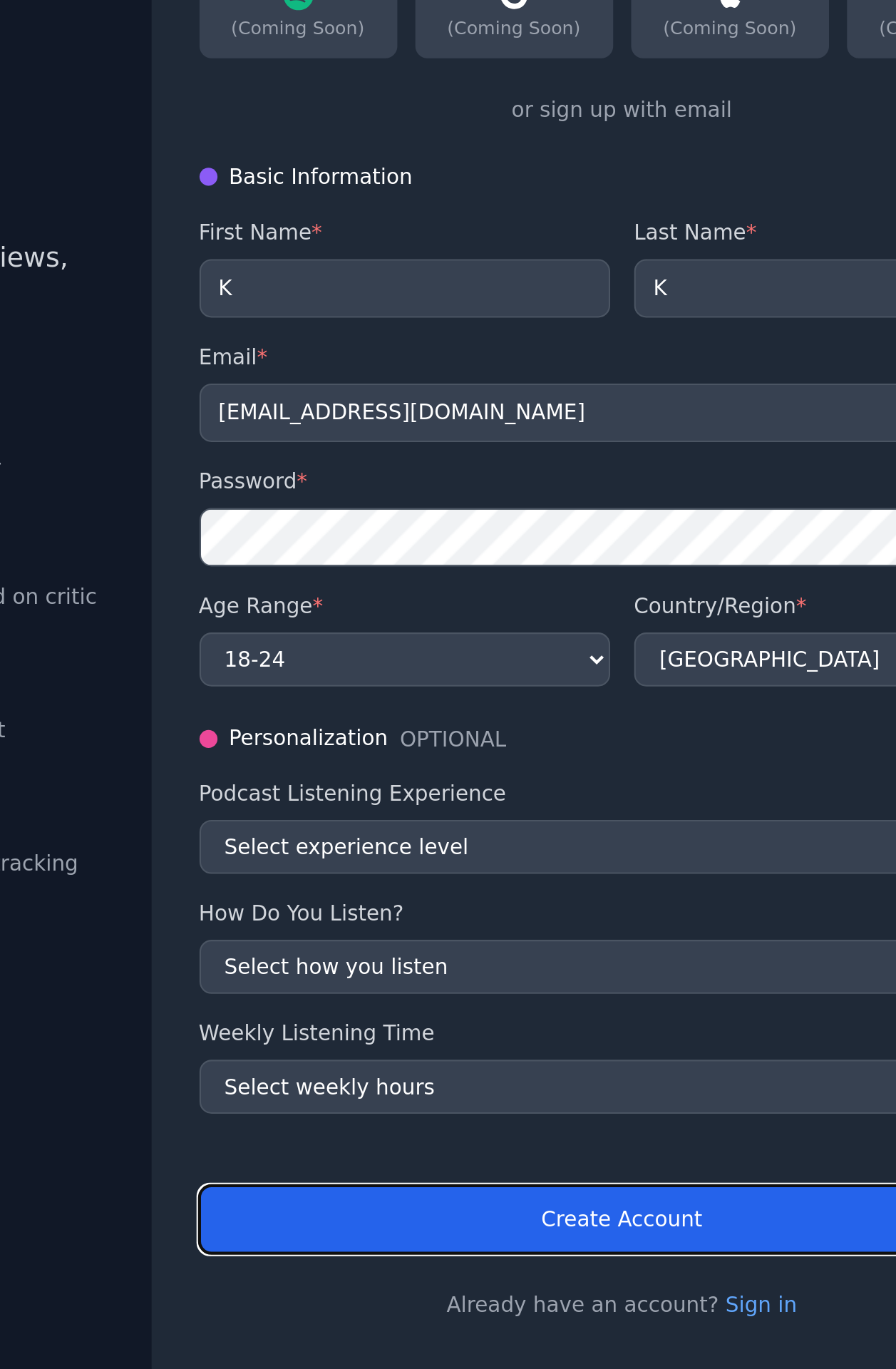
click at [717, 882] on button "Create Account" at bounding box center [673, 1085] width 403 height 32
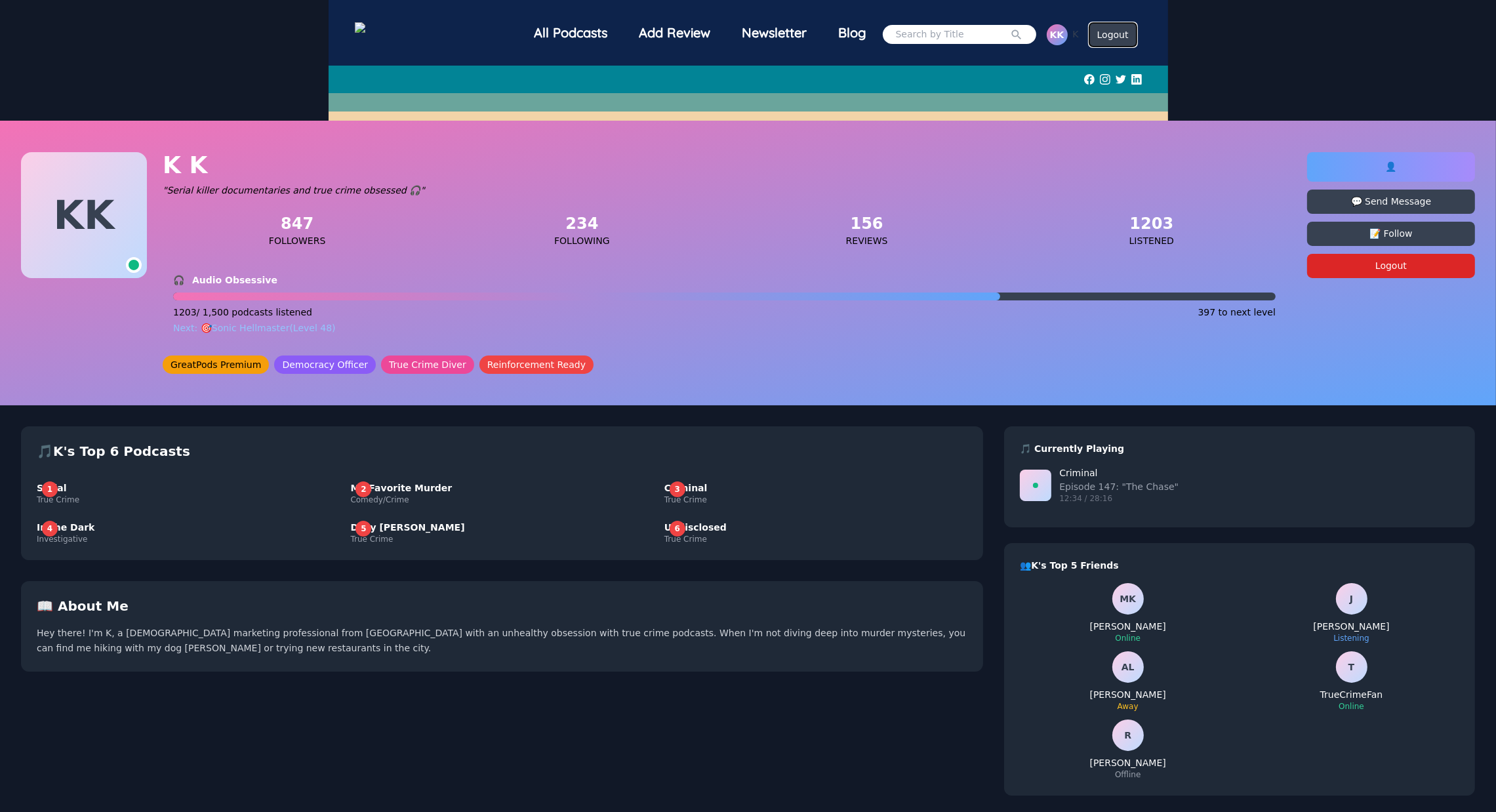
click at [839, 39] on button "Logout" at bounding box center [1113, 35] width 48 height 24
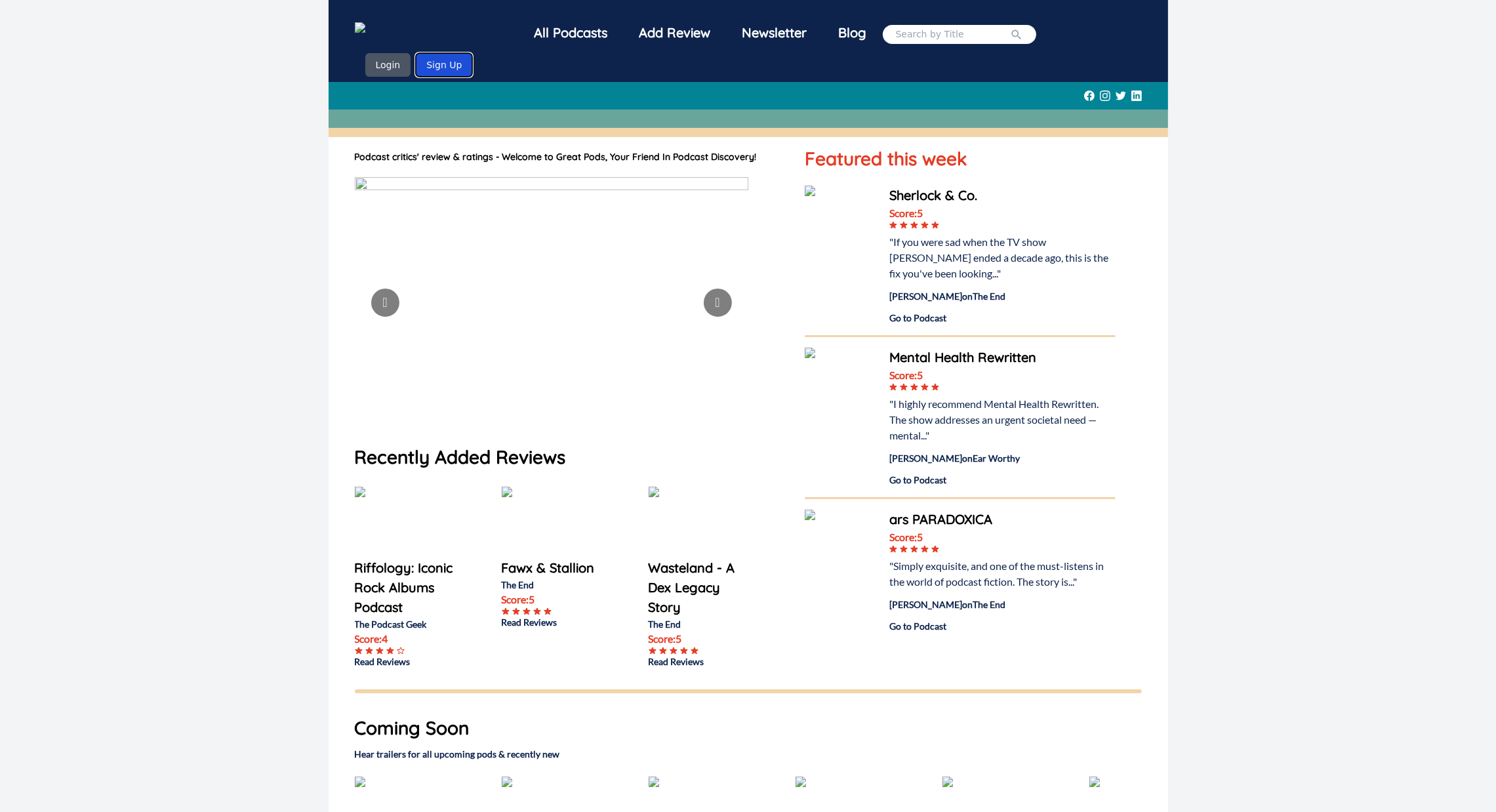
click at [472, 53] on button "Sign Up" at bounding box center [444, 65] width 56 height 24
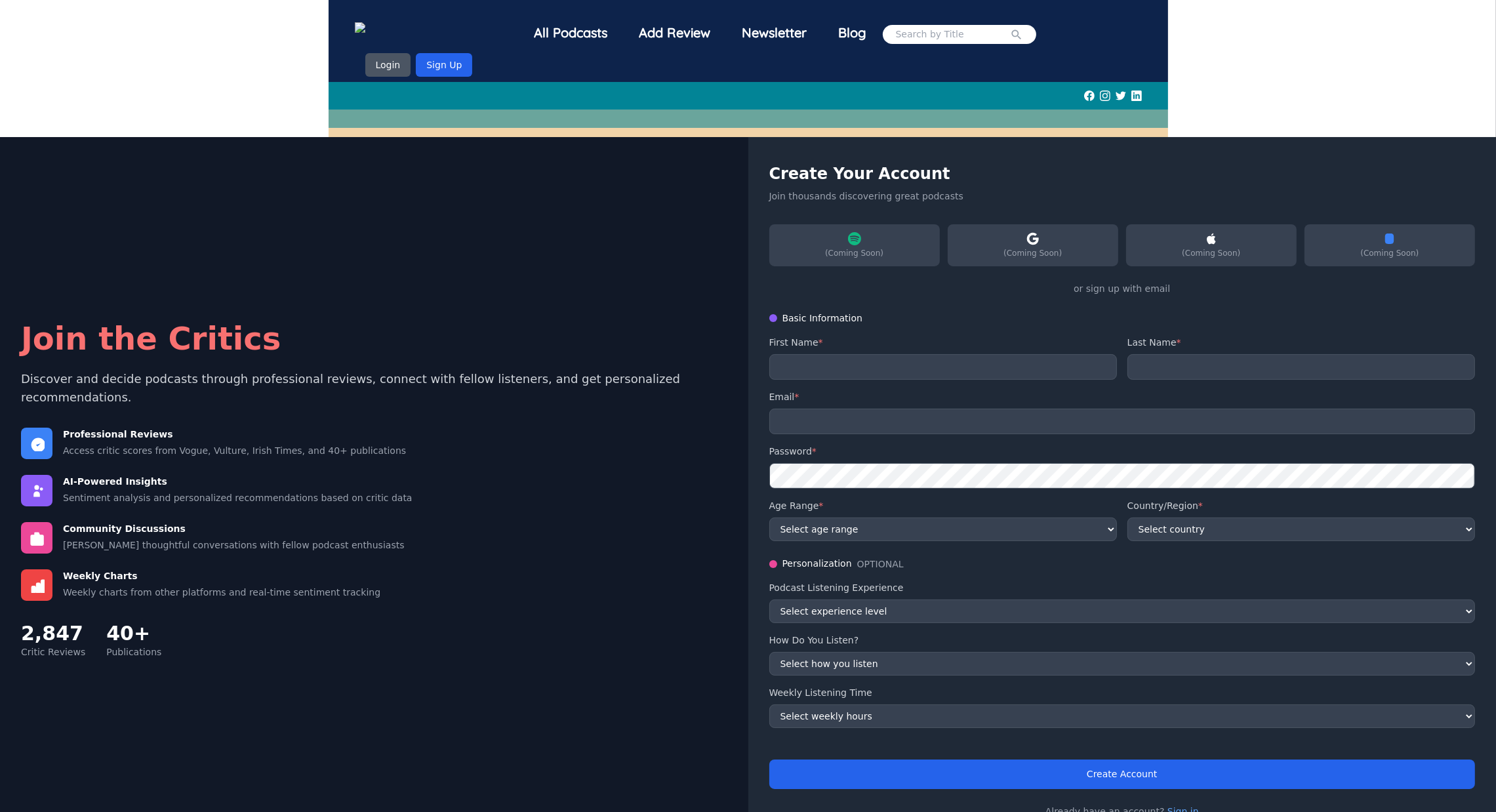
click at [412, 30] on img at bounding box center [383, 29] width 58 height 14
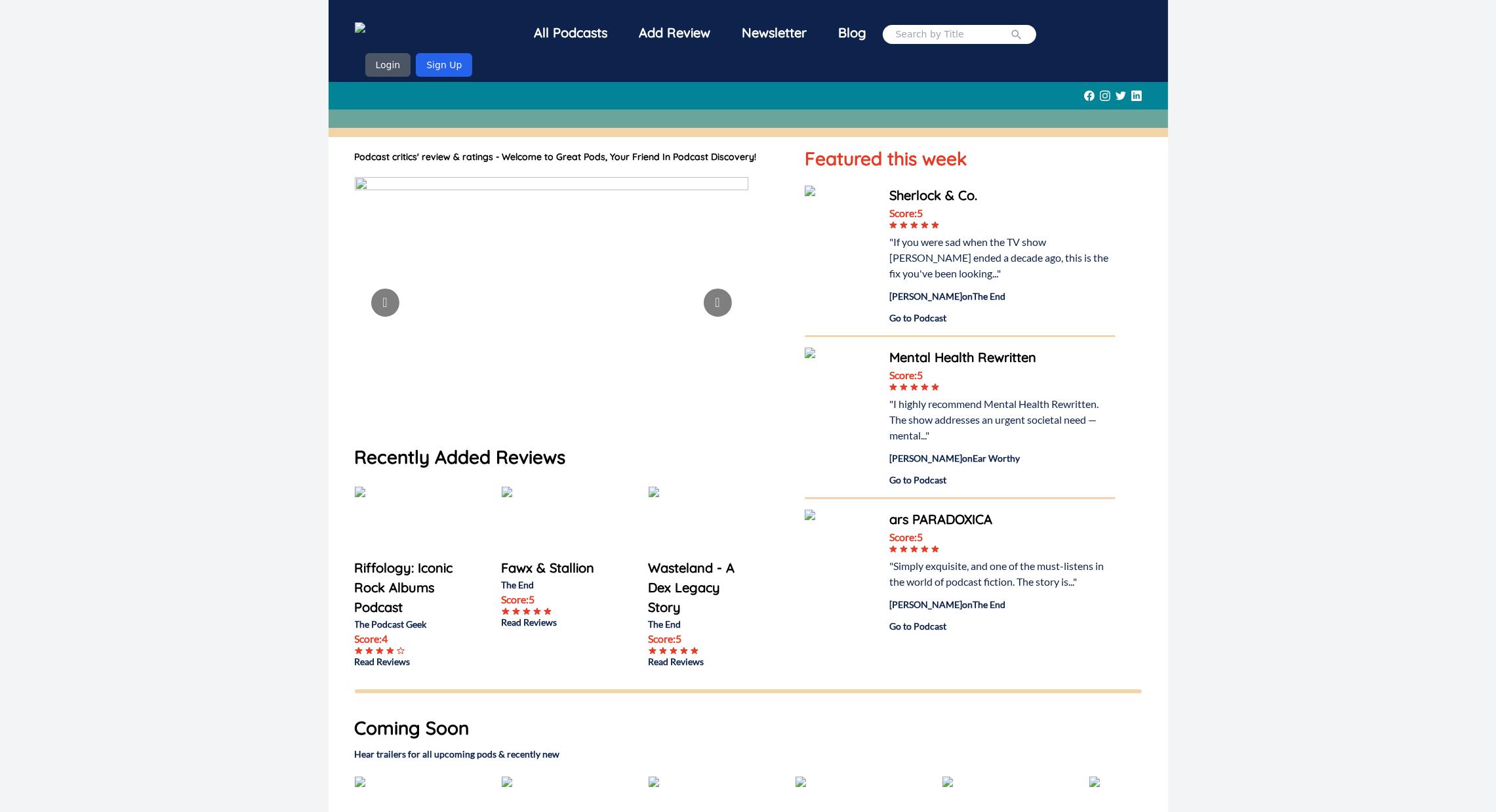
click at [816, 193] on img at bounding box center [840, 221] width 71 height 71
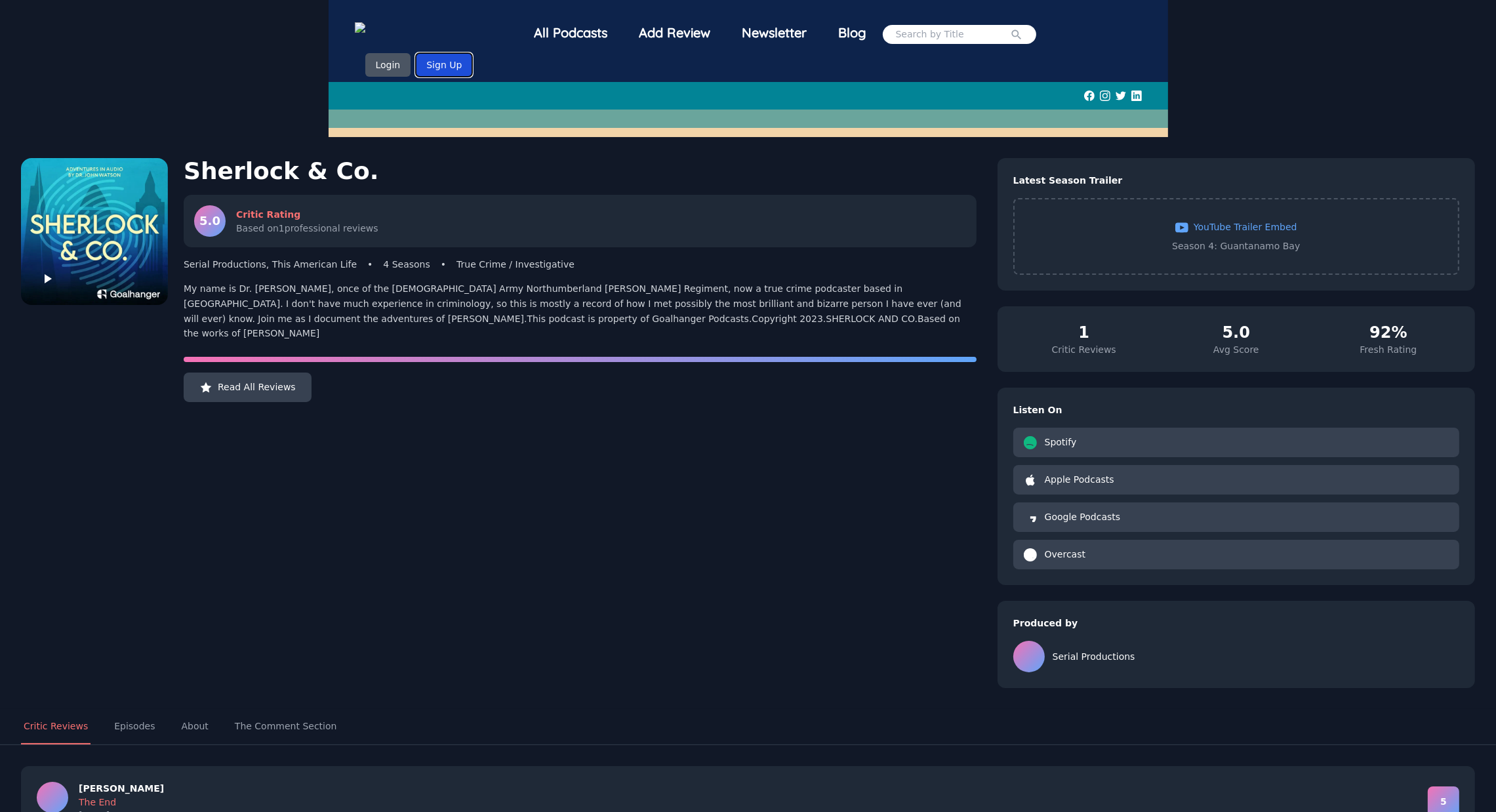
click at [472, 53] on button "Sign Up" at bounding box center [444, 65] width 56 height 24
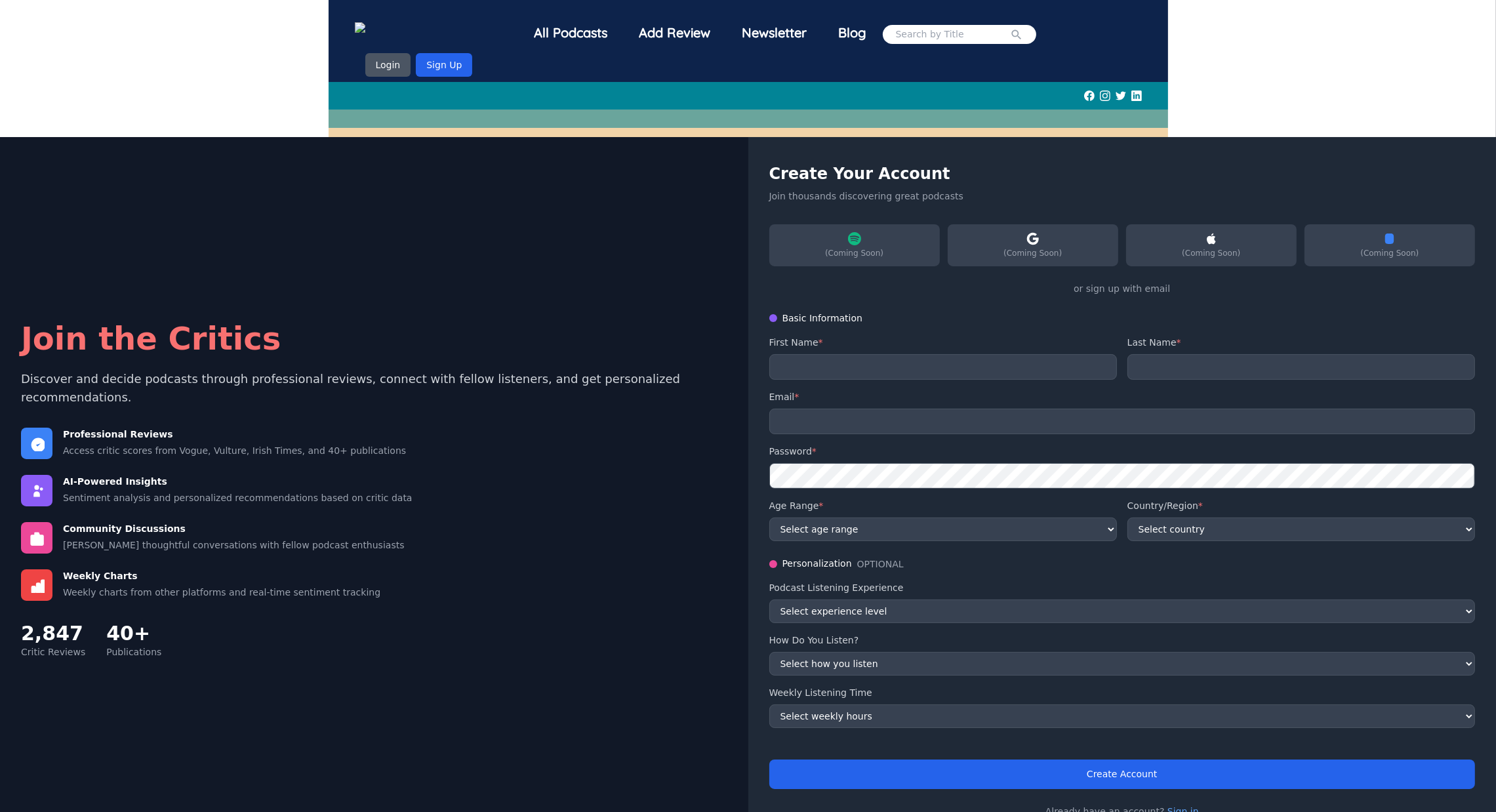
scroll to position [15, 0]
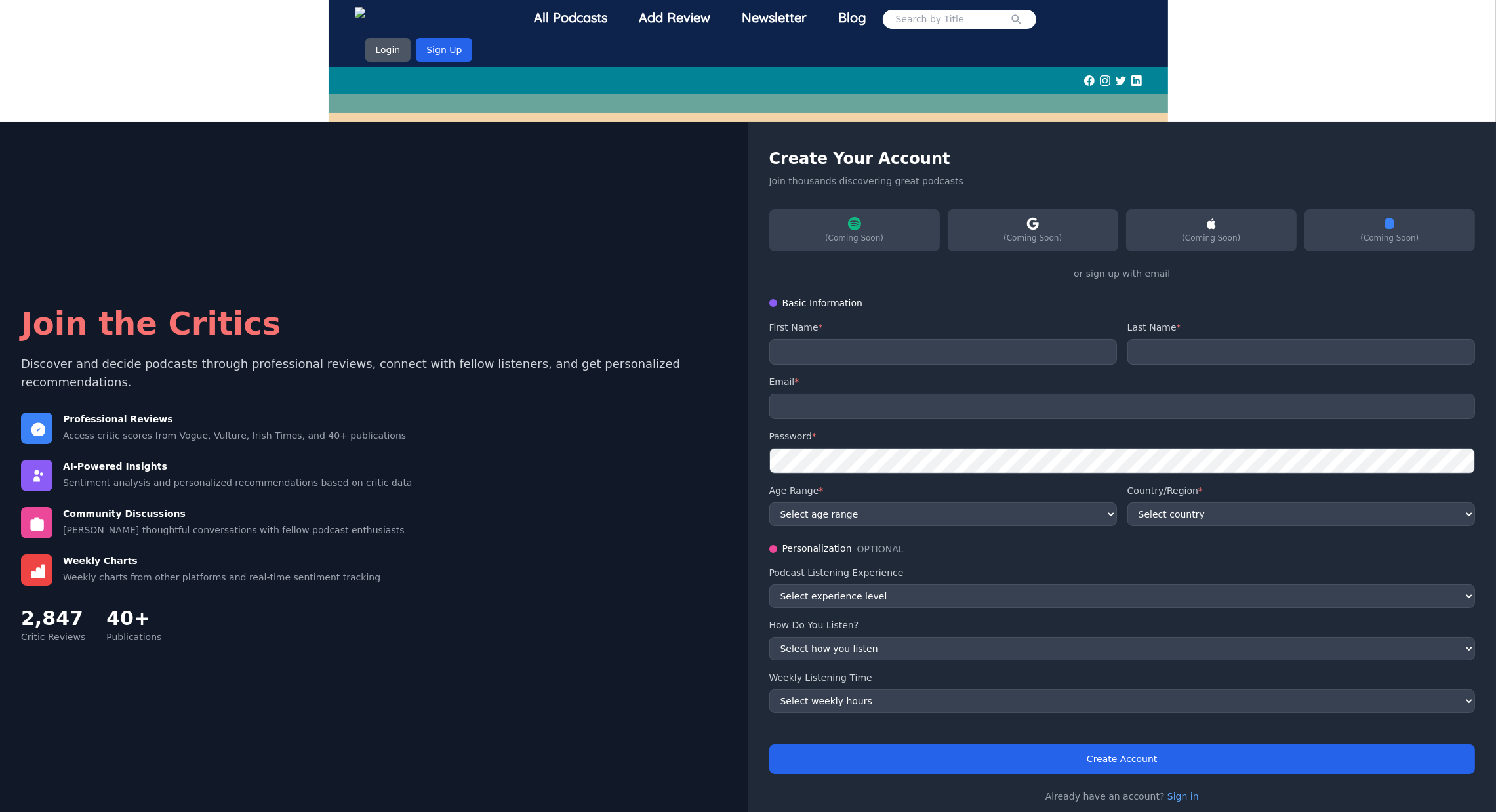
click at [936, 321] on label "First Name *" at bounding box center [943, 327] width 347 height 13
click at [952, 346] on div "Basic Information First Name * Last Name * Email * Password * Age Range * Selec…" at bounding box center [1123, 411] width 706 height 230
click at [955, 339] on input "text" at bounding box center [943, 352] width 347 height 25
type input "Khushi"
type input "[PERSON_NAME]"
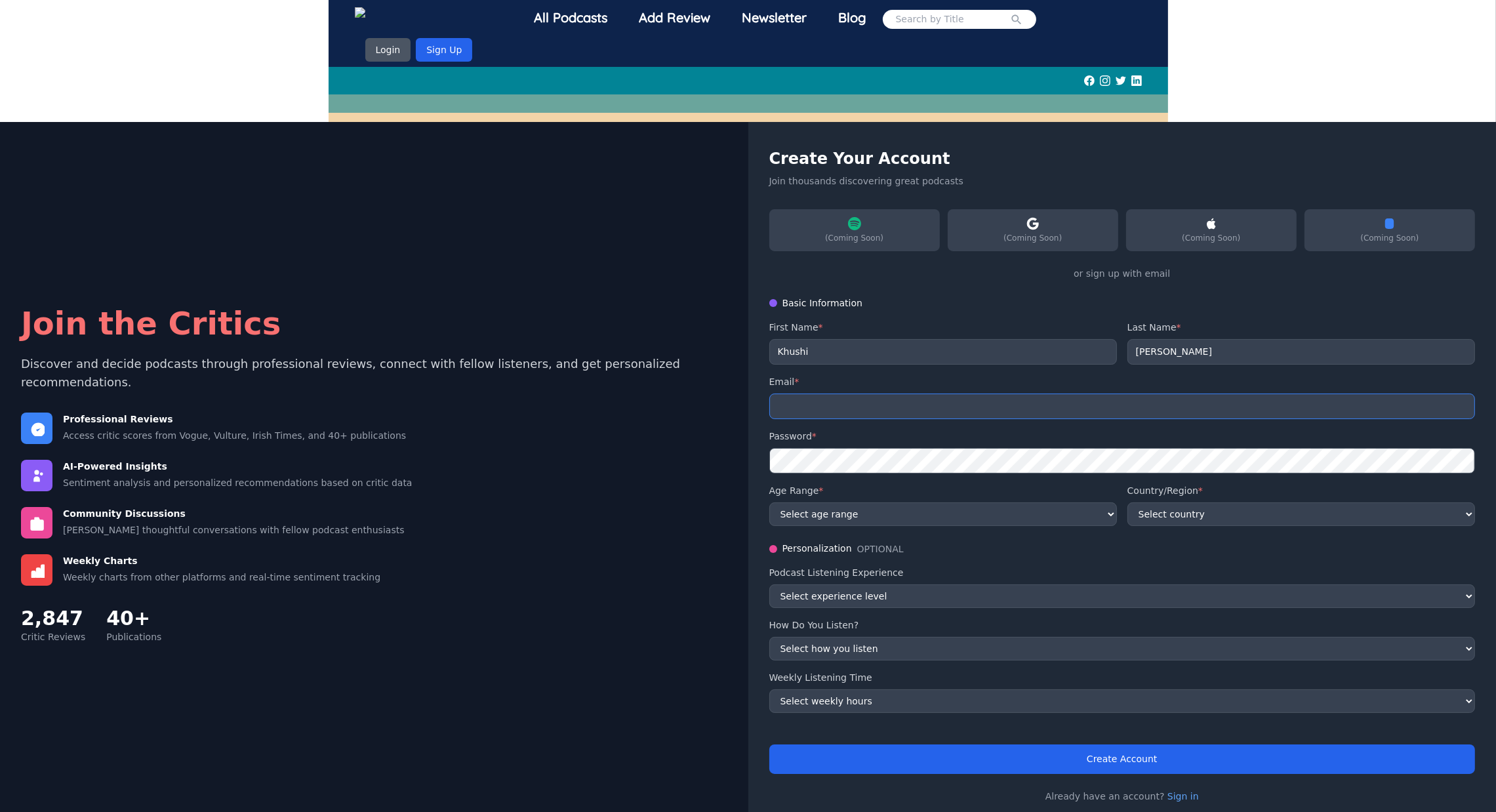
type input "[EMAIL_ADDRESS][DOMAIN_NAME]"
select select "US"
drag, startPoint x: 911, startPoint y: 398, endPoint x: 723, endPoint y: 412, distance: 188.5
click at [723, 412] on div "Join the Critics Discover and decide podcasts through professional reviews, con…" at bounding box center [748, 475] width 1496 height 707
click at [736, 523] on div "Join the Critics Discover and decide podcasts through professional reviews, con…" at bounding box center [374, 475] width 748 height 707
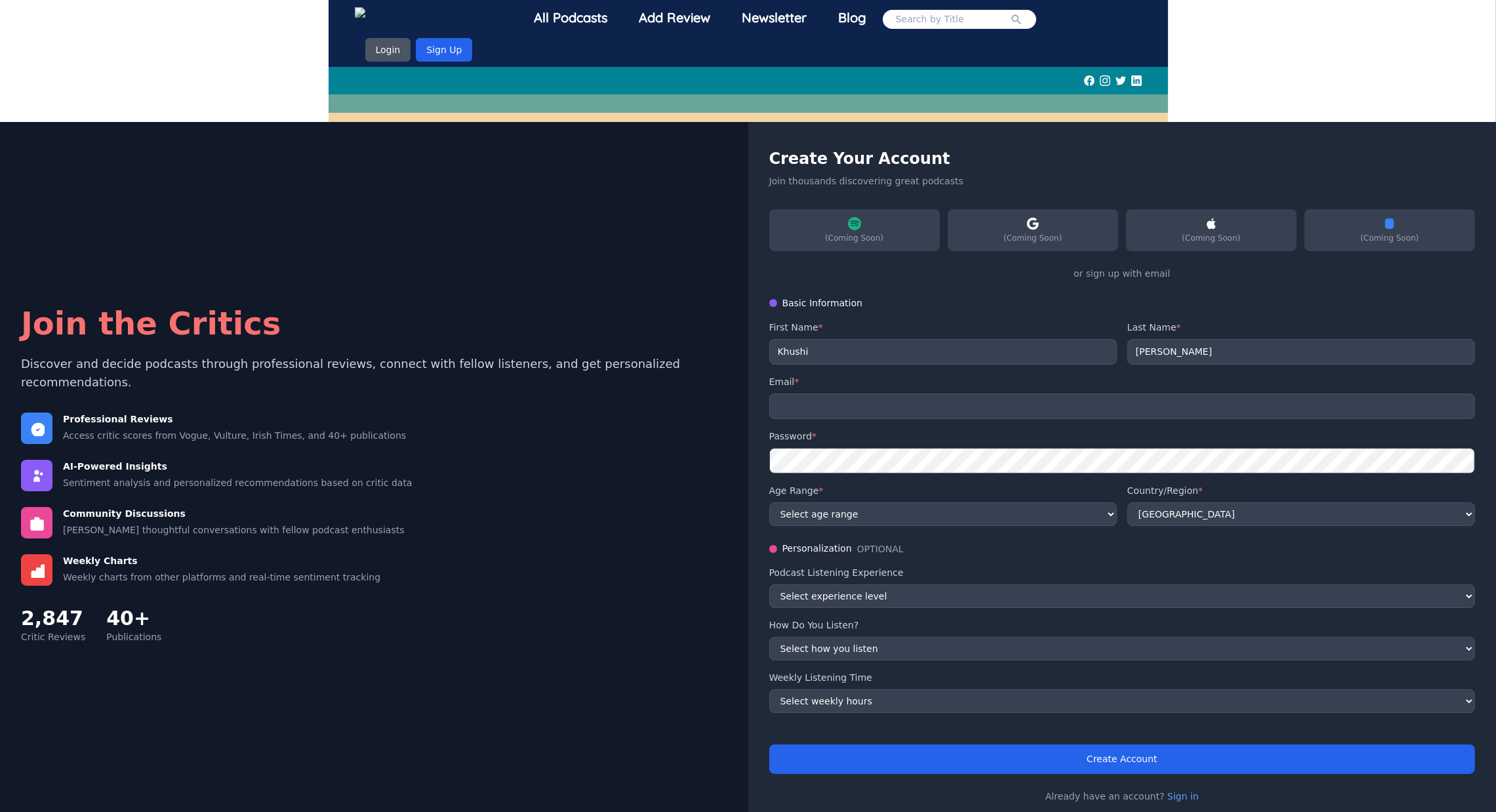
click at [556, 20] on div "All Podcasts" at bounding box center [571, 17] width 105 height 34
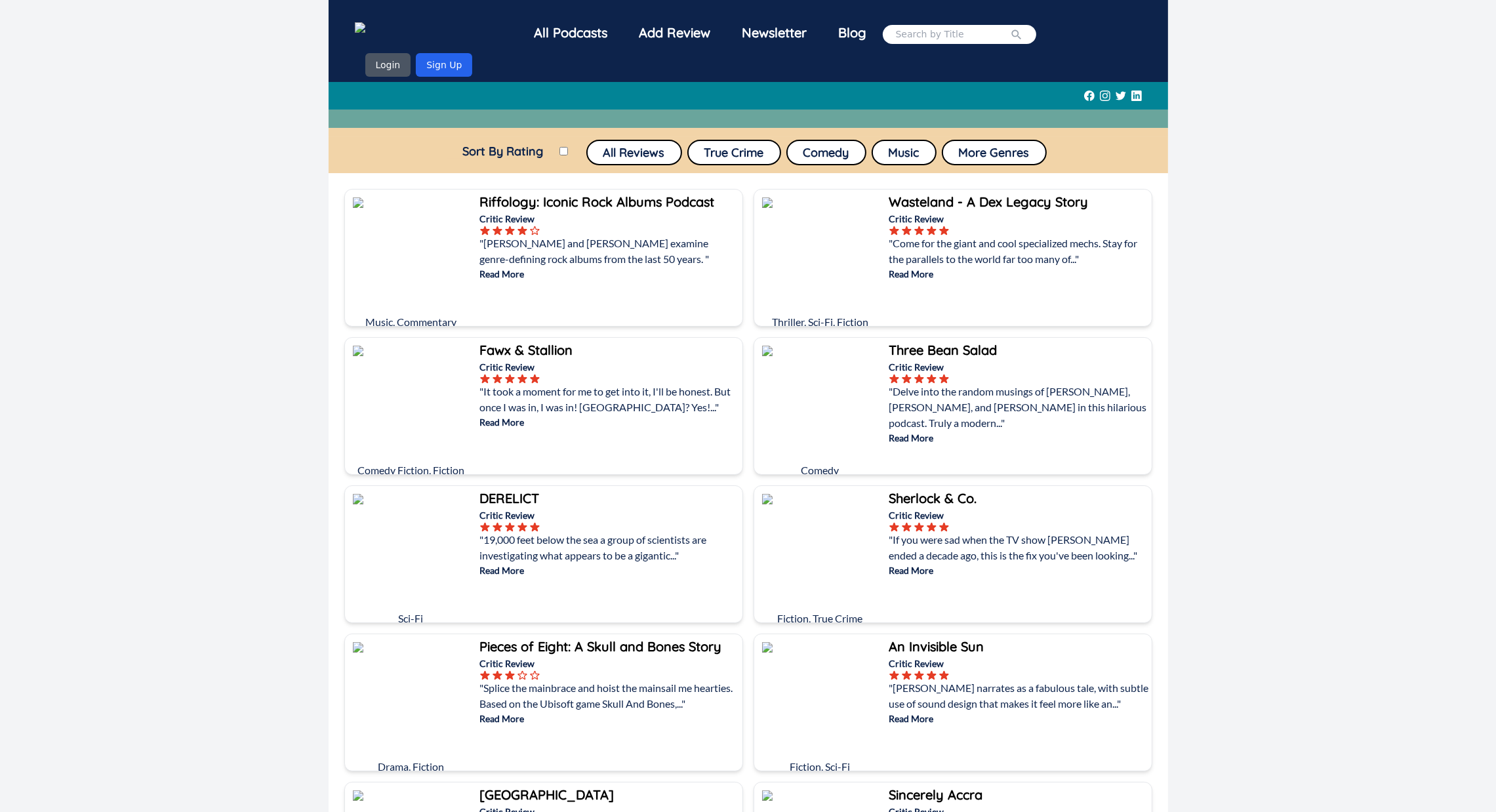
click at [537, 212] on p "Critic Review" at bounding box center [610, 218] width 259 height 14
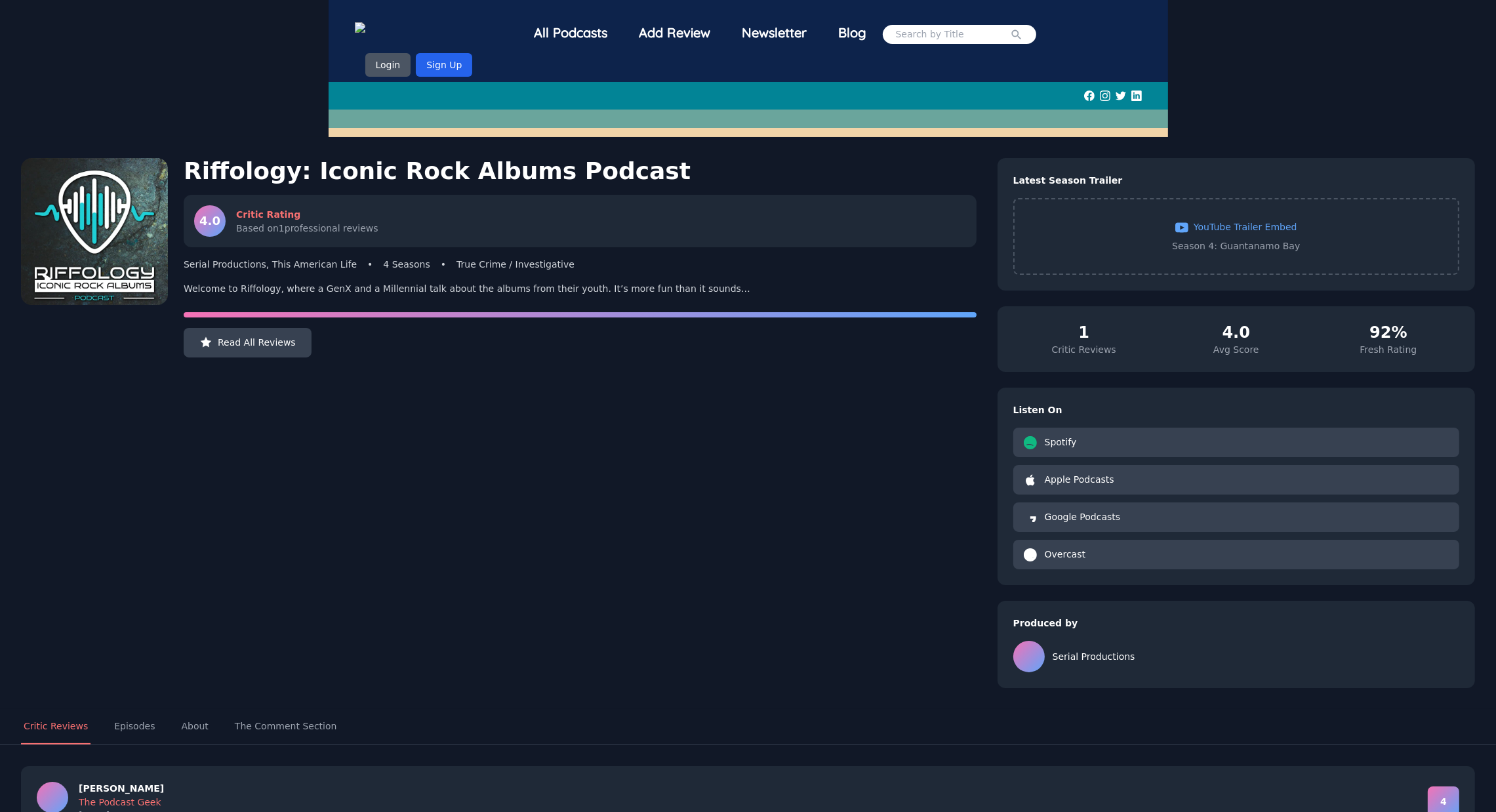
click at [412, 28] on img at bounding box center [383, 29] width 58 height 14
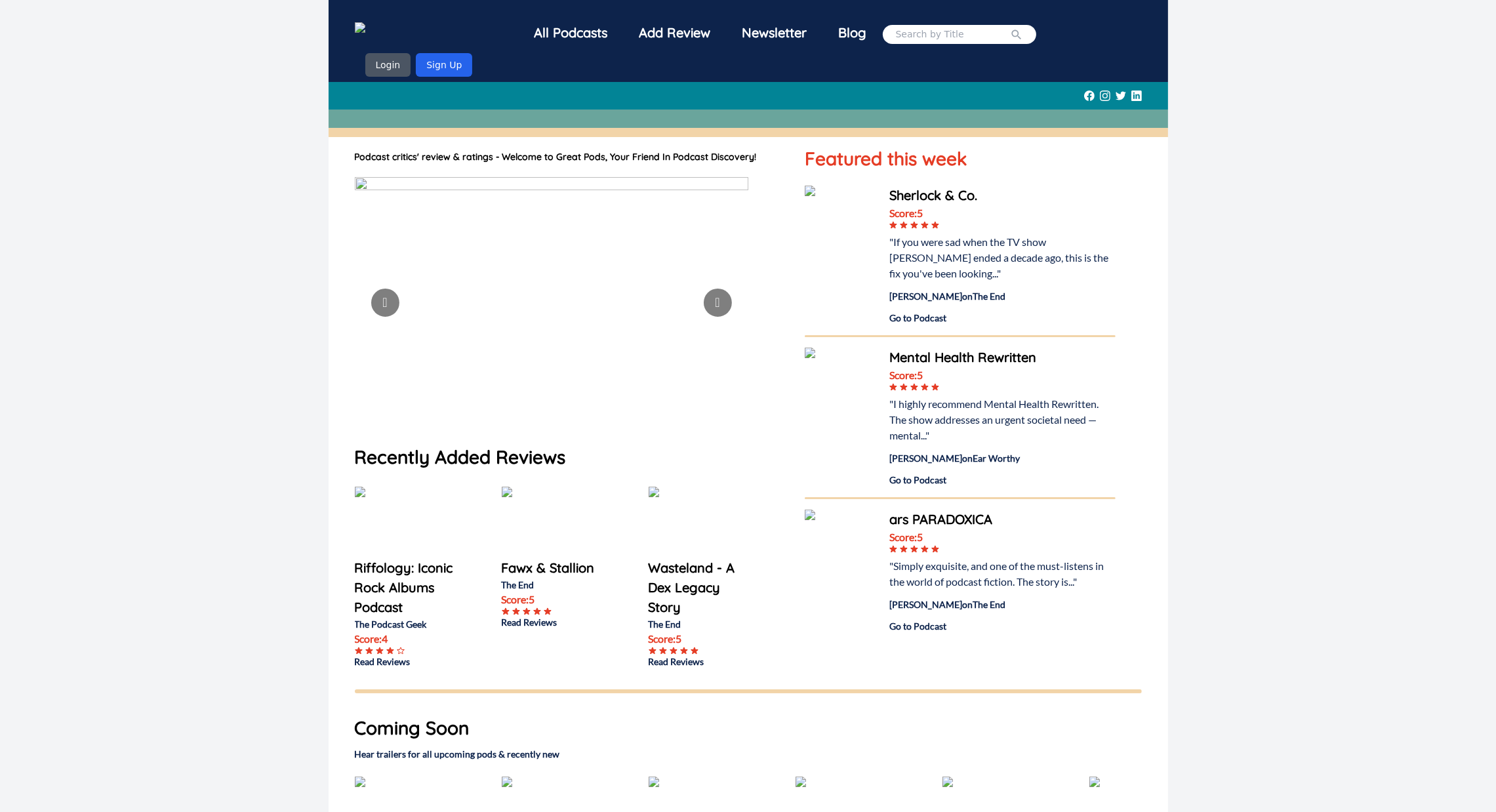
click at [412, 28] on img at bounding box center [383, 29] width 58 height 14
click at [171, 241] on div "All Podcasts Add Review Newsletter Blog Login Sign Up Podcast critics' review &…" at bounding box center [748, 555] width 1496 height 1110
click at [822, 186] on img at bounding box center [840, 221] width 71 height 71
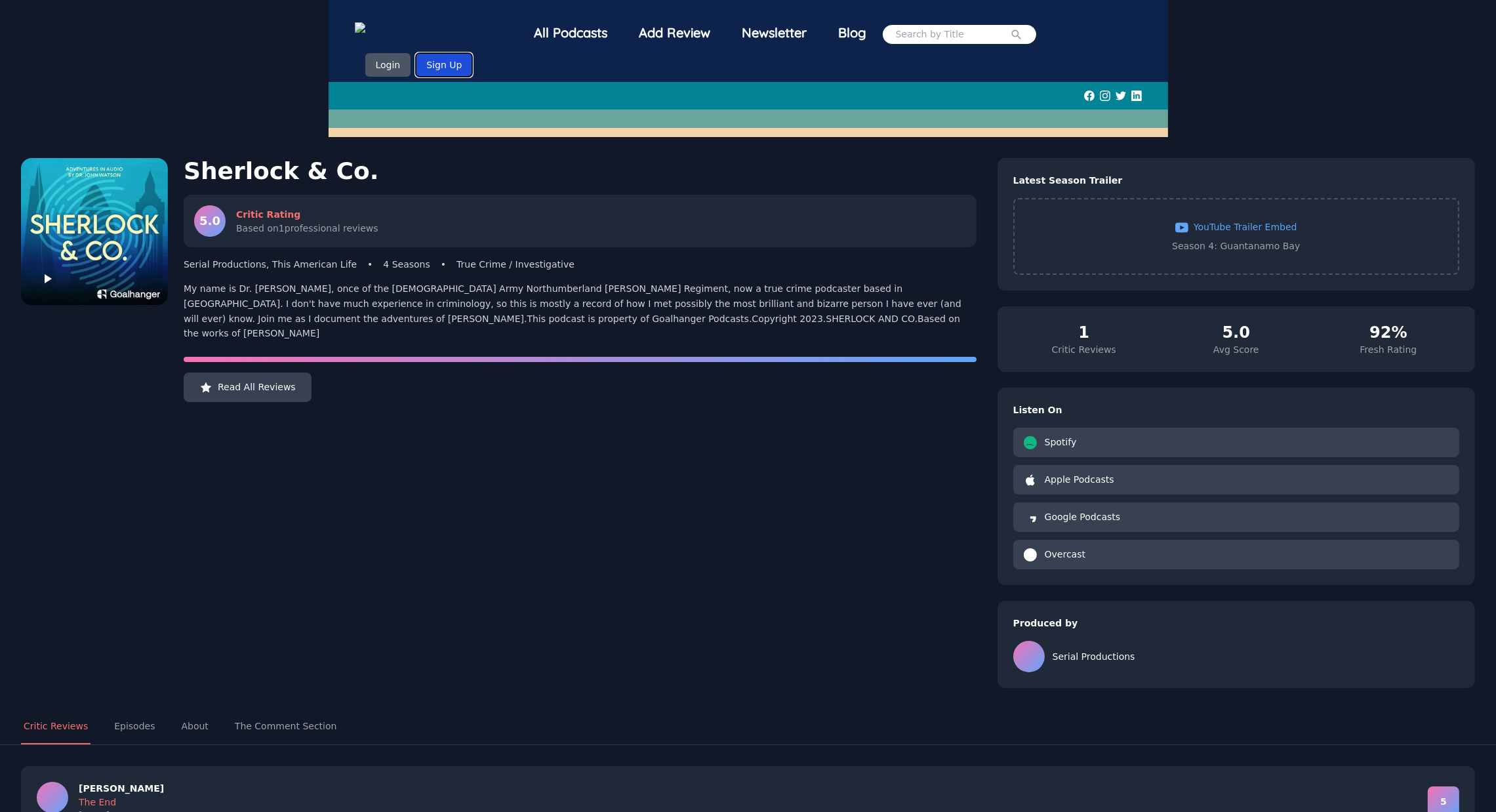
click at [472, 53] on button "Sign Up" at bounding box center [444, 65] width 56 height 24
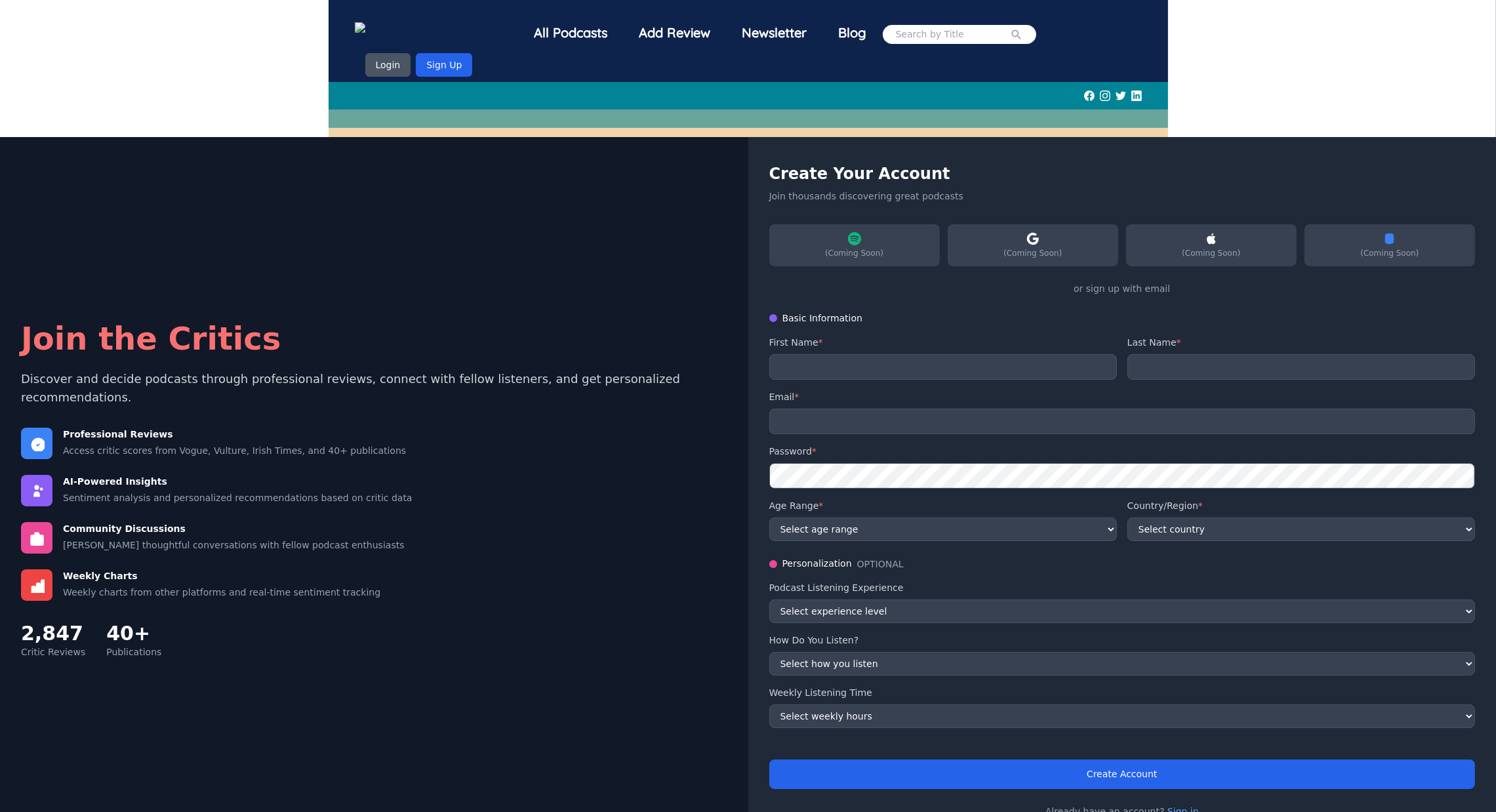
click at [412, 27] on img at bounding box center [383, 29] width 58 height 14
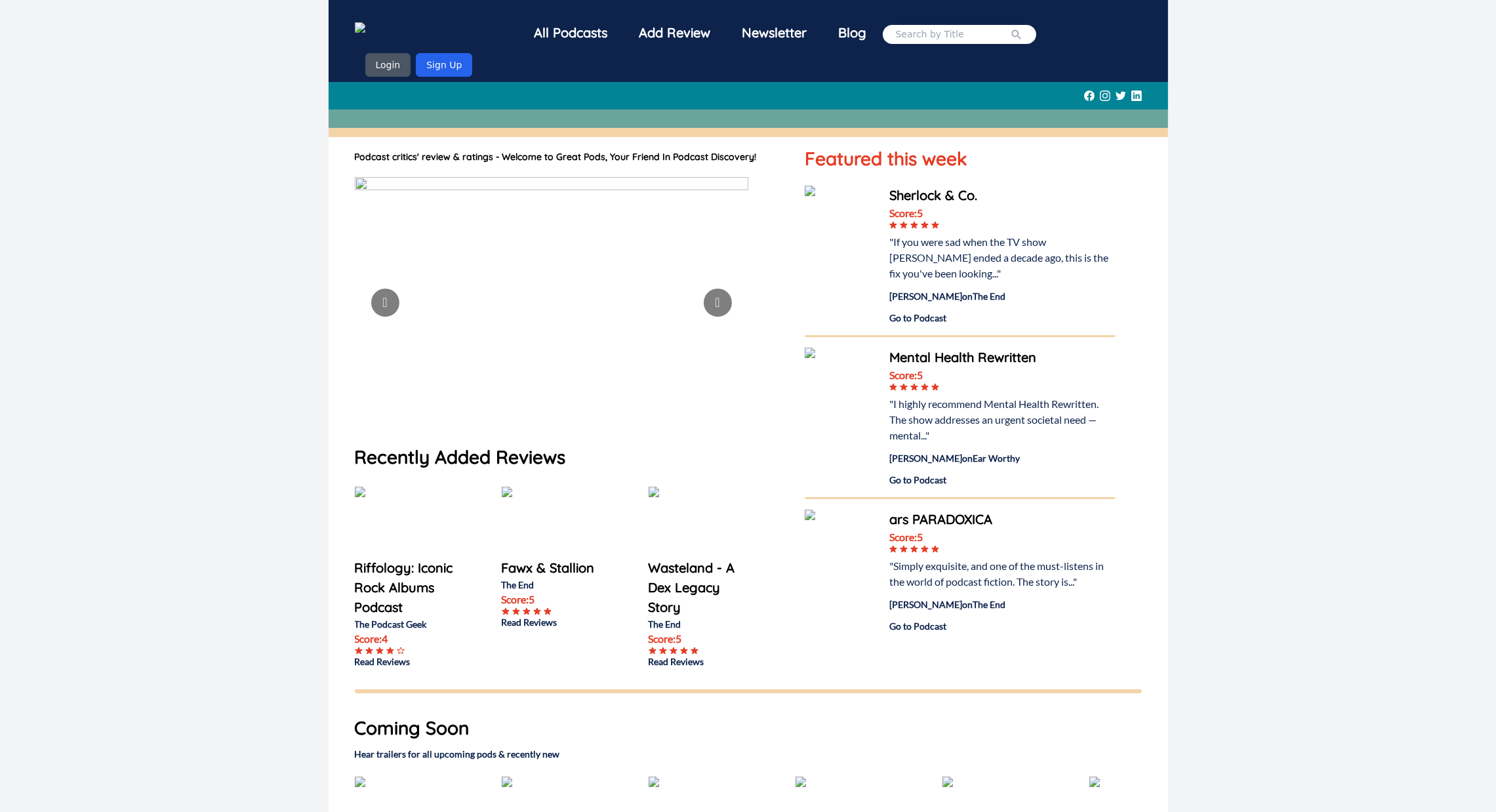
drag, startPoint x: 1131, startPoint y: 275, endPoint x: 143, endPoint y: 595, distance: 1038.5
click at [143, 595] on div "All Podcasts Add Review Newsletter Blog Login Sign Up Podcast critics' review &…" at bounding box center [748, 555] width 1496 height 1110
click at [192, 213] on div "All Podcasts Add Review Newsletter Blog Login Sign Up Podcast critics' review &…" at bounding box center [748, 555] width 1496 height 1110
drag, startPoint x: 273, startPoint y: 405, endPoint x: 459, endPoint y: 477, distance: 199.4
click at [459, 477] on div "All Podcasts Add Review Newsletter Blog Login Sign Up Podcast critics' review &…" at bounding box center [748, 555] width 1496 height 1110
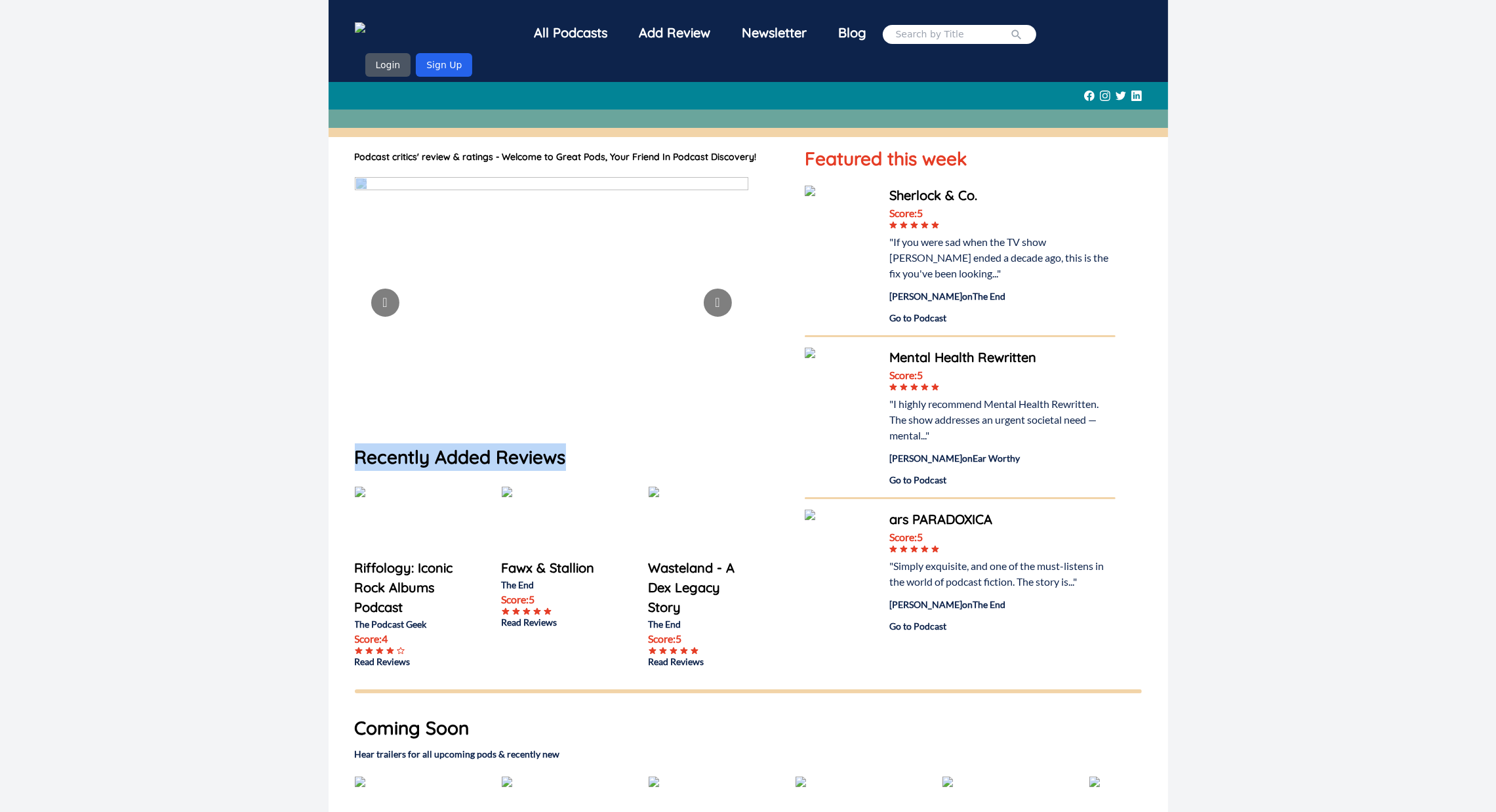
click at [273, 454] on div "All Podcasts Add Review Newsletter Blog Login Sign Up Podcast critics' review &…" at bounding box center [748, 555] width 1496 height 1110
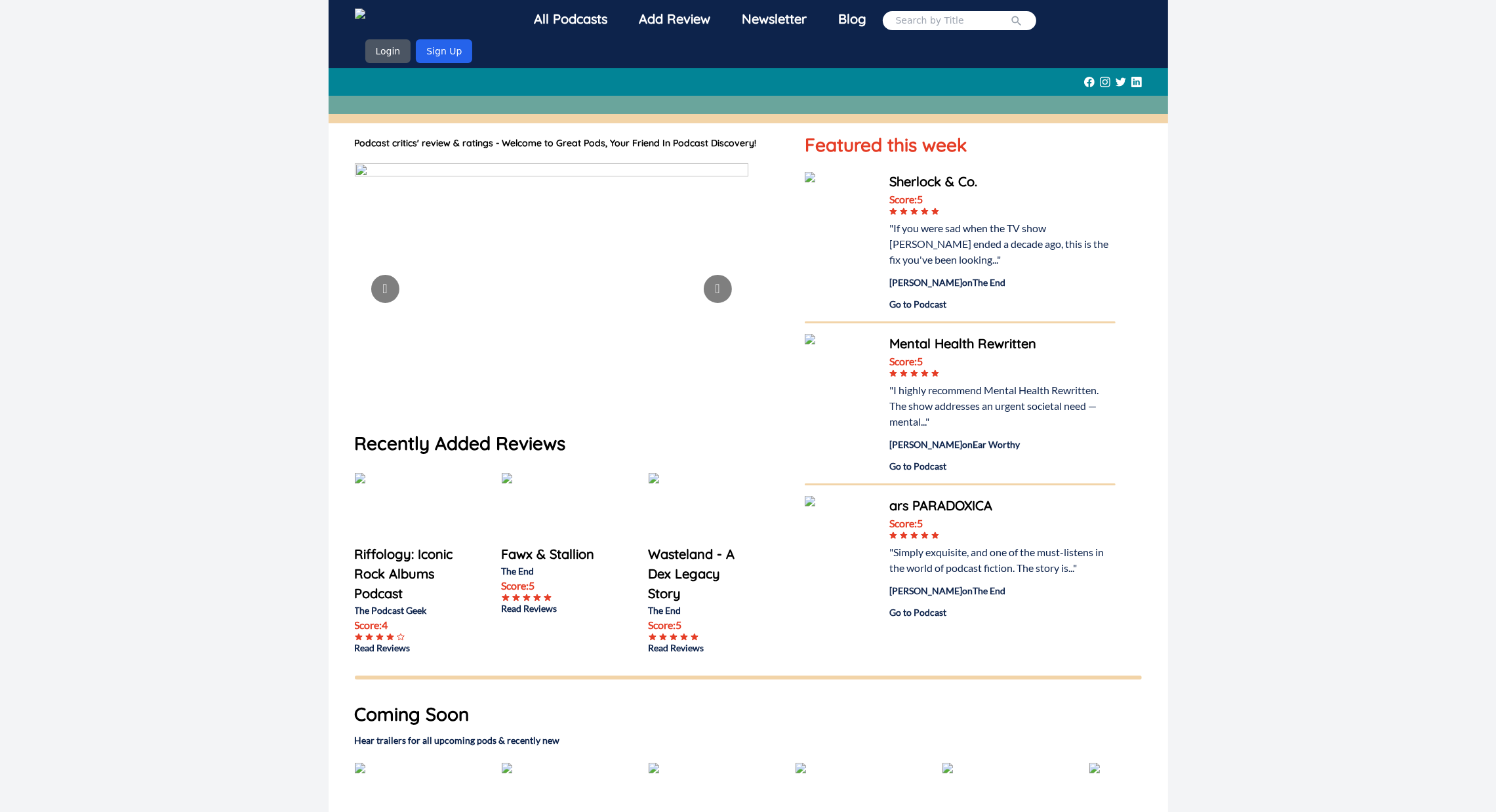
scroll to position [19, 0]
